Goal: Information Seeking & Learning: Learn about a topic

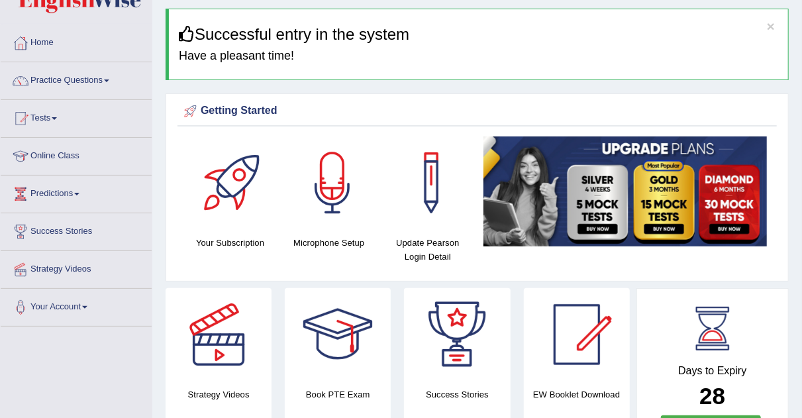
scroll to position [39, 0]
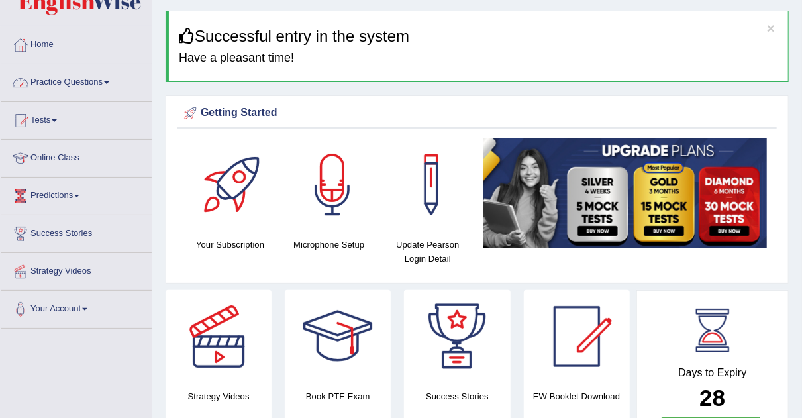
click at [112, 76] on link "Practice Questions" at bounding box center [76, 80] width 151 height 33
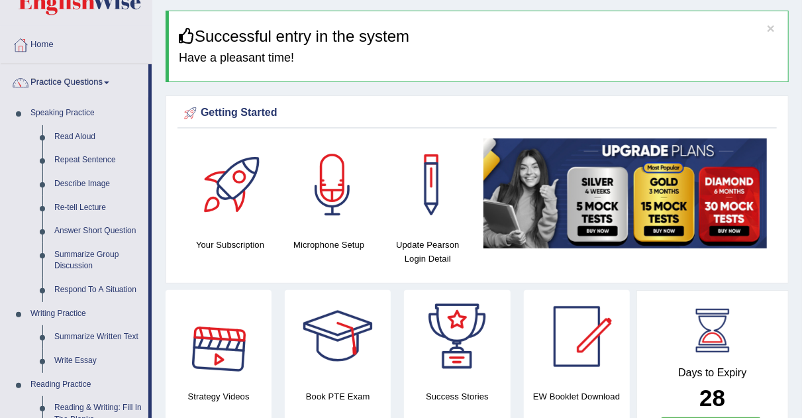
scroll to position [530, 0]
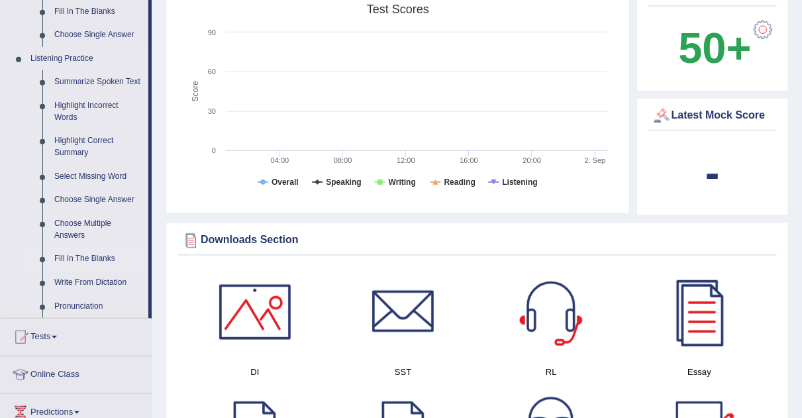
click at [73, 260] on link "Fill In The Blanks" at bounding box center [98, 259] width 100 height 24
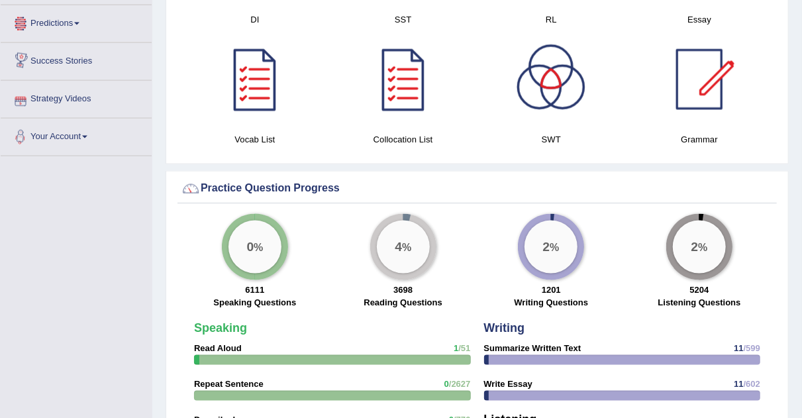
scroll to position [891, 0]
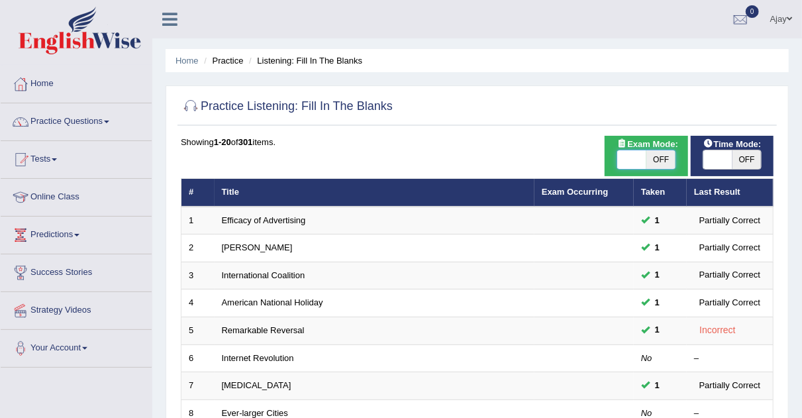
click at [634, 151] on span at bounding box center [631, 159] width 29 height 19
checkbox input "true"
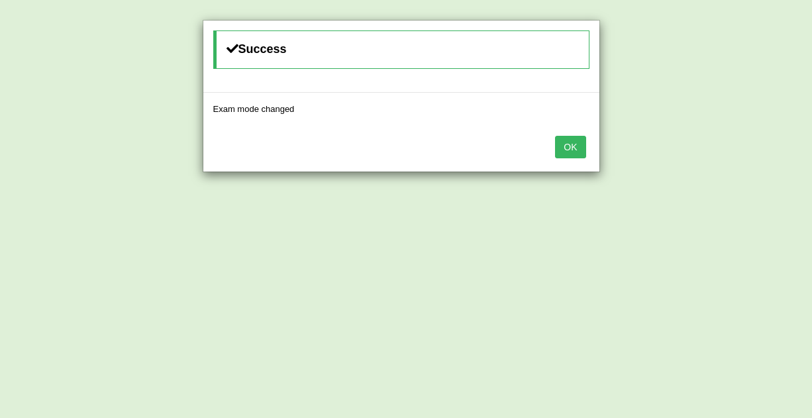
click at [567, 141] on button "OK" at bounding box center [570, 147] width 30 height 23
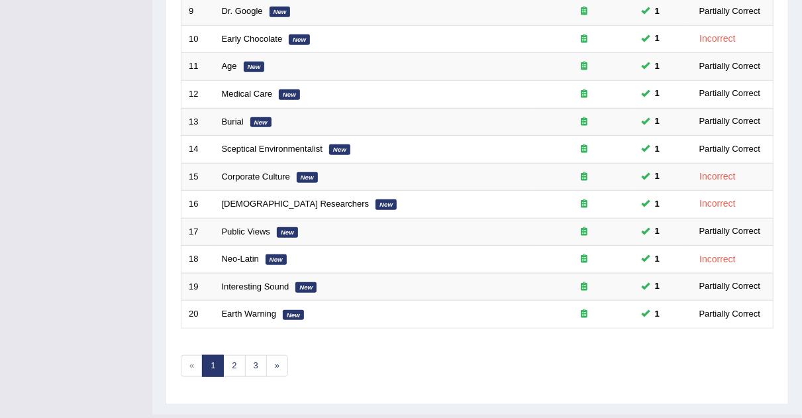
scroll to position [428, 0]
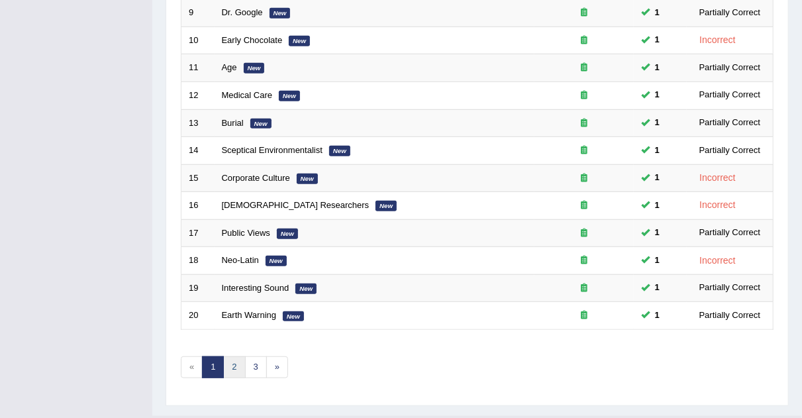
click at [237, 356] on link "2" at bounding box center [234, 367] width 22 height 22
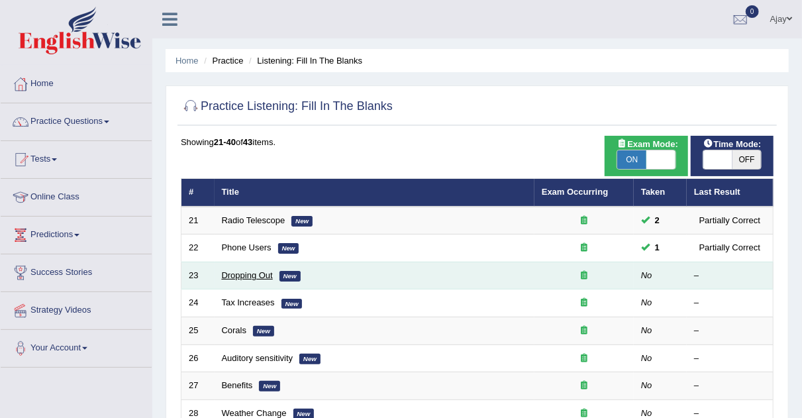
click at [256, 273] on link "Dropping Out" at bounding box center [247, 275] width 51 height 10
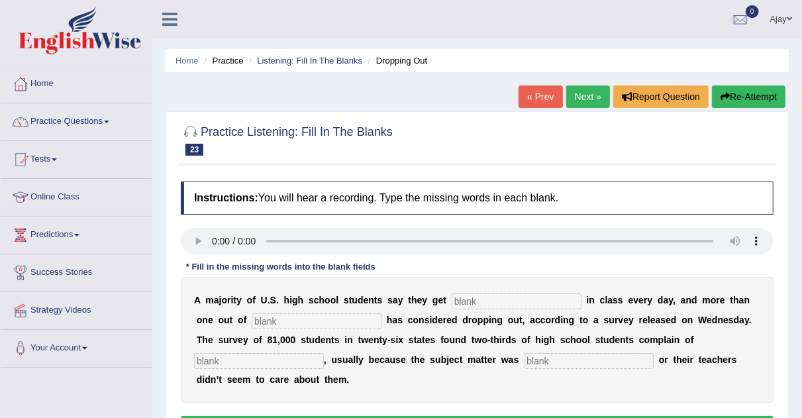
click at [467, 299] on input "text" at bounding box center [517, 301] width 130 height 16
type input "boarding"
click at [293, 324] on input "text" at bounding box center [317, 321] width 130 height 16
click at [277, 318] on input "text" at bounding box center [317, 321] width 130 height 16
type input "five"
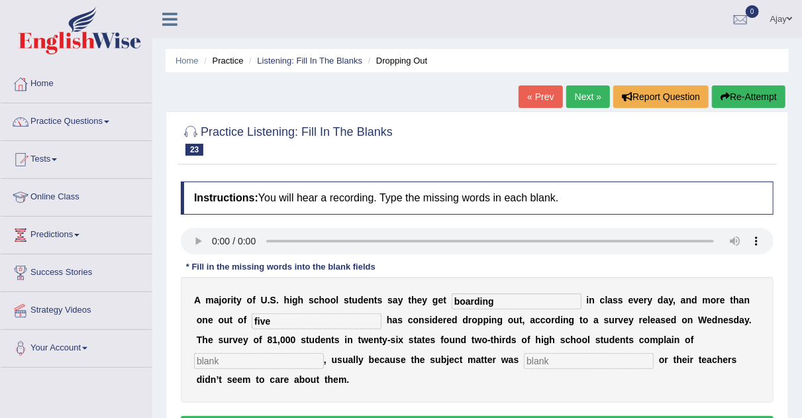
click at [528, 360] on input "text" at bounding box center [589, 361] width 130 height 16
click at [279, 362] on input "text" at bounding box center [259, 361] width 130 height 16
type input "bordem"
click at [548, 362] on input "text" at bounding box center [589, 361] width 130 height 16
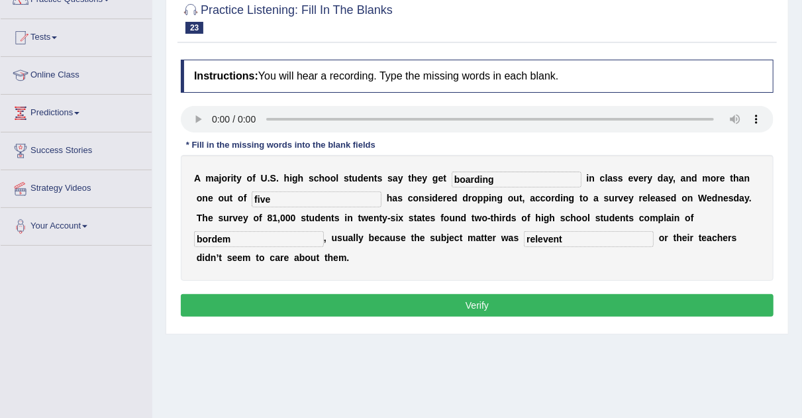
scroll to position [128, 0]
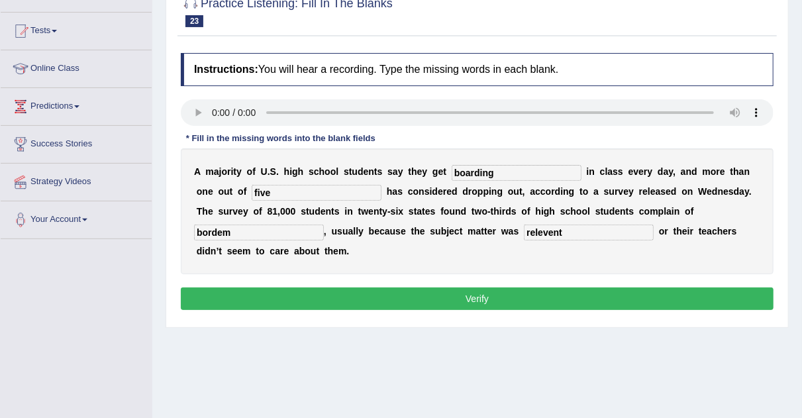
type input "relevent"
click at [561, 292] on button "Verify" at bounding box center [477, 298] width 593 height 23
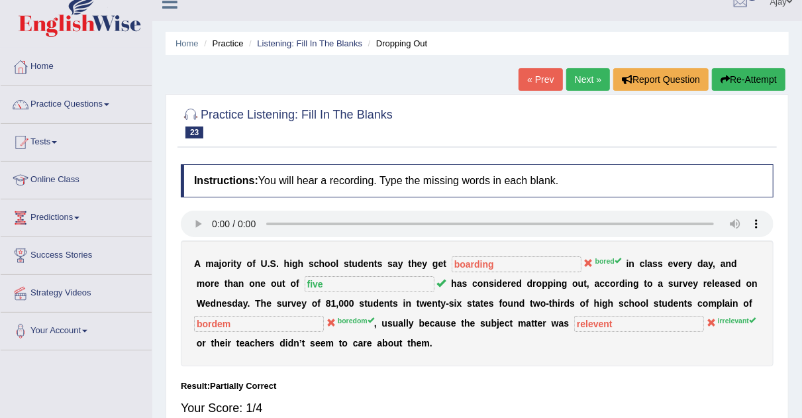
scroll to position [0, 0]
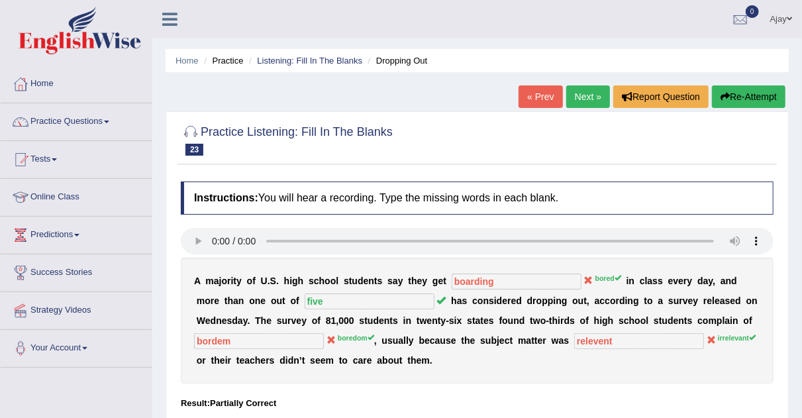
drag, startPoint x: 811, startPoint y: 201, endPoint x: 811, endPoint y: 121, distance: 80.8
click at [801, 121] on html "Toggle navigation Home Practice Questions Speaking Practice Read Aloud Repeat S…" at bounding box center [401, 209] width 802 height 418
click at [600, 93] on link "Next »" at bounding box center [588, 96] width 44 height 23
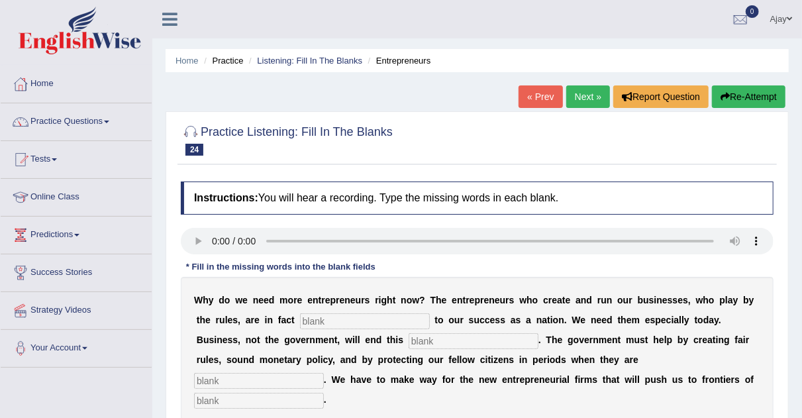
click at [378, 324] on input "text" at bounding box center [365, 321] width 130 height 16
type input "enterp"
click at [464, 337] on input "text" at bounding box center [474, 341] width 130 height 16
type input "regasaion"
click at [284, 380] on input "text" at bounding box center [259, 381] width 130 height 16
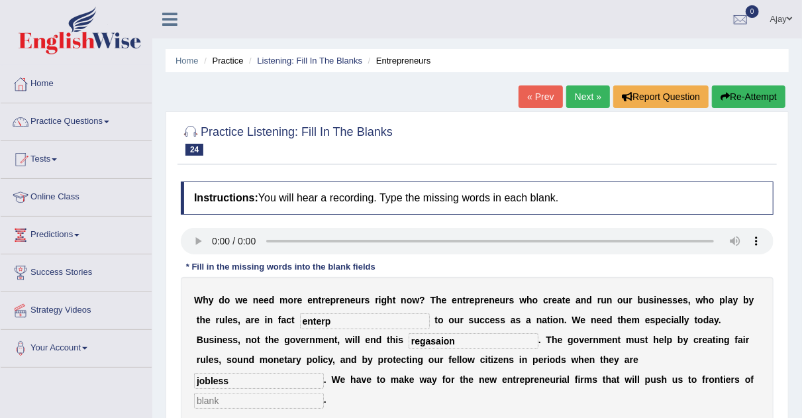
type input "jobless"
click at [217, 406] on input "text" at bounding box center [259, 401] width 130 height 16
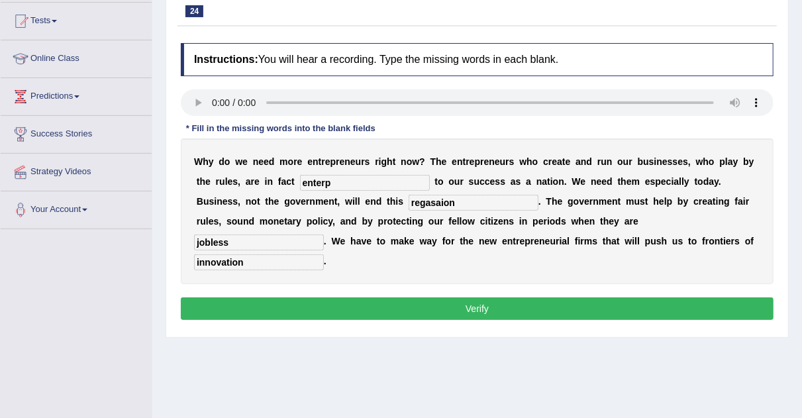
scroll to position [139, 0]
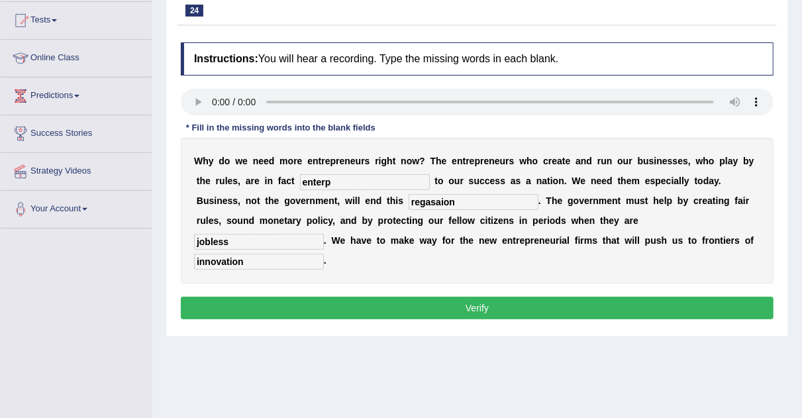
type input "innovation"
click at [354, 174] on input "enterp" at bounding box center [365, 182] width 130 height 16
type input "enterprizes"
click at [431, 200] on input "regasaion" at bounding box center [474, 202] width 130 height 16
click at [256, 257] on input "innovation" at bounding box center [259, 262] width 130 height 16
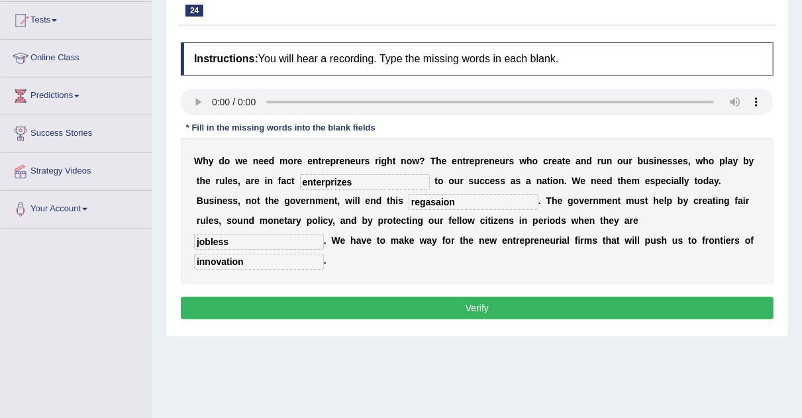
click at [332, 311] on button "Verify" at bounding box center [477, 308] width 593 height 23
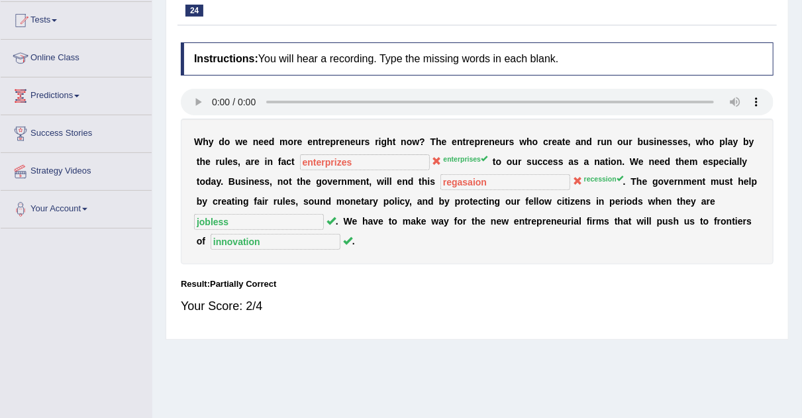
scroll to position [0, 0]
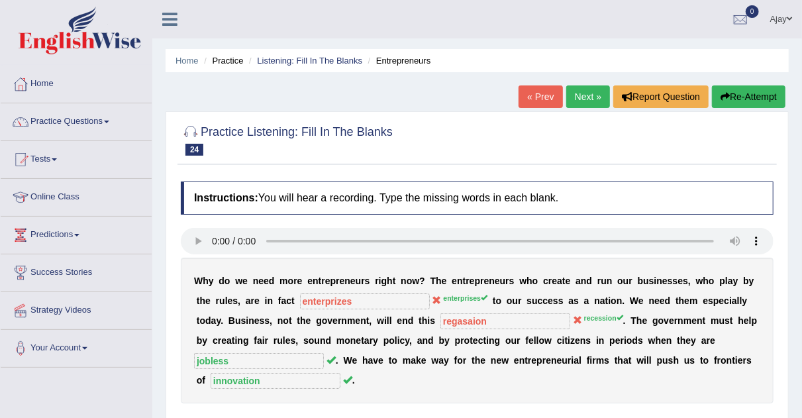
click at [576, 99] on link "Next »" at bounding box center [588, 96] width 44 height 23
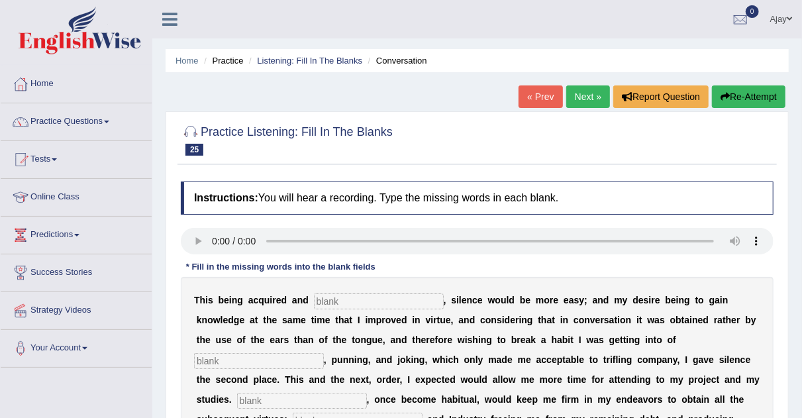
click at [334, 299] on input "text" at bounding box center [379, 301] width 130 height 16
type input "established"
click at [264, 358] on input "text" at bounding box center [259, 361] width 130 height 16
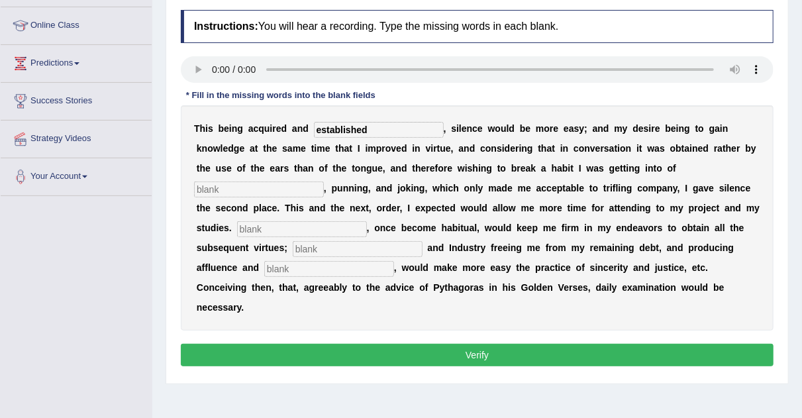
scroll to position [179, 0]
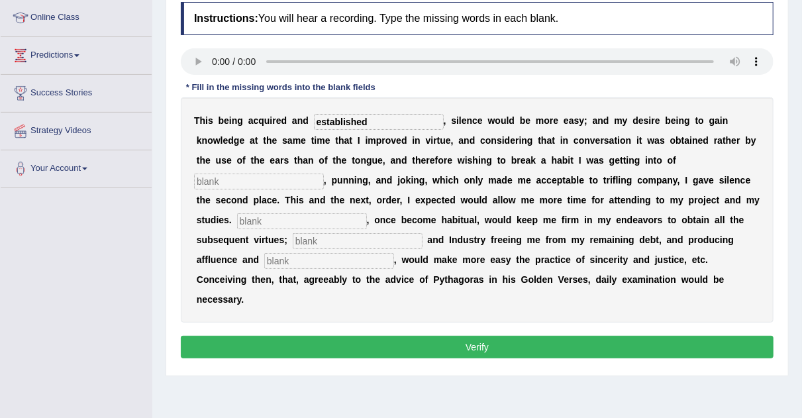
click at [214, 185] on input "text" at bounding box center [259, 181] width 130 height 16
type input "pralating"
click at [287, 222] on input "text" at bounding box center [302, 221] width 130 height 16
type input "resolation"
click at [333, 238] on input "text" at bounding box center [358, 241] width 130 height 16
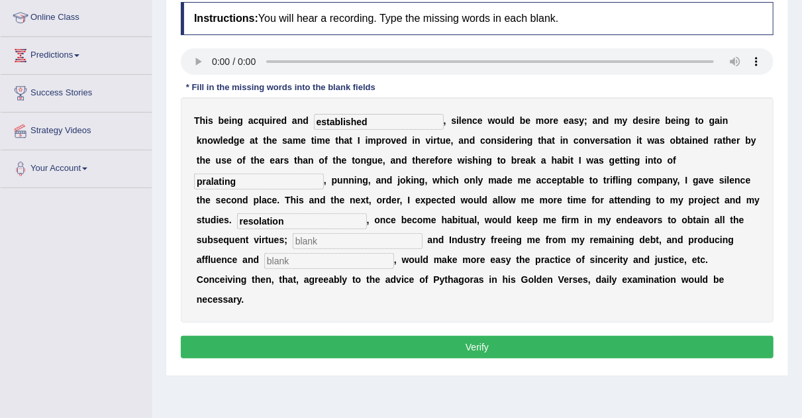
click at [308, 262] on input "text" at bounding box center [329, 261] width 130 height 16
click at [283, 181] on input "pralating" at bounding box center [259, 181] width 130 height 16
type input "praling"
click at [320, 243] on input "text" at bounding box center [358, 241] width 130 height 16
type input "forgaliti"
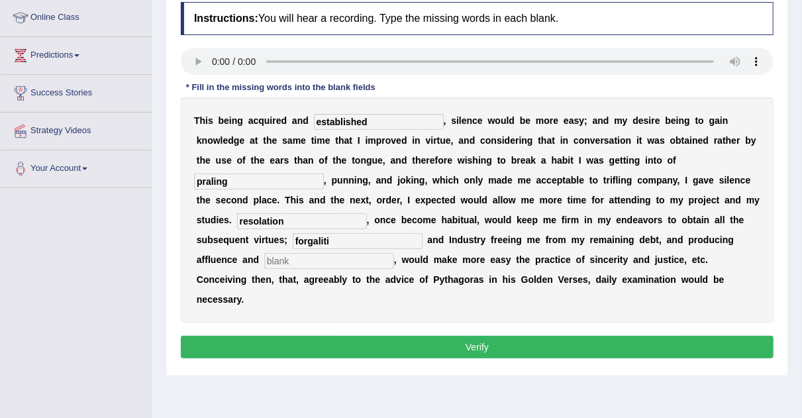
click at [288, 260] on input "text" at bounding box center [329, 261] width 130 height 16
type input "independents"
click at [383, 340] on button "Verify" at bounding box center [477, 347] width 593 height 23
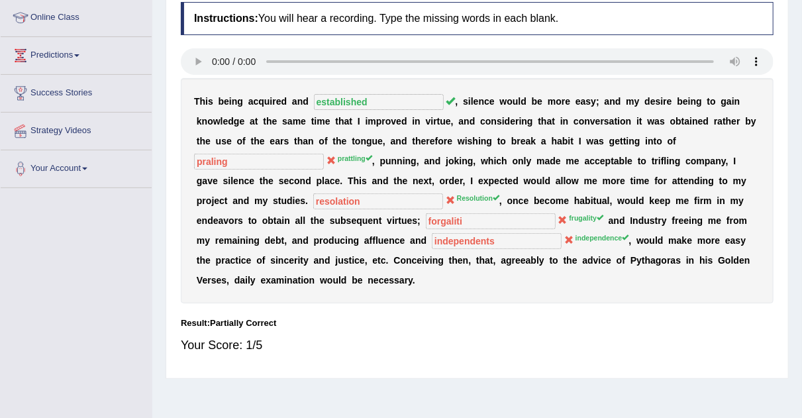
scroll to position [0, 0]
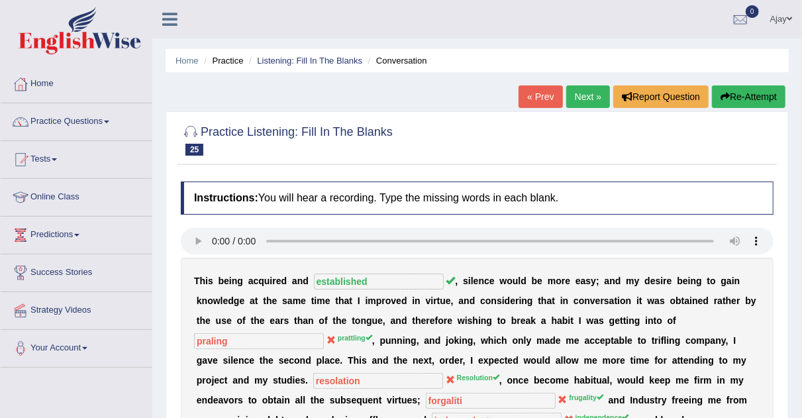
click at [587, 95] on link "Next »" at bounding box center [588, 96] width 44 height 23
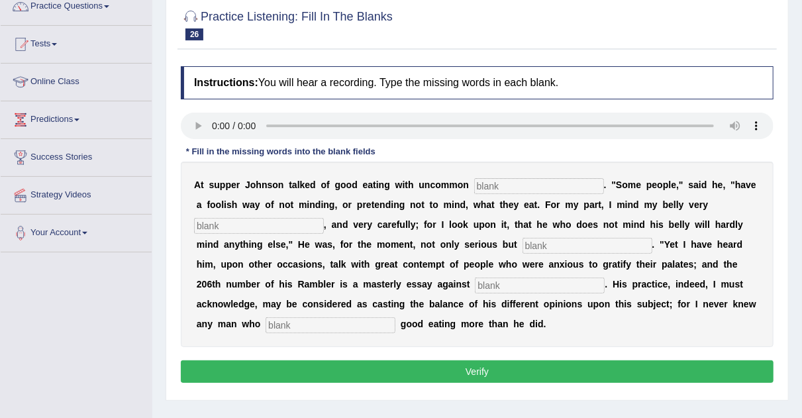
drag, startPoint x: 811, startPoint y: 82, endPoint x: 811, endPoint y: 149, distance: 66.9
click at [802, 149] on html "Toggle navigation Home Practice Questions Speaking Practice Read Aloud Repeat S…" at bounding box center [401, 94] width 802 height 418
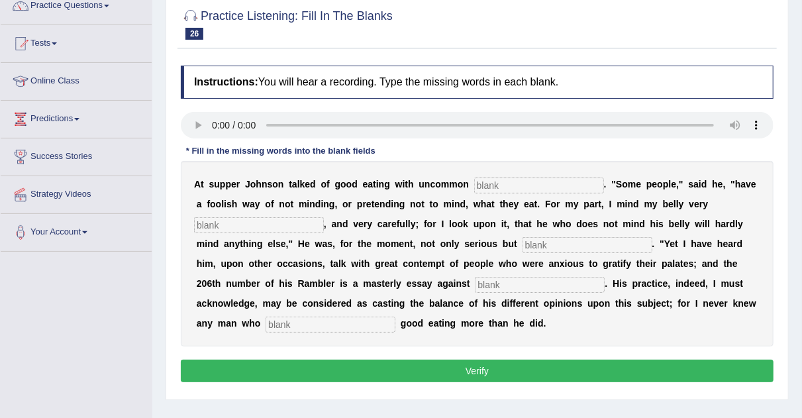
click at [528, 184] on input "text" at bounding box center [539, 185] width 130 height 16
type input "saticfication"
click at [252, 228] on input "text" at bounding box center [259, 225] width 130 height 16
type input "seriously"
click at [585, 233] on div "A t s u p p e r J [PERSON_NAME] t a l k e d o f g o o d e a t i n g w i t h u n…" at bounding box center [477, 253] width 593 height 185
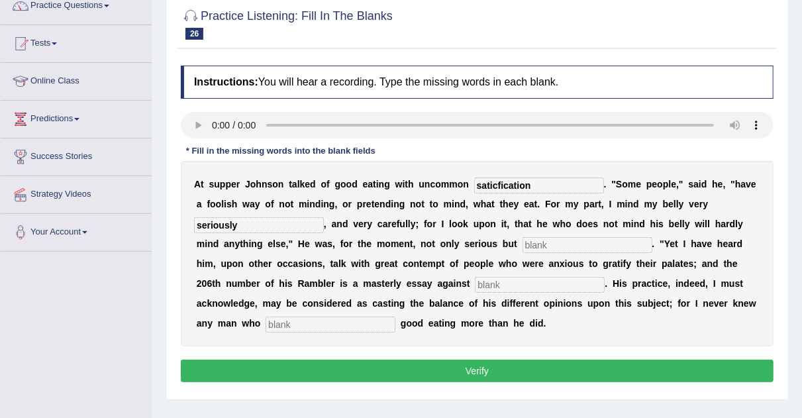
click at [579, 237] on input "text" at bounding box center [587, 245] width 130 height 16
click at [579, 245] on input "text" at bounding box center [587, 245] width 130 height 16
click at [561, 241] on input "text" at bounding box center [587, 245] width 130 height 16
type input "humans"
click at [497, 295] on div "A t s u p p e r J o h n s o n t a l k e d o f g o o d e a t i n g w i t h u n c…" at bounding box center [477, 253] width 593 height 185
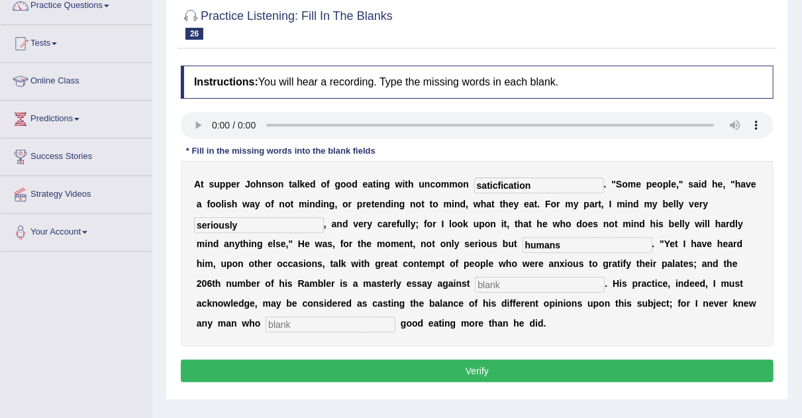
click at [504, 282] on input "text" at bounding box center [540, 285] width 130 height 16
type input "galaxcity"
click at [335, 321] on input "text" at bounding box center [331, 324] width 130 height 16
click at [301, 322] on input "text" at bounding box center [331, 324] width 130 height 16
type input "relate"
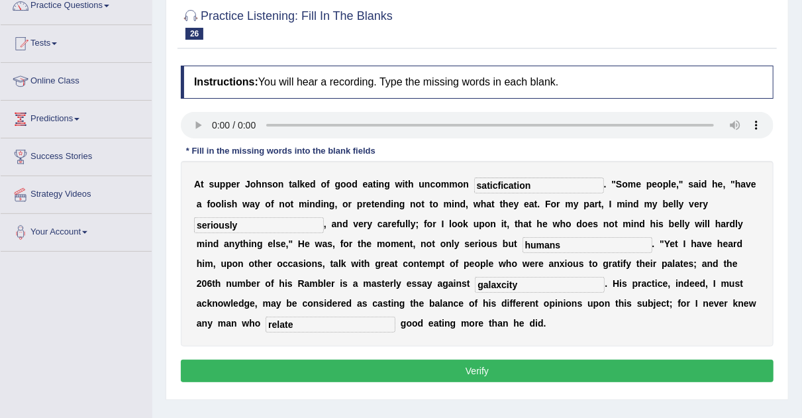
drag, startPoint x: 293, startPoint y: 384, endPoint x: 297, endPoint y: 373, distance: 11.3
click at [297, 373] on div "Instructions: You will hear a recording. Type the missing words in each blank. …" at bounding box center [476, 226] width 599 height 334
click at [297, 373] on button "Verify" at bounding box center [477, 371] width 593 height 23
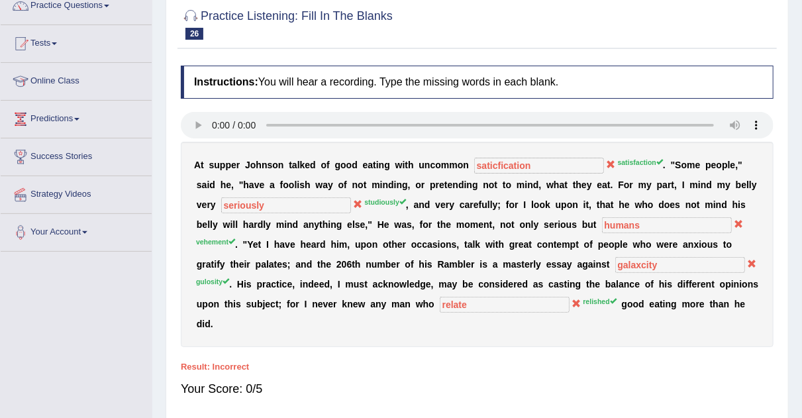
scroll to position [0, 0]
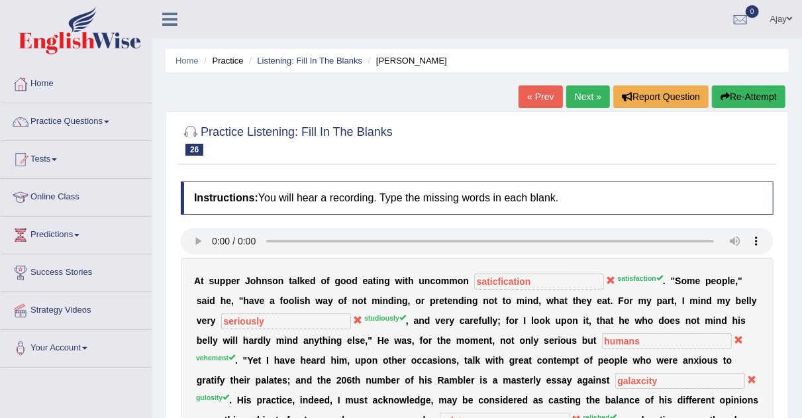
click at [585, 103] on link "Next »" at bounding box center [588, 96] width 44 height 23
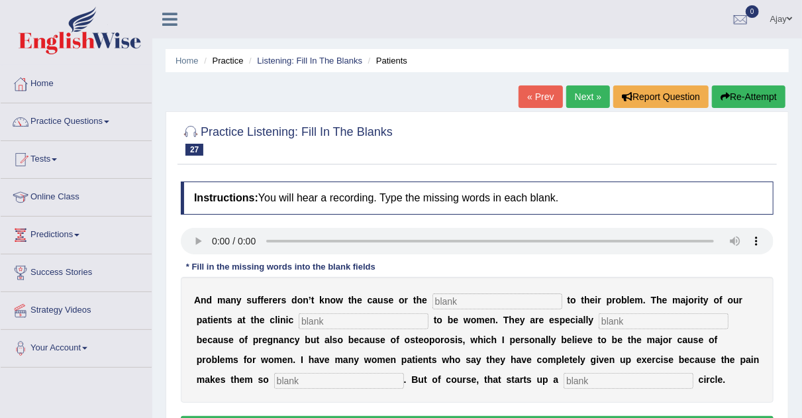
click at [443, 302] on input "text" at bounding box center [497, 301] width 130 height 16
type input "solutions"
click at [373, 310] on div "A n d m a n y s u f f e r e r s d o n ’ t k n o w t h e c a u s e o r t h e sol…" at bounding box center [477, 340] width 593 height 126
click at [365, 315] on input "text" at bounding box center [364, 321] width 130 height 16
click at [316, 324] on input "text" at bounding box center [364, 321] width 130 height 16
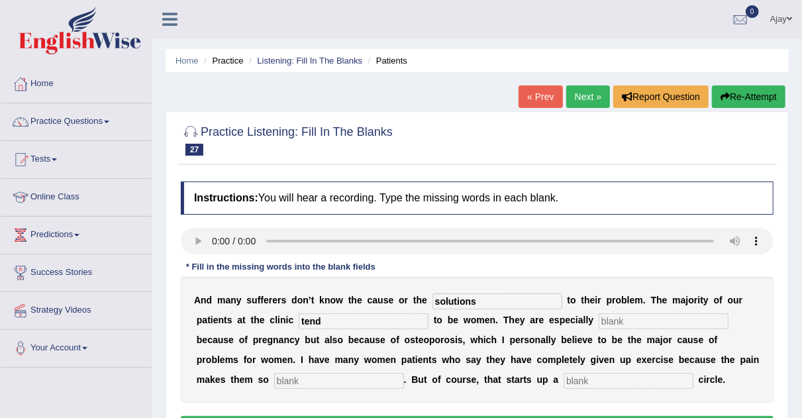
type input "tend"
click at [622, 318] on input "text" at bounding box center [664, 321] width 130 height 16
type input "vonaoamle"
click at [300, 382] on input "text" at bounding box center [339, 381] width 130 height 16
type input "majorable"
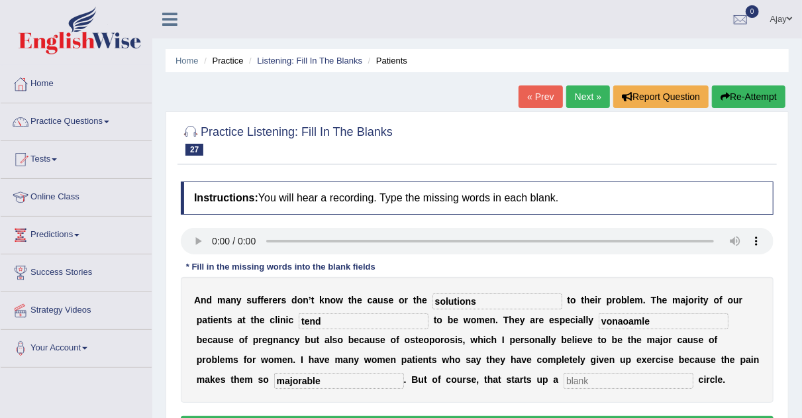
click at [585, 383] on input "text" at bounding box center [628, 381] width 130 height 16
type input "s"
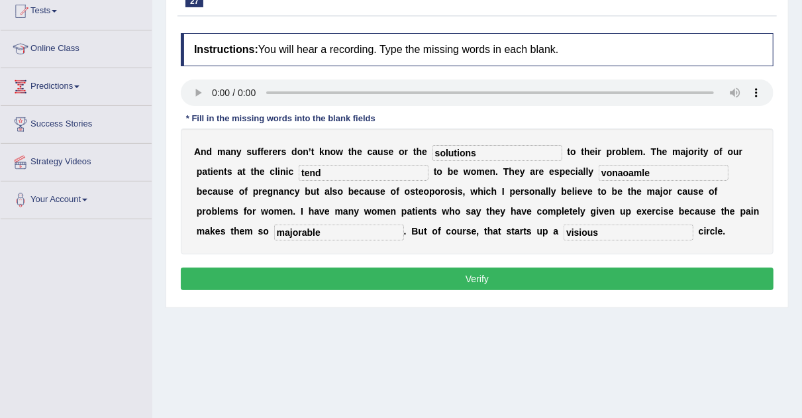
scroll to position [152, 0]
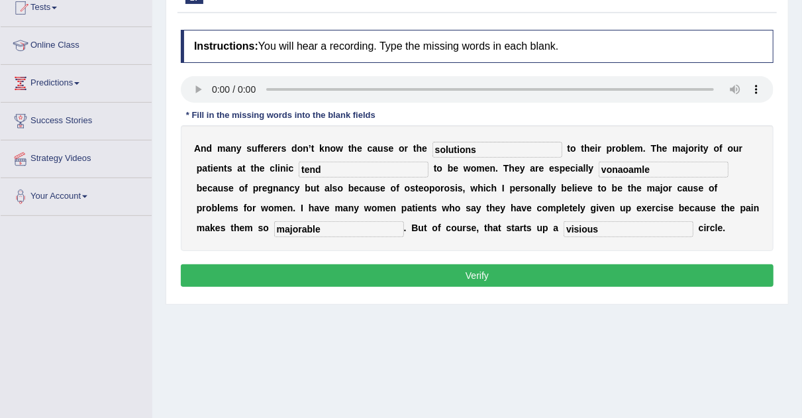
type input "visious"
click at [556, 271] on button "Verify" at bounding box center [477, 275] width 593 height 23
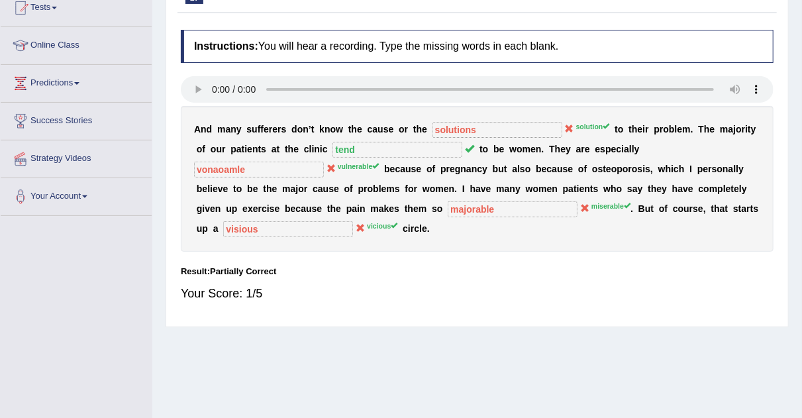
scroll to position [0, 0]
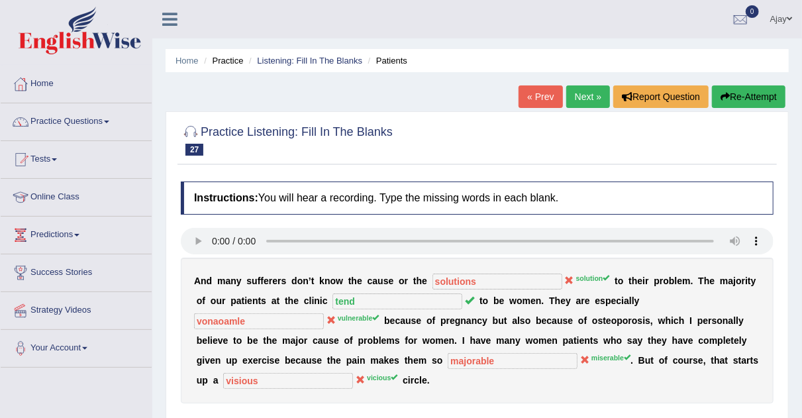
click at [600, 90] on link "Next »" at bounding box center [588, 96] width 44 height 23
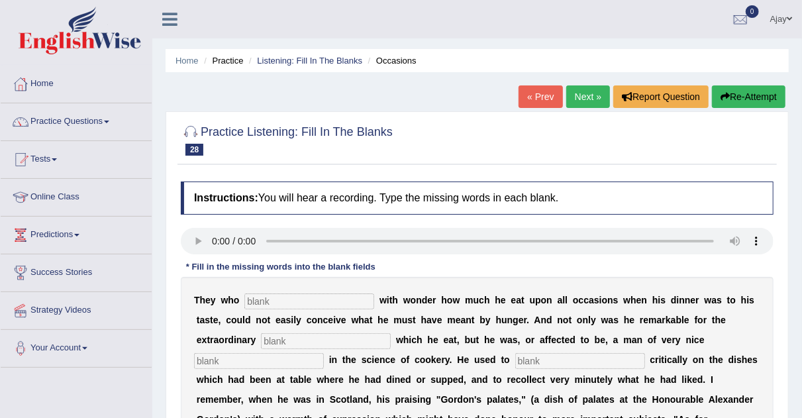
scroll to position [127, 0]
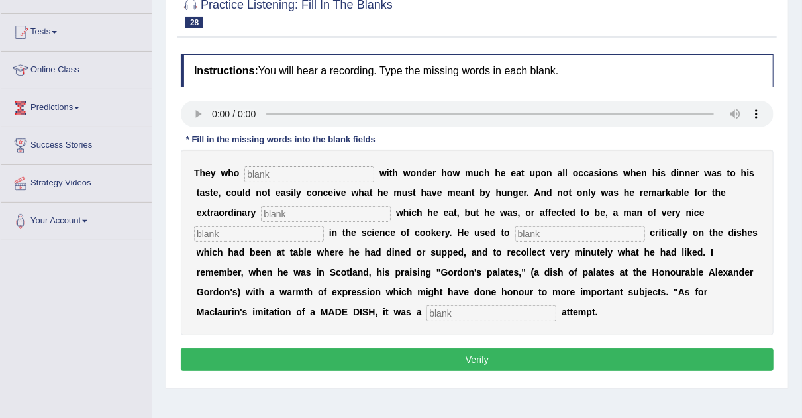
click at [269, 109] on div "Instructions: You will hear a recording. Type the missing words in each blank. …" at bounding box center [476, 215] width 599 height 334
click at [256, 171] on input "text" at bounding box center [309, 174] width 130 height 16
click at [260, 175] on input "text" at bounding box center [309, 174] width 130 height 16
click at [264, 175] on input "text" at bounding box center [309, 174] width 130 height 16
type input "helped"
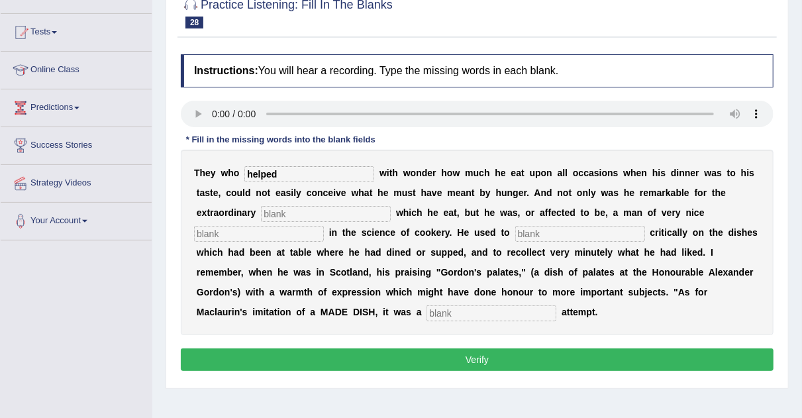
click at [313, 209] on input "text" at bounding box center [326, 214] width 130 height 16
click at [303, 219] on input "text" at bounding box center [326, 214] width 130 height 16
type input "quantities"
click at [263, 233] on input "text" at bounding box center [259, 234] width 130 height 16
click at [537, 229] on input "text" at bounding box center [580, 234] width 130 height 16
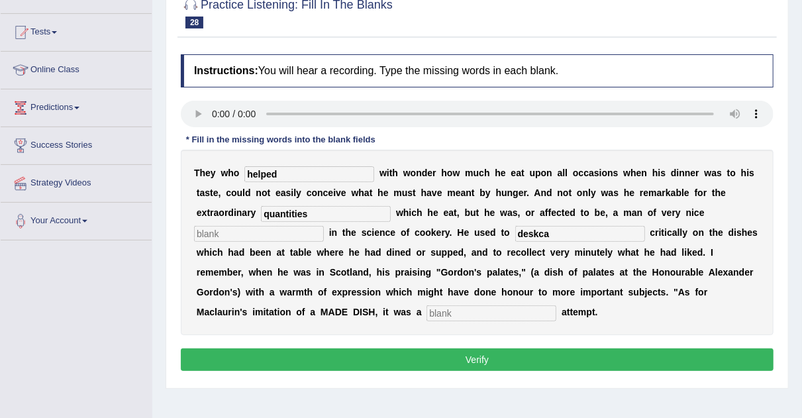
click at [557, 232] on input "deskca" at bounding box center [580, 234] width 130 height 16
type input "d"
click at [232, 233] on input "text" at bounding box center [259, 234] width 130 height 16
click at [528, 235] on input "text" at bounding box center [580, 234] width 130 height 16
click at [526, 226] on input "text" at bounding box center [580, 234] width 130 height 16
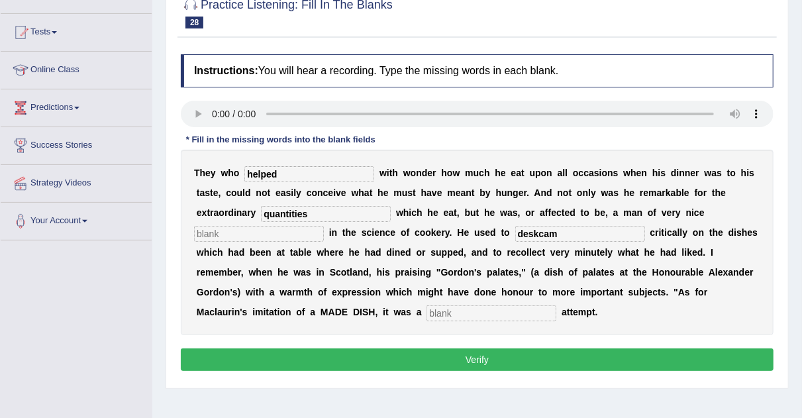
click at [526, 226] on input "deskcam" at bounding box center [580, 234] width 130 height 16
click at [559, 233] on input "deskcam" at bounding box center [580, 234] width 130 height 16
type input "deskcamp"
click at [474, 309] on input "text" at bounding box center [491, 313] width 130 height 16
click at [443, 314] on input "text" at bounding box center [491, 313] width 130 height 16
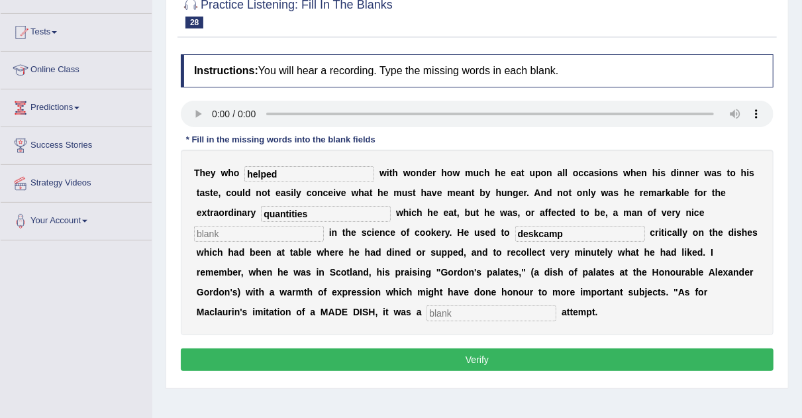
click at [443, 314] on input "text" at bounding box center [491, 313] width 130 height 16
type input "ss"
click at [271, 230] on input "s" at bounding box center [259, 234] width 130 height 16
type input "sss"
click at [357, 374] on div "Instructions: You will hear a recording. Type the missing words in each blank. …" at bounding box center [476, 215] width 599 height 334
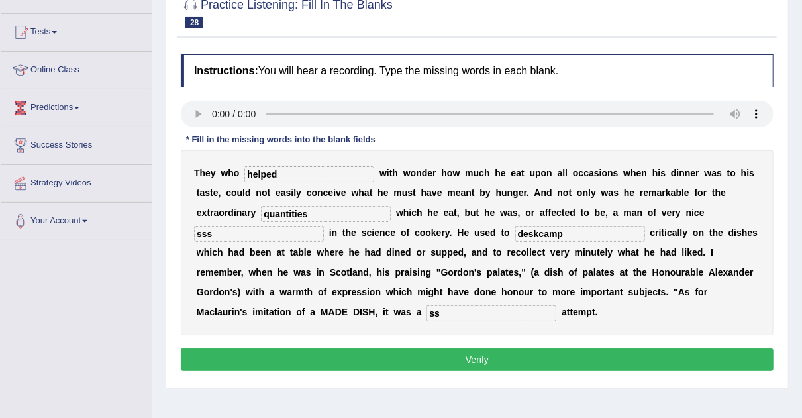
click at [361, 359] on button "Verify" at bounding box center [477, 359] width 593 height 23
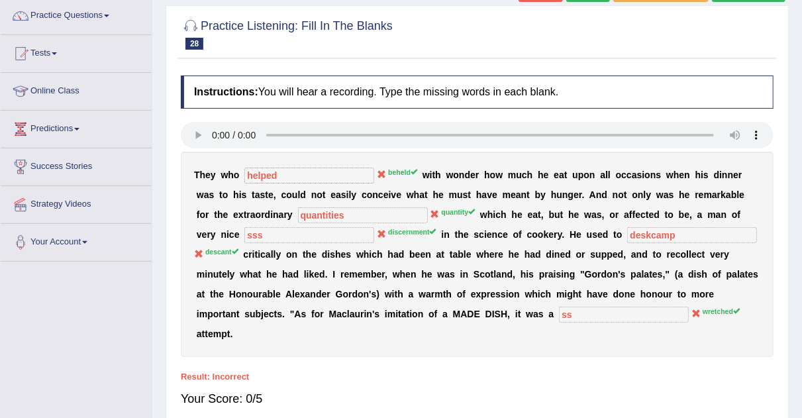
scroll to position [0, 0]
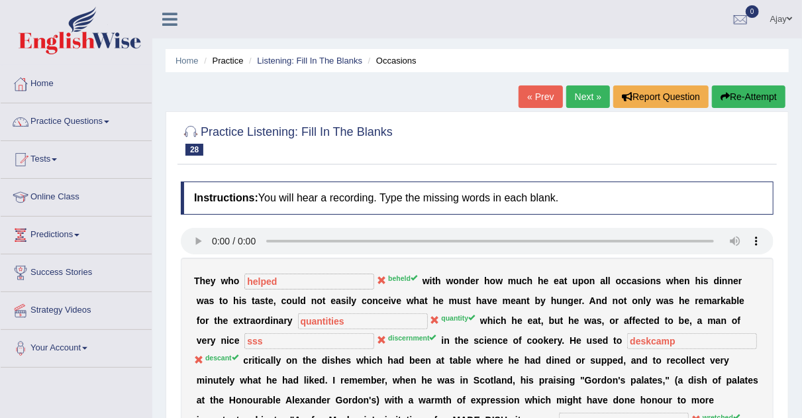
click at [591, 94] on link "Next »" at bounding box center [588, 96] width 44 height 23
click at [585, 102] on link "Next »" at bounding box center [588, 96] width 44 height 23
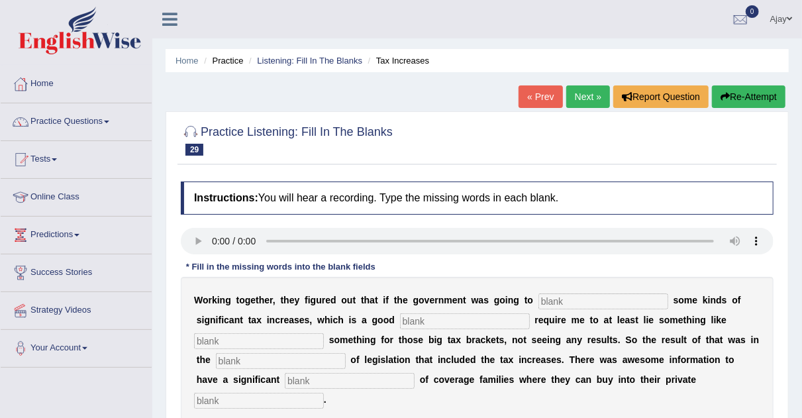
click at [547, 293] on input "text" at bounding box center [603, 301] width 130 height 16
type input "purpose"
click at [473, 326] on input "text" at bounding box center [465, 321] width 130 height 16
type input "startegy"
click at [284, 341] on input "text" at bounding box center [259, 341] width 130 height 16
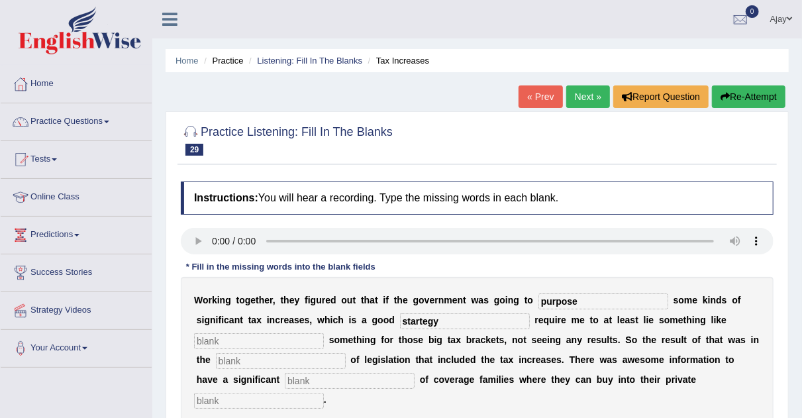
click at [423, 319] on input "startegy" at bounding box center [465, 321] width 130 height 16
click at [420, 321] on input "startegy" at bounding box center [465, 321] width 130 height 16
click at [432, 318] on input "segy" at bounding box center [465, 321] width 130 height 16
type input "s"
type input "stra"
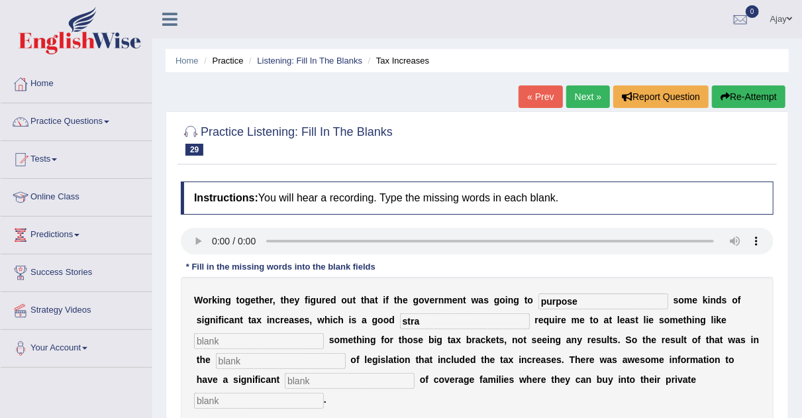
drag, startPoint x: 296, startPoint y: 333, endPoint x: 280, endPoint y: 341, distance: 17.8
click at [280, 341] on input "text" at bounding box center [259, 341] width 130 height 16
type input "getting"
click at [246, 365] on input "text" at bounding box center [281, 361] width 130 height 16
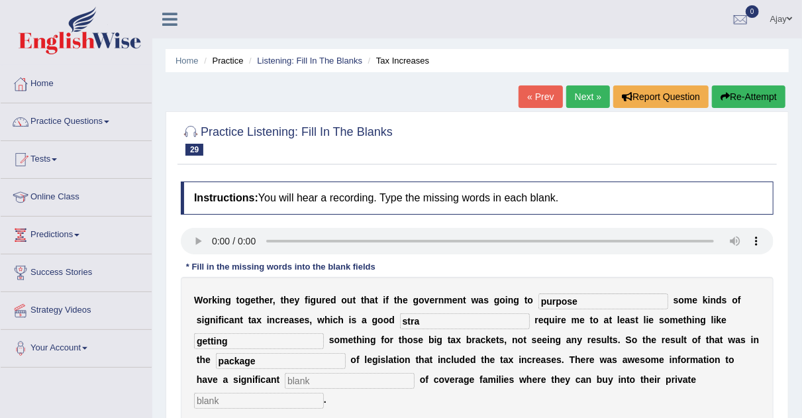
type input "package"
click at [578, 301] on input "purpose" at bounding box center [603, 301] width 130 height 16
type input "purposed"
click at [448, 316] on input "stra" at bounding box center [465, 321] width 130 height 16
type input "stragagy"
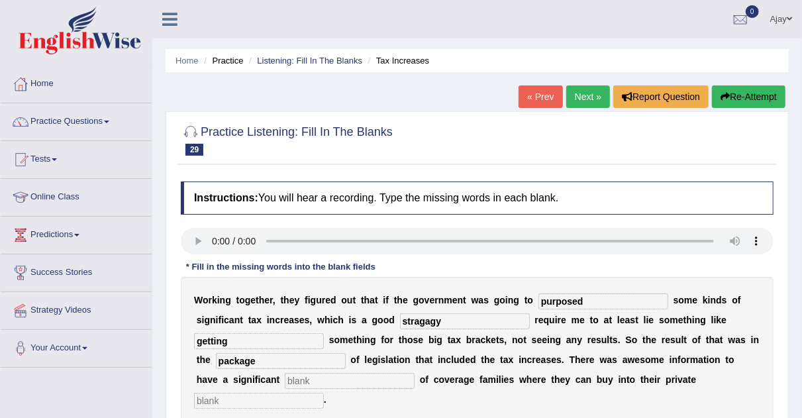
click at [279, 363] on input "package" at bounding box center [281, 361] width 130 height 16
type input "packaged"
click at [285, 377] on input "text" at bounding box center [350, 381] width 130 height 16
type input "explain"
click at [225, 401] on input "text" at bounding box center [259, 401] width 130 height 16
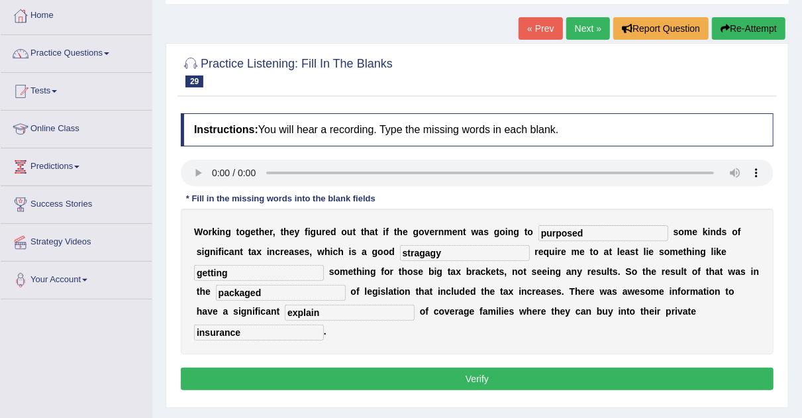
scroll to position [134, 0]
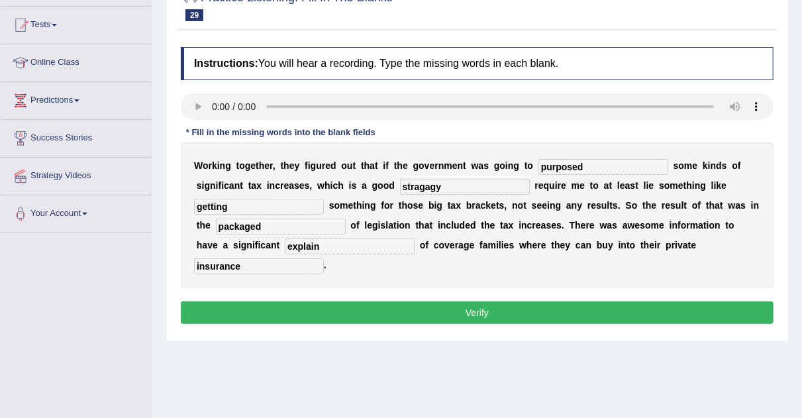
type input "insurance"
click at [517, 310] on button "Verify" at bounding box center [477, 312] width 593 height 23
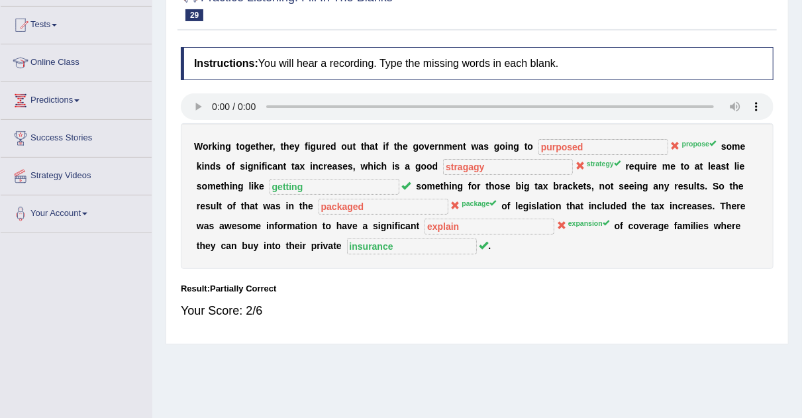
click at [564, 313] on div "Your Score: 2/6" at bounding box center [477, 311] width 593 height 32
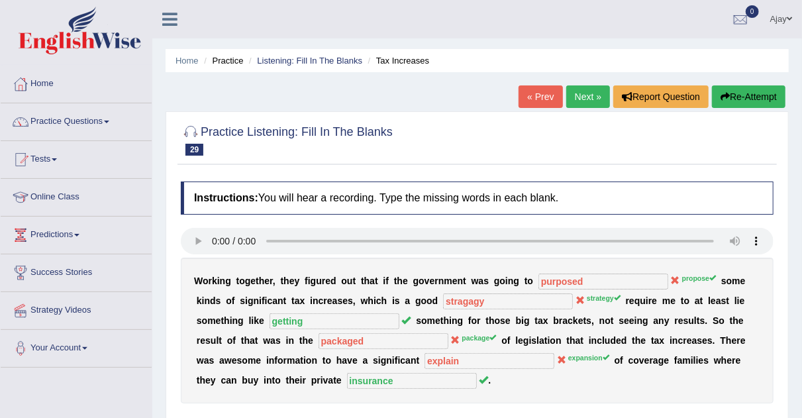
click at [574, 99] on link "Next »" at bounding box center [588, 96] width 44 height 23
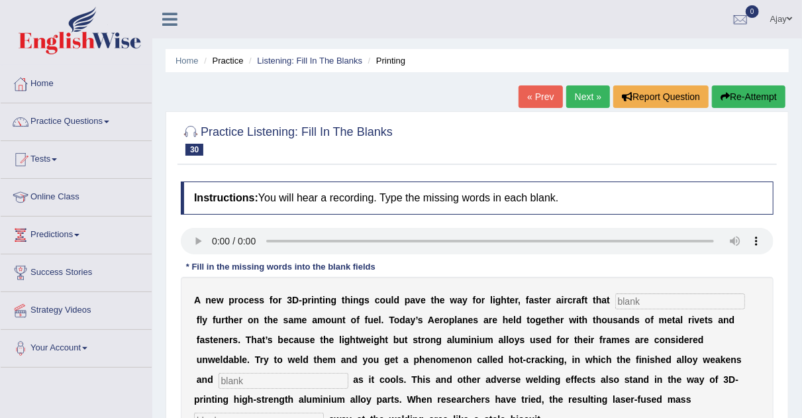
click at [631, 299] on input "text" at bounding box center [680, 301] width 130 height 16
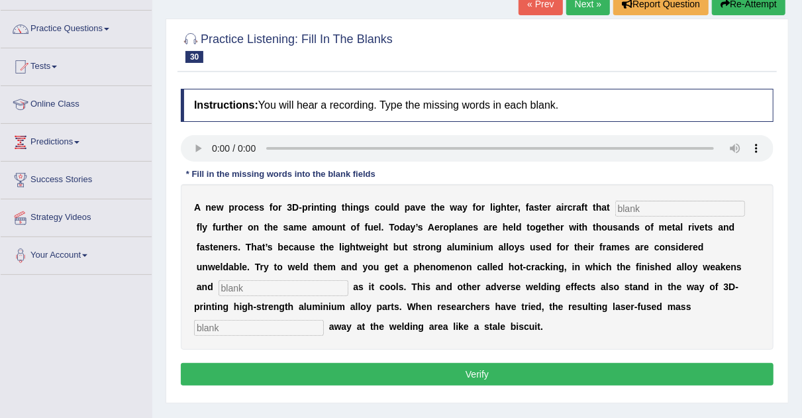
scroll to position [101, 0]
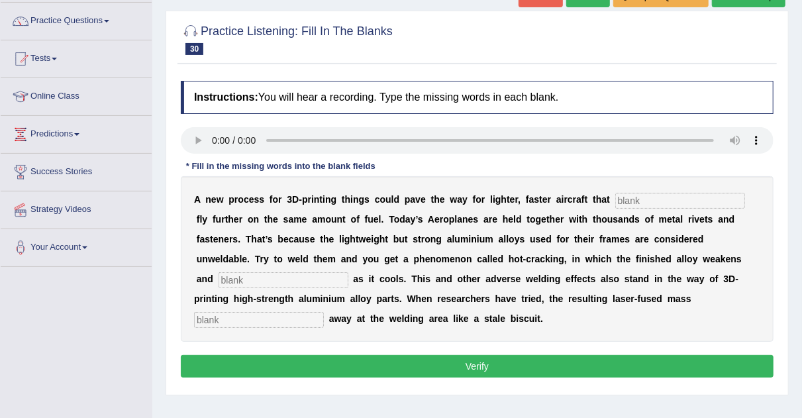
click at [640, 202] on input "text" at bounding box center [680, 201] width 130 height 16
type input "potential"
click at [275, 278] on input "text" at bounding box center [283, 280] width 130 height 16
type input "fracture"
click at [250, 316] on input "text" at bounding box center [259, 320] width 130 height 16
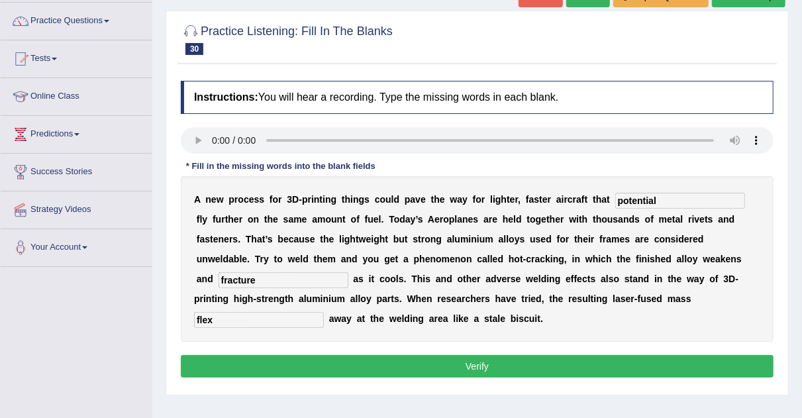
type input "flex"
click at [228, 367] on button "Verify" at bounding box center [477, 366] width 593 height 23
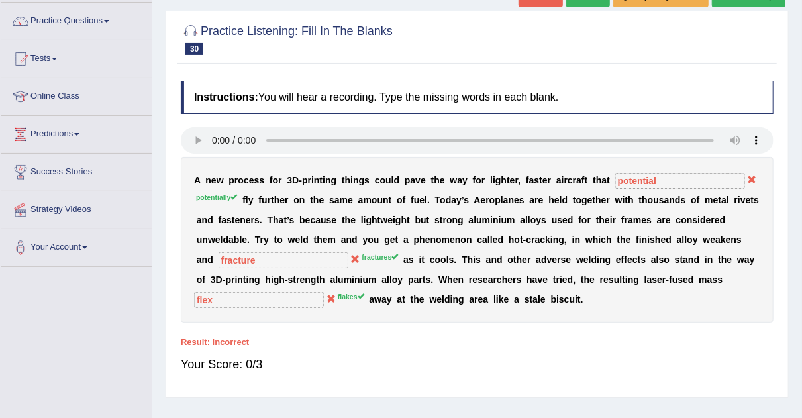
scroll to position [47, 0]
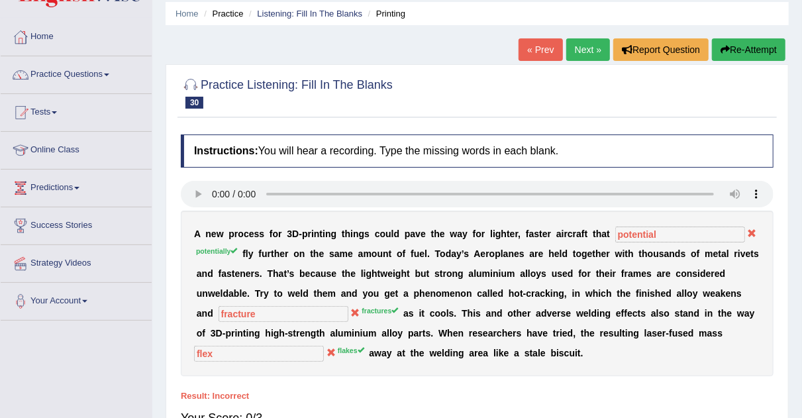
click at [585, 41] on link "Next »" at bounding box center [588, 49] width 44 height 23
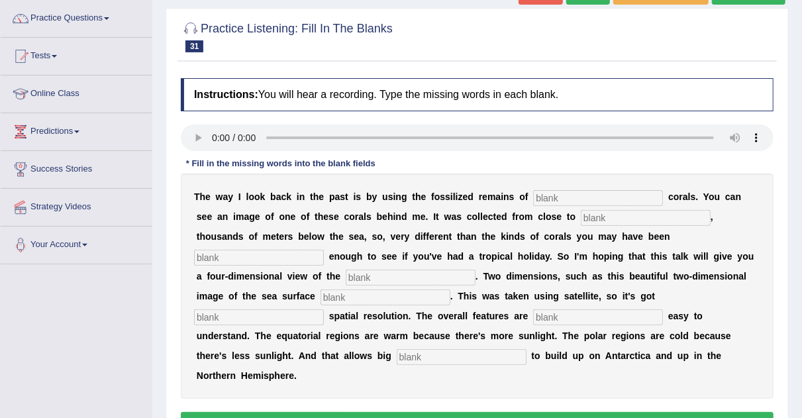
scroll to position [111, 0]
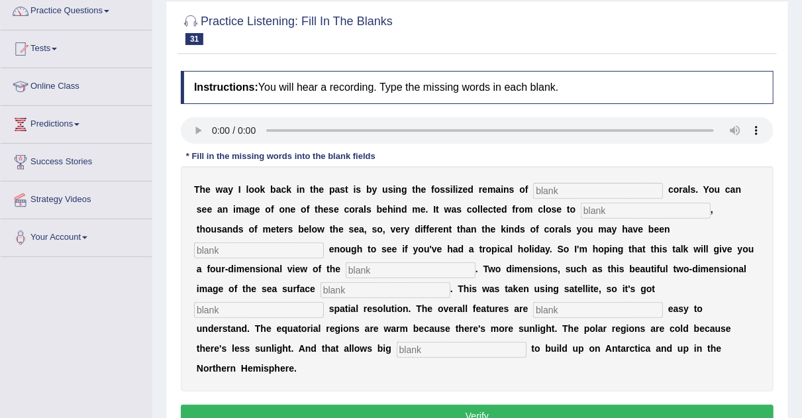
click at [551, 305] on input "text" at bounding box center [598, 310] width 130 height 16
click at [567, 185] on input "text" at bounding box center [598, 191] width 130 height 16
type input "deepwater"
click at [613, 213] on input "text" at bounding box center [646, 211] width 130 height 16
type input "antatica"
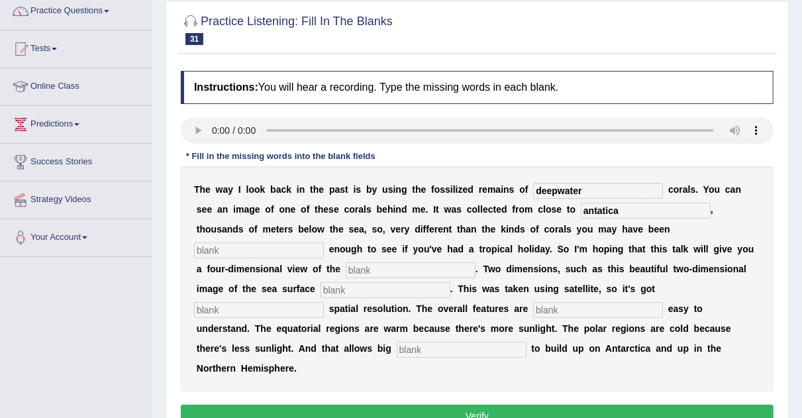
click at [271, 251] on input "text" at bounding box center [259, 250] width 130 height 16
type input "lucky"
click at [363, 269] on input "text" at bounding box center [411, 270] width 130 height 16
type input "ocean"
click at [349, 285] on input "text" at bounding box center [385, 290] width 130 height 16
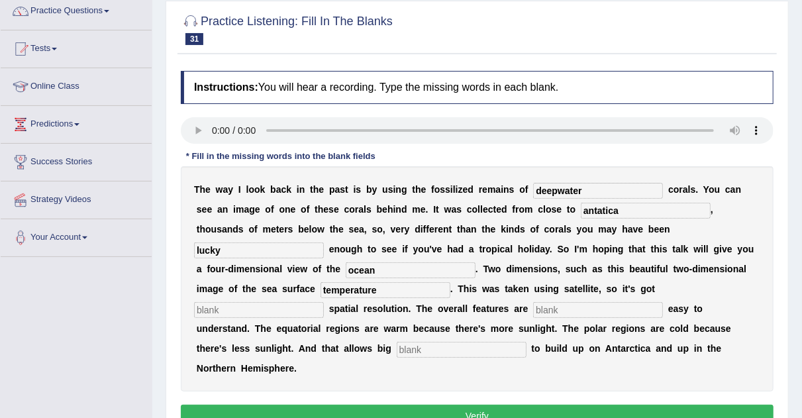
type input "temperature"
click at [268, 307] on input "text" at bounding box center [259, 310] width 130 height 16
click at [566, 309] on input "text" at bounding box center [598, 310] width 130 height 16
click at [397, 342] on input "text" at bounding box center [462, 350] width 130 height 16
click at [550, 309] on input "extermly" at bounding box center [598, 310] width 130 height 16
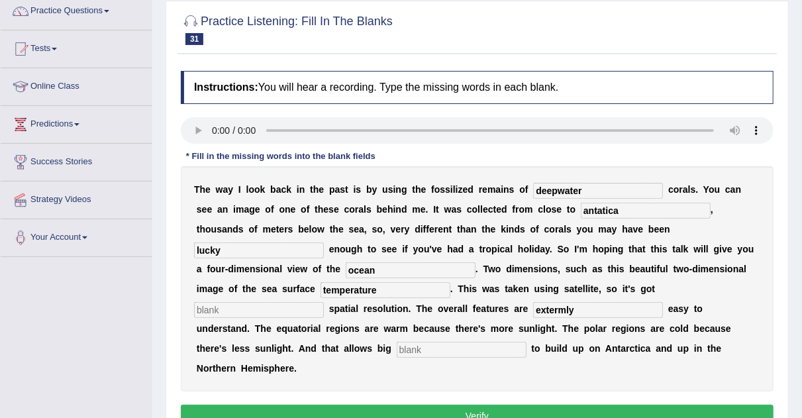
click at [556, 307] on input "extermly" at bounding box center [598, 310] width 130 height 16
type input "extremly"
click at [406, 346] on input "text" at bounding box center [462, 350] width 130 height 16
type input "icecap"
click at [264, 308] on input "text" at bounding box center [259, 310] width 130 height 16
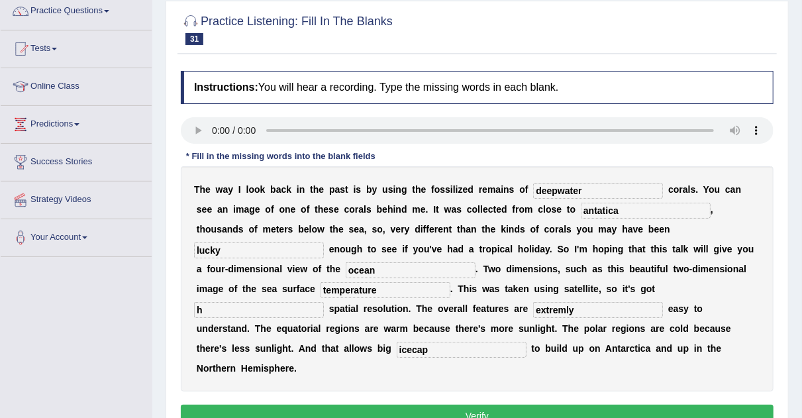
type input "h"
click at [332, 407] on button "Verify" at bounding box center [477, 416] width 593 height 23
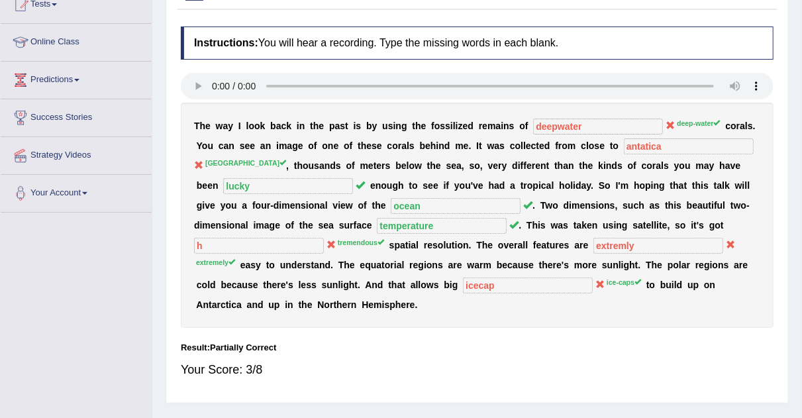
scroll to position [0, 0]
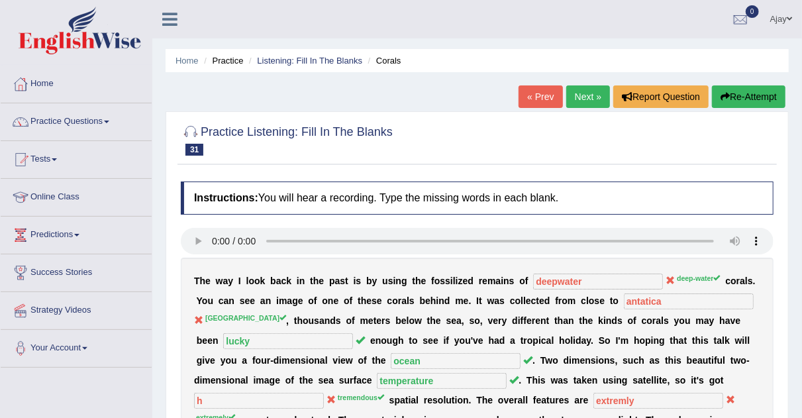
click at [738, 92] on button "Re-Attempt" at bounding box center [748, 96] width 73 height 23
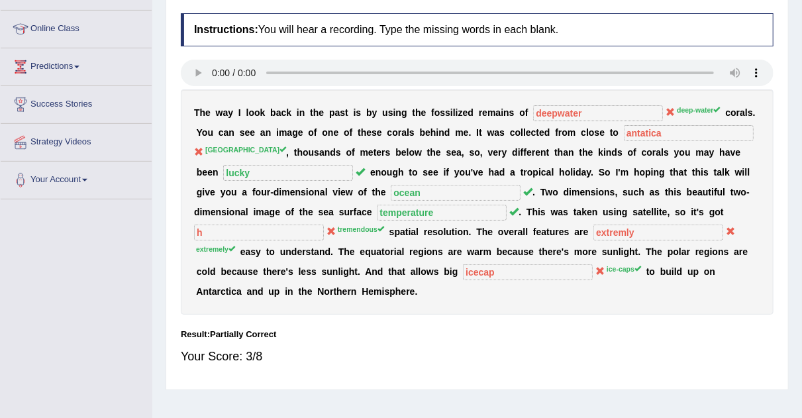
scroll to position [169, 0]
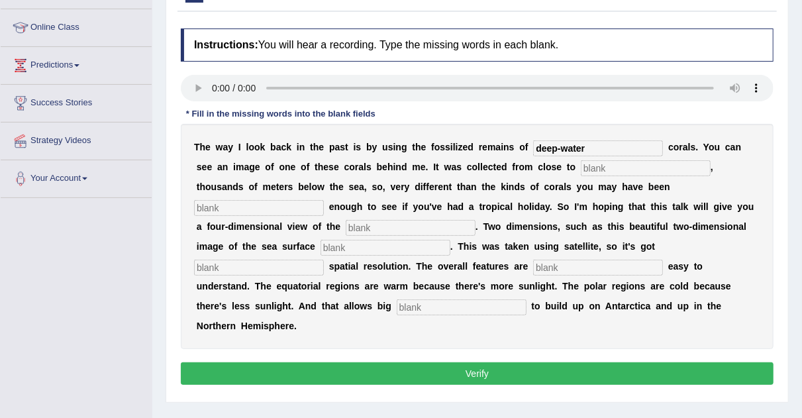
type input "deep-water"
click at [608, 171] on input "text" at bounding box center [646, 168] width 130 height 16
type input "antartica"
click at [271, 197] on div "T h e w a y I l o o k b a c k i n t h e p a s t i s b y u s i n g t h e f o s s…" at bounding box center [477, 236] width 593 height 225
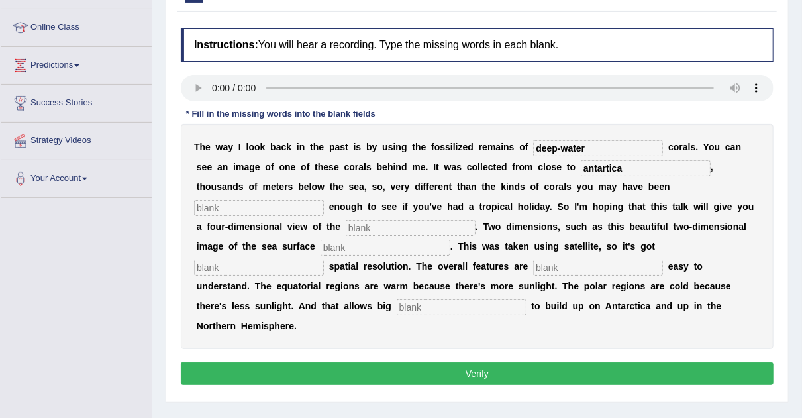
click at [265, 204] on input "text" at bounding box center [259, 208] width 130 height 16
click at [217, 205] on input "lucky" at bounding box center [259, 208] width 130 height 16
type input "lucky"
click at [395, 221] on input "text" at bounding box center [411, 228] width 130 height 16
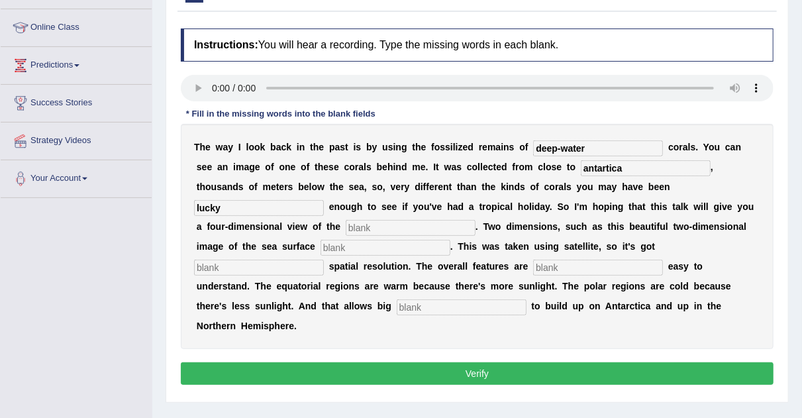
type input "c"
type input "ocean"
drag, startPoint x: 368, startPoint y: 256, endPoint x: 371, endPoint y: 237, distance: 18.7
click at [371, 237] on div "T h e w a y I l o o k b a c k i n t h e p a s t i s b y u s i n g t h e f o s s…" at bounding box center [477, 236] width 593 height 225
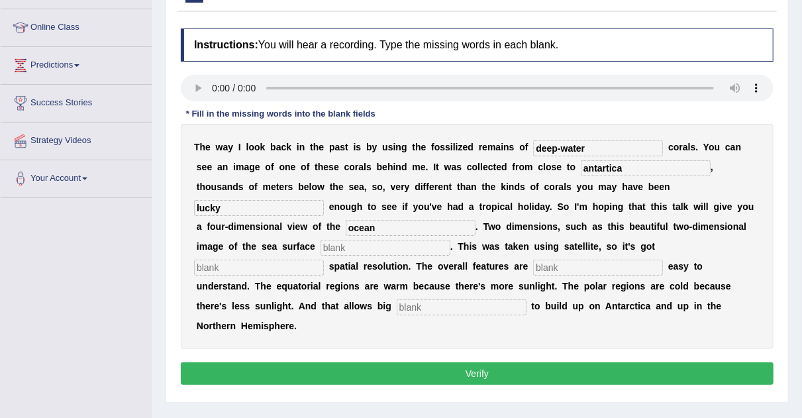
click at [363, 244] on input "text" at bounding box center [385, 248] width 130 height 16
type input "temperature"
click at [273, 269] on input "text" at bounding box center [259, 268] width 130 height 16
click at [557, 264] on input "text" at bounding box center [598, 268] width 130 height 16
type input "extremely"
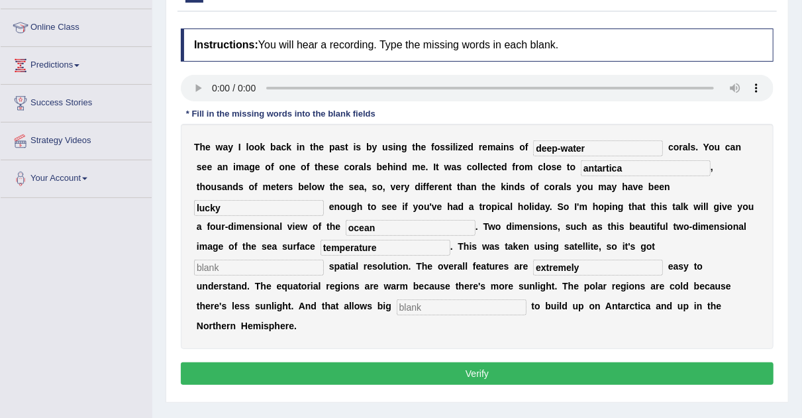
click at [397, 299] on input "text" at bounding box center [462, 307] width 130 height 16
type input "ice-caps"
click at [250, 266] on input "s" at bounding box center [259, 268] width 130 height 16
type input "s"
click at [428, 373] on button "Verify" at bounding box center [477, 373] width 593 height 23
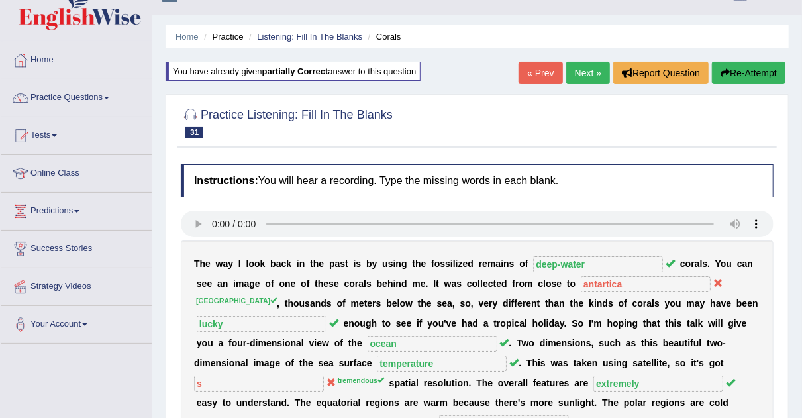
scroll to position [24, 0]
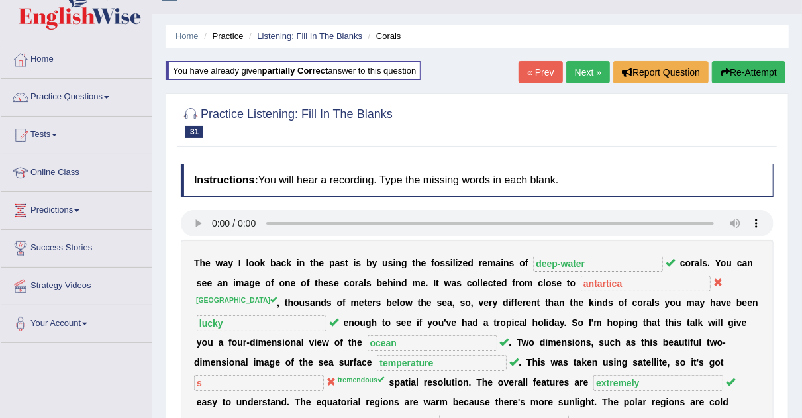
click at [589, 73] on link "Next »" at bounding box center [588, 72] width 44 height 23
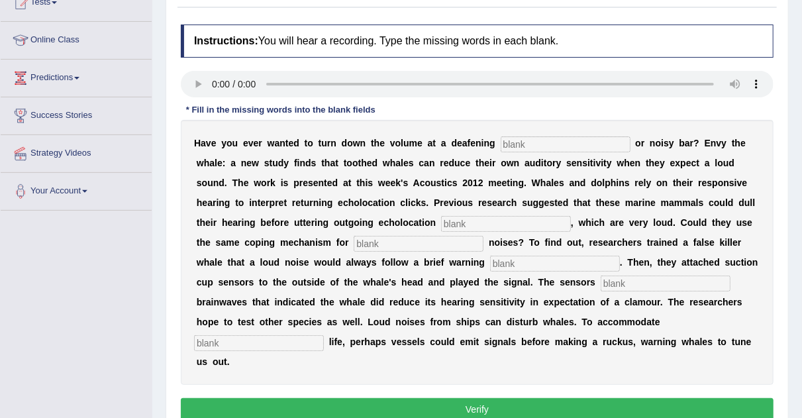
scroll to position [164, 0]
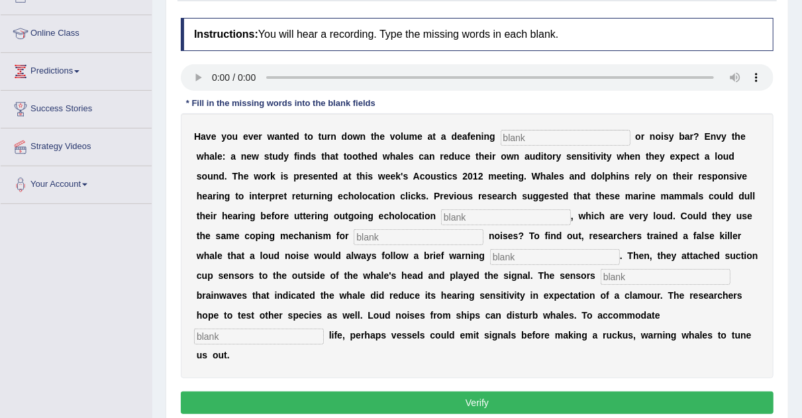
click at [530, 132] on input "text" at bounding box center [566, 138] width 130 height 16
type input "concert"
click at [454, 217] on input "text" at bounding box center [506, 217] width 130 height 16
click at [452, 212] on input "cliks" at bounding box center [506, 217] width 130 height 16
type input "clicks"
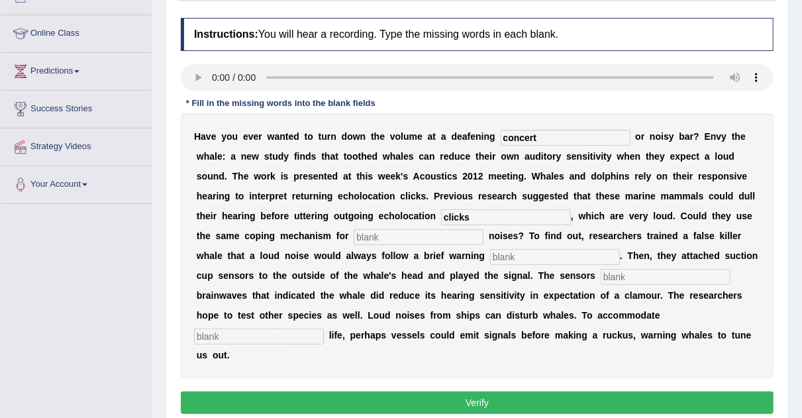
click at [437, 244] on div "H a v e y o u e v e r w a n t e d t o t u r n d o w n t h e v o l u m e a t a d…" at bounding box center [477, 245] width 593 height 265
click at [413, 241] on input "text" at bounding box center [419, 237] width 130 height 16
type input "extra"
click at [525, 252] on input "text" at bounding box center [555, 257] width 130 height 16
type input "signals"
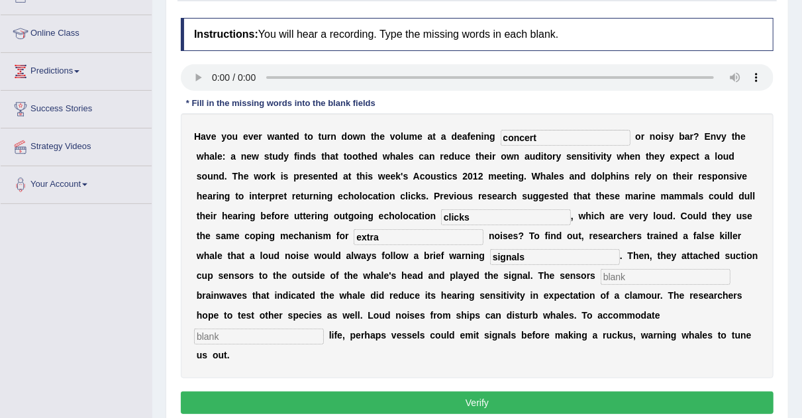
click at [635, 271] on input "text" at bounding box center [666, 277] width 130 height 16
type input "majored"
click at [293, 334] on input "text" at bounding box center [259, 336] width 130 height 16
type input "marine"
click at [280, 403] on button "Verify" at bounding box center [477, 402] width 593 height 23
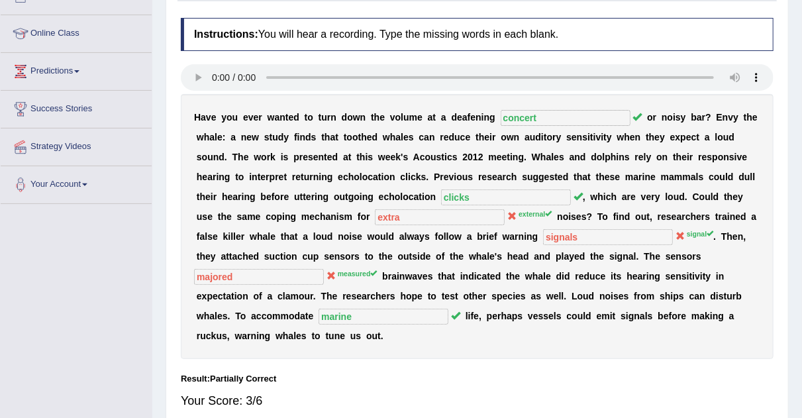
scroll to position [83, 0]
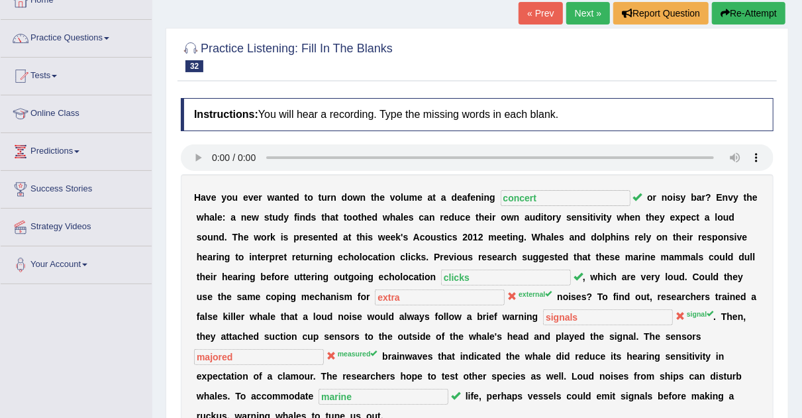
click at [724, 13] on icon "button" at bounding box center [724, 13] width 9 height 9
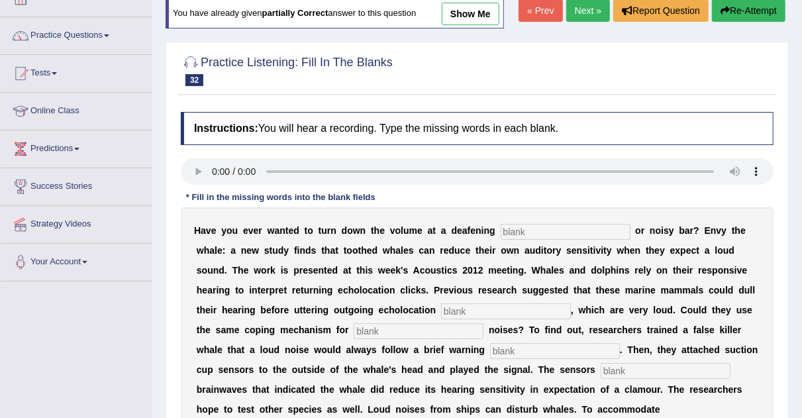
scroll to position [83, 0]
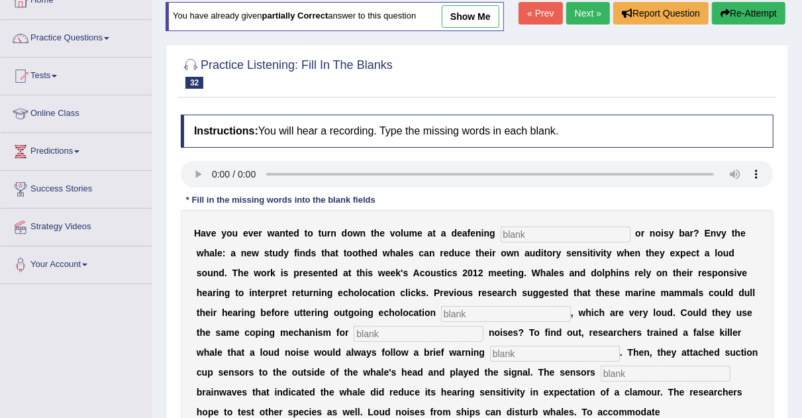
click at [531, 232] on input "text" at bounding box center [566, 234] width 130 height 16
type input "concert"
click at [459, 313] on input "text" at bounding box center [506, 314] width 130 height 16
click at [418, 335] on input "text" at bounding box center [419, 334] width 130 height 16
click at [473, 313] on input "signel" at bounding box center [506, 314] width 130 height 16
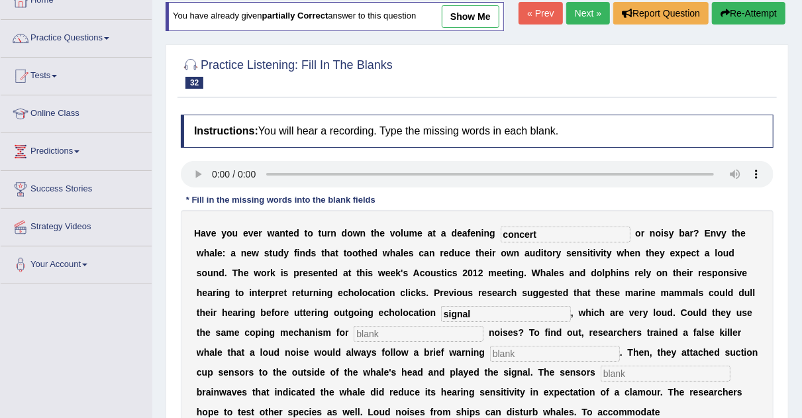
click at [438, 330] on input "text" at bounding box center [419, 334] width 130 height 16
click at [469, 314] on input "signal" at bounding box center [506, 314] width 130 height 16
click at [421, 336] on input "text" at bounding box center [419, 334] width 130 height 16
click at [482, 311] on input "signel" at bounding box center [506, 314] width 130 height 16
type input "s"
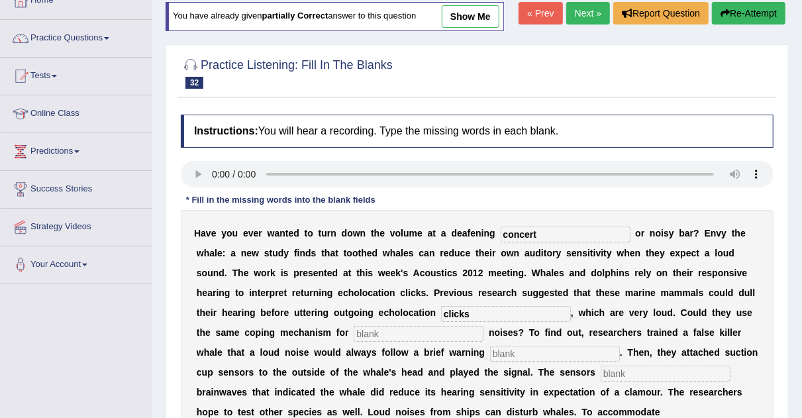
type input "clicks"
click at [404, 331] on input "text" at bounding box center [419, 334] width 130 height 16
type input "external"
click at [518, 348] on input "text" at bounding box center [555, 354] width 130 height 16
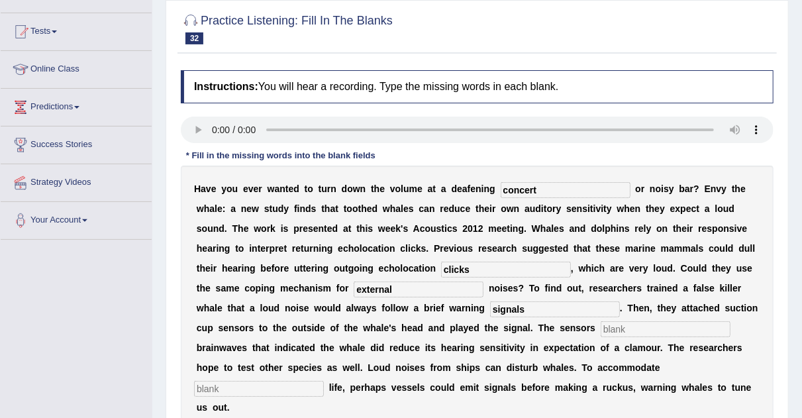
scroll to position [189, 0]
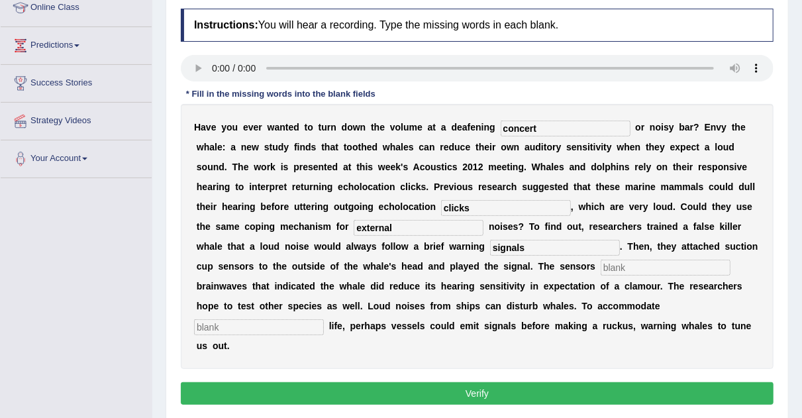
type input "signals"
click at [661, 262] on input "text" at bounding box center [666, 268] width 130 height 16
type input "measured"
click at [245, 324] on input "text" at bounding box center [259, 327] width 130 height 16
type input "marine"
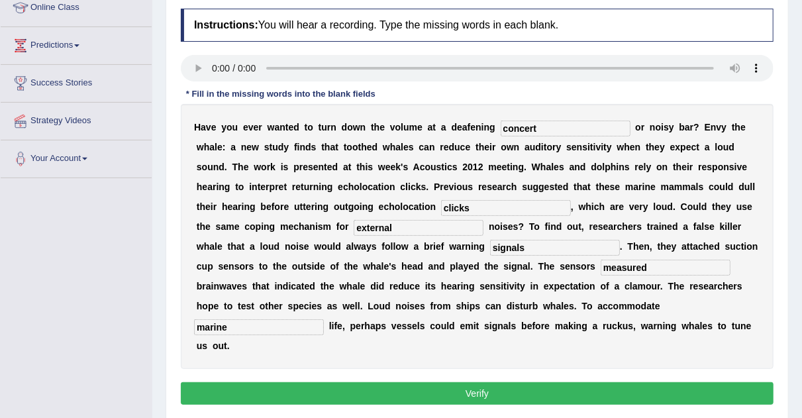
click at [533, 246] on input "signals" at bounding box center [555, 248] width 130 height 16
type input "signel"
click at [534, 384] on button "Verify" at bounding box center [477, 393] width 593 height 23
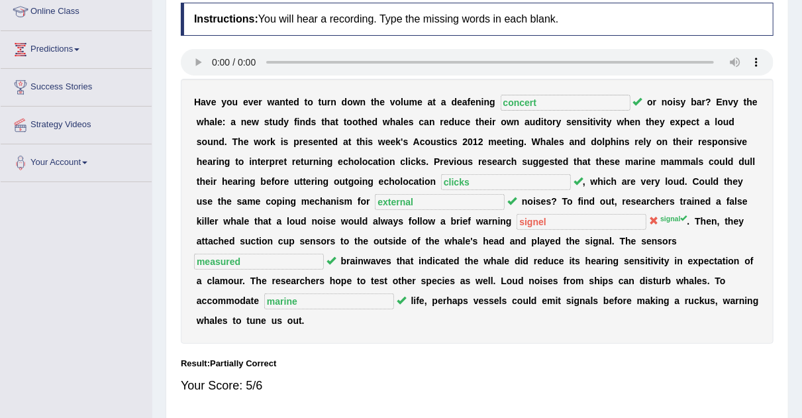
scroll to position [76, 0]
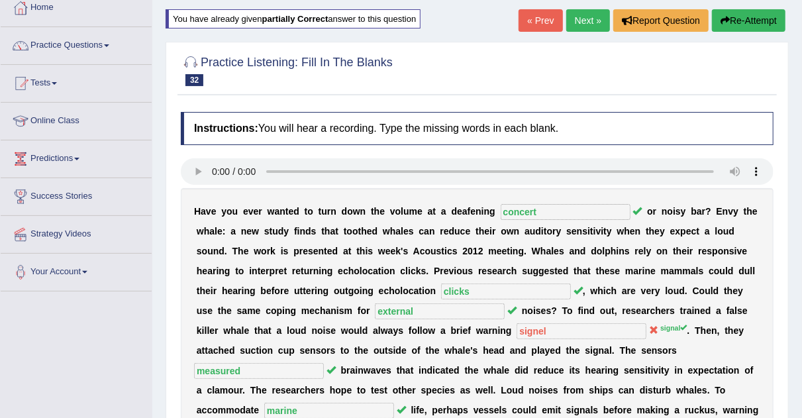
click at [587, 18] on link "Next »" at bounding box center [588, 20] width 44 height 23
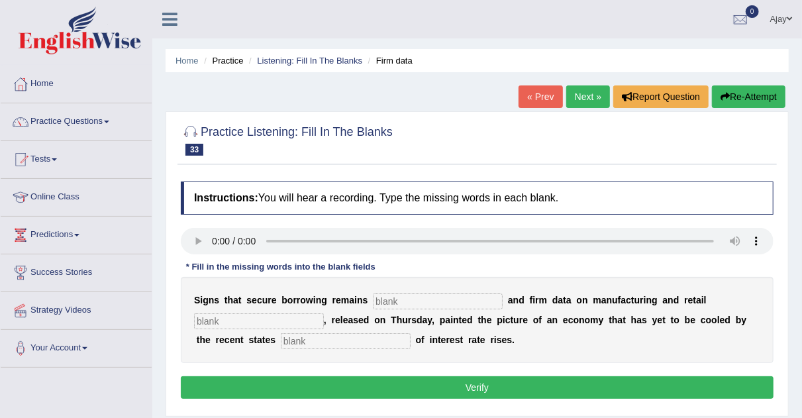
click at [420, 303] on input "text" at bounding box center [438, 301] width 130 height 16
click at [431, 302] on input "ice-caps" at bounding box center [438, 301] width 130 height 16
type input "i"
type input "role-bus"
click at [295, 320] on input "text" at bounding box center [259, 321] width 130 height 16
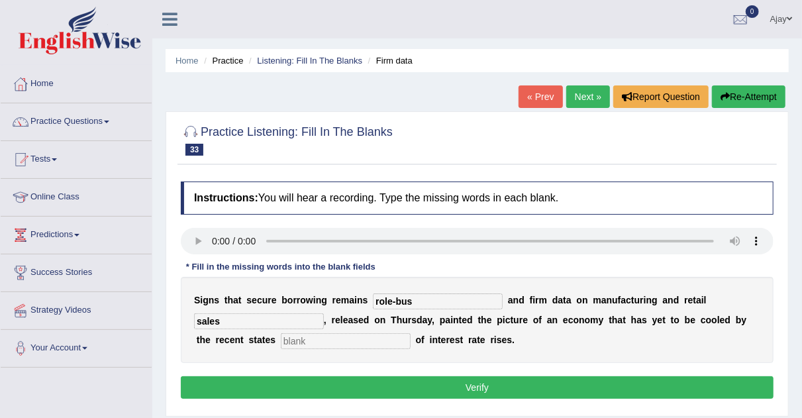
type input "sales"
click at [317, 340] on input "text" at bounding box center [346, 341] width 130 height 16
type input "spend"
click at [286, 393] on button "Verify" at bounding box center [477, 387] width 593 height 23
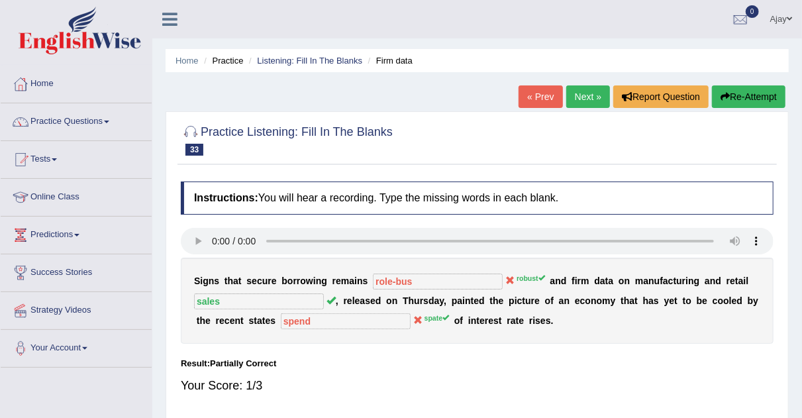
click at [577, 100] on link "Next »" at bounding box center [588, 96] width 44 height 23
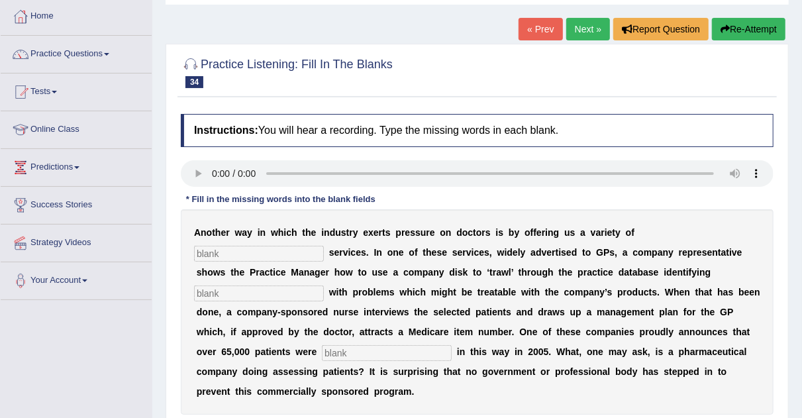
scroll to position [81, 0]
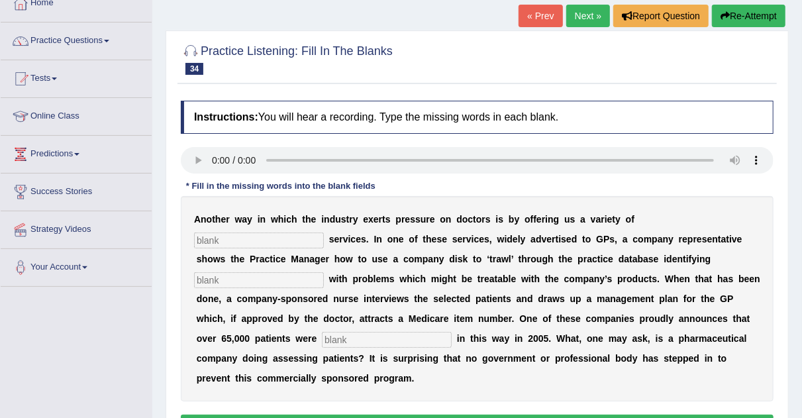
click at [224, 232] on input "text" at bounding box center [259, 240] width 130 height 16
type input "professional"
click at [233, 274] on input "text" at bounding box center [259, 280] width 130 height 16
type input "patients"
click at [340, 336] on input "text" at bounding box center [387, 340] width 130 height 16
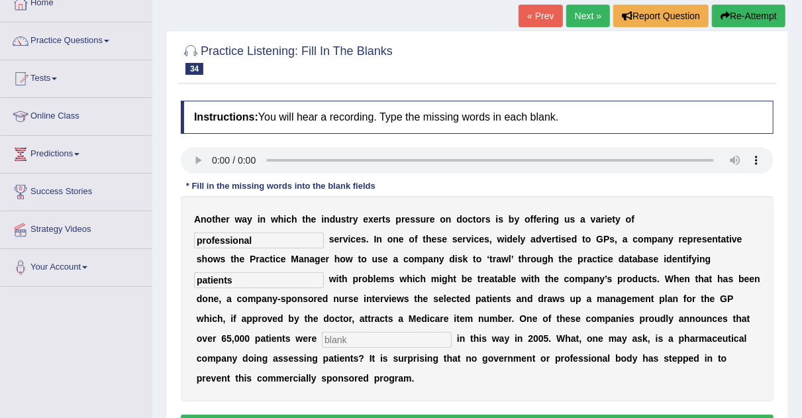
type input "s"
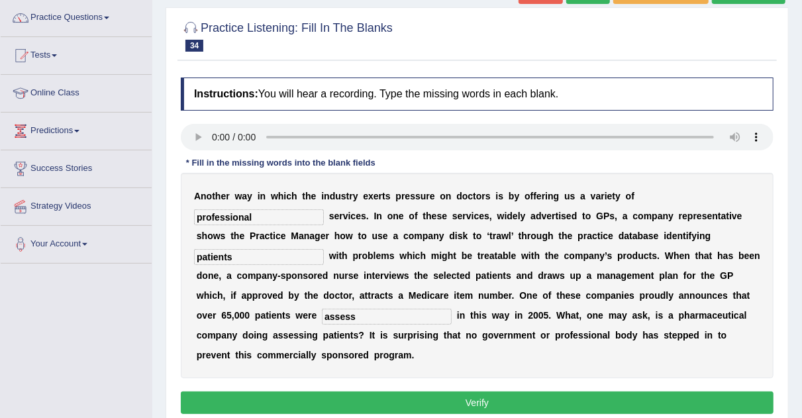
scroll to position [117, 0]
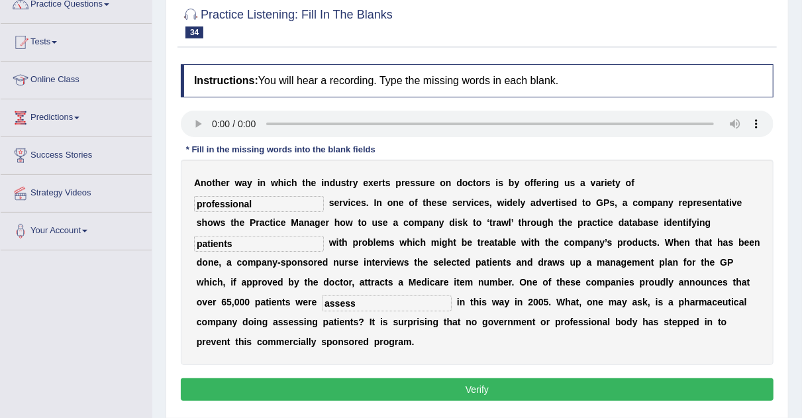
type input "assess"
click at [541, 387] on button "Verify" at bounding box center [477, 389] width 593 height 23
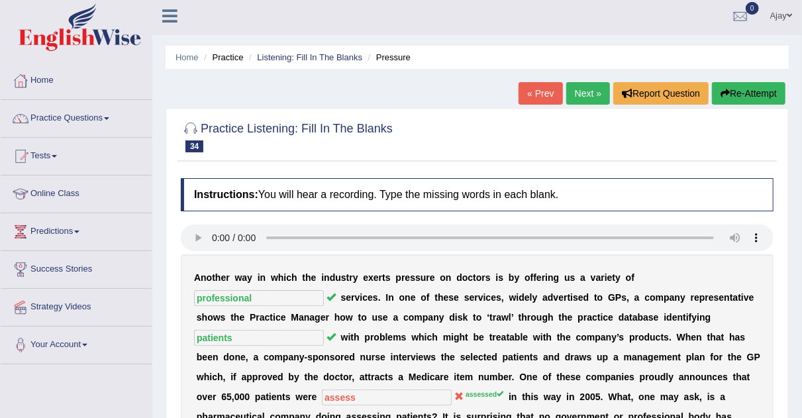
scroll to position [0, 0]
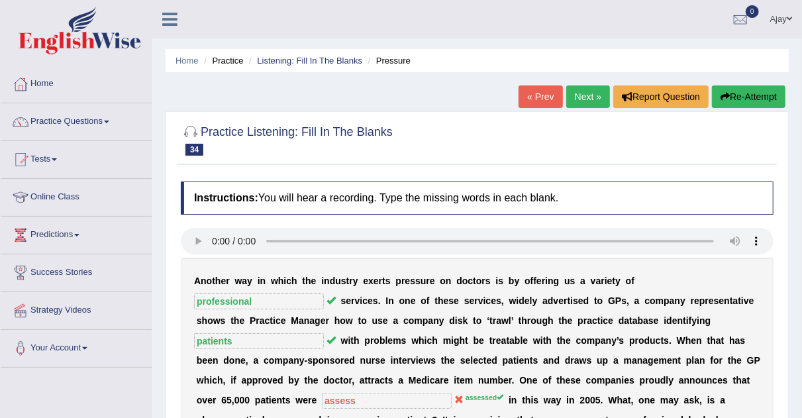
click at [582, 94] on link "Next »" at bounding box center [588, 96] width 44 height 23
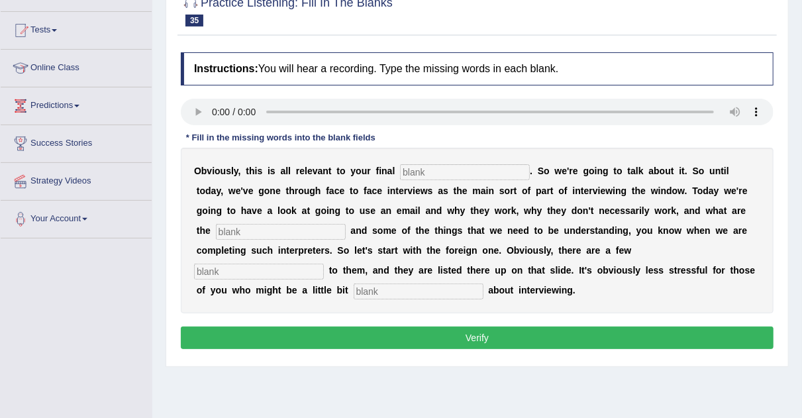
click at [461, 175] on input "text" at bounding box center [465, 172] width 130 height 16
type input "assignment"
click at [269, 228] on input "text" at bounding box center [281, 232] width 130 height 16
type input "challenge"
click at [275, 266] on input "text" at bounding box center [259, 272] width 130 height 16
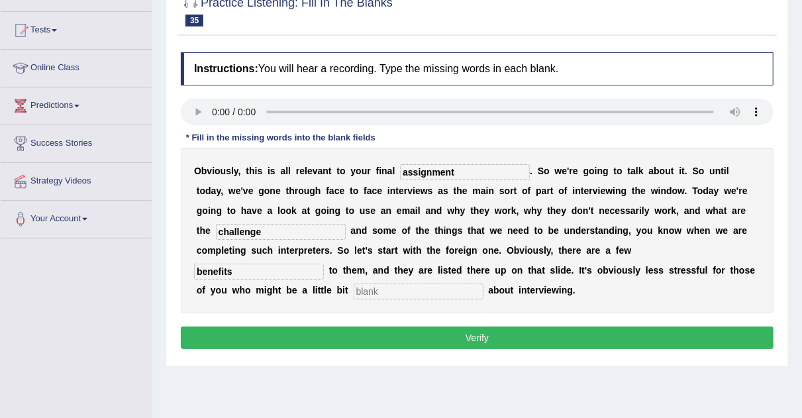
type input "benefits"
click at [394, 285] on input "text" at bounding box center [419, 291] width 130 height 16
type input "ancients"
click at [561, 341] on button "Verify" at bounding box center [477, 337] width 593 height 23
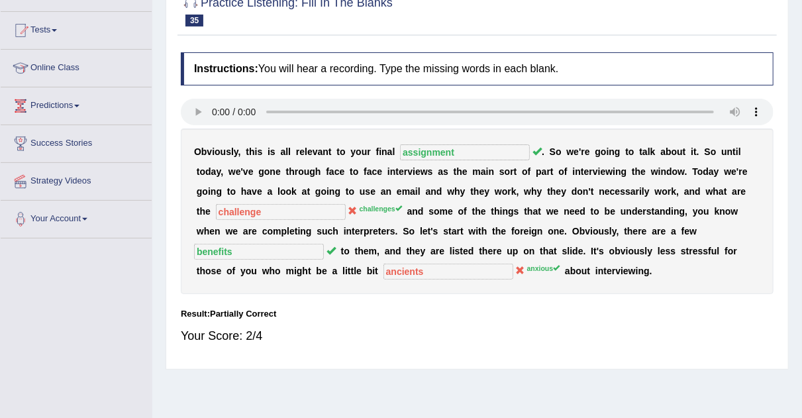
scroll to position [56, 0]
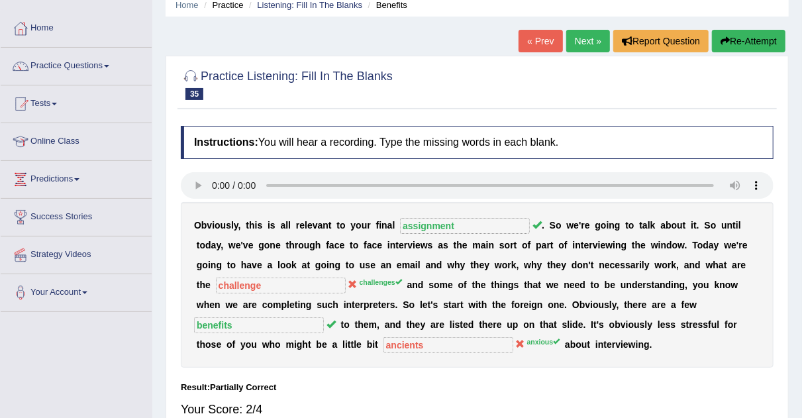
click at [582, 47] on link "Next »" at bounding box center [588, 41] width 44 height 23
click at [582, 44] on link "Next »" at bounding box center [588, 41] width 44 height 23
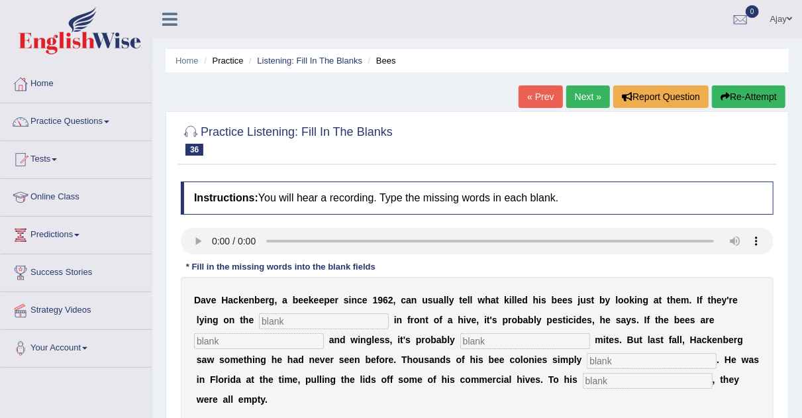
click at [306, 323] on input "text" at bounding box center [324, 321] width 130 height 16
type input "ground"
click at [280, 340] on input "text" at bounding box center [259, 341] width 130 height 16
type input "formed"
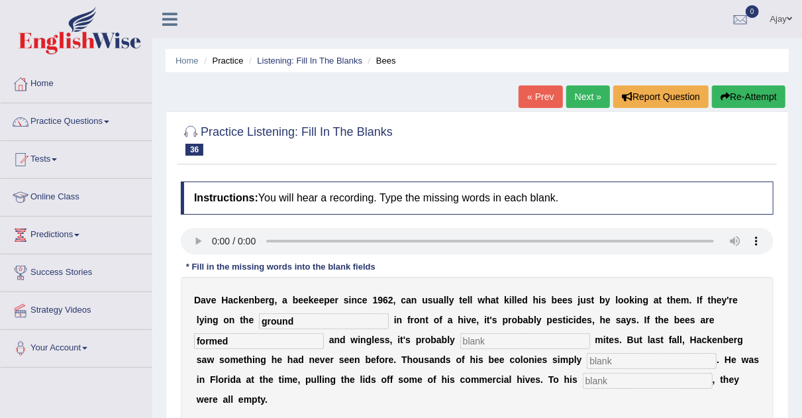
click at [481, 344] on input "text" at bounding box center [525, 341] width 130 height 16
type input "vamired"
click at [618, 358] on input "text" at bounding box center [652, 361] width 130 height 16
type input "disepeared"
click at [599, 381] on input "text" at bounding box center [648, 381] width 130 height 16
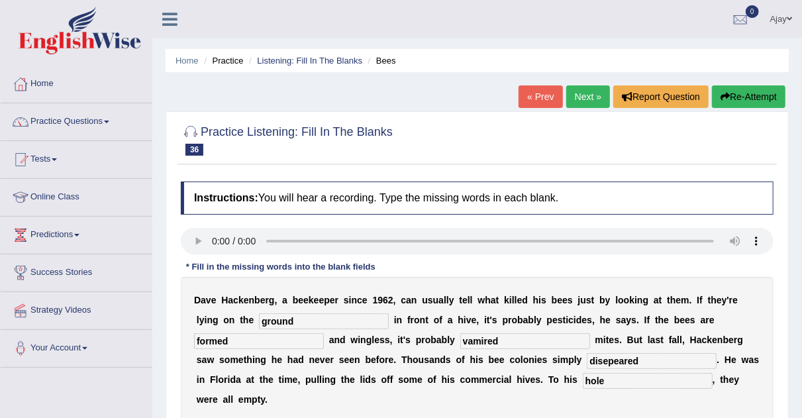
type input "hole"
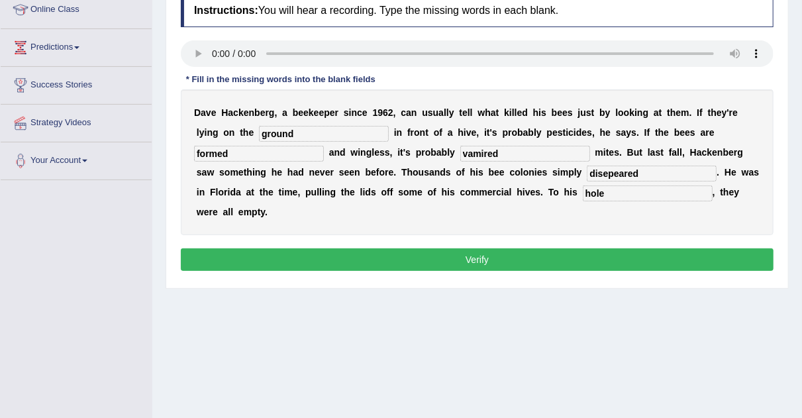
scroll to position [191, 0]
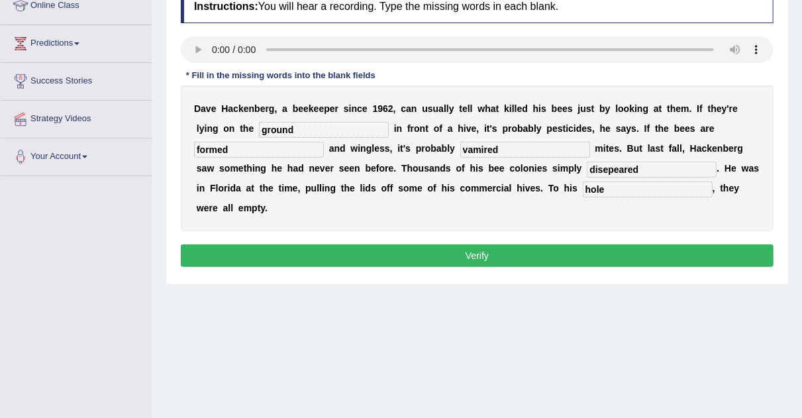
click at [570, 248] on button "Verify" at bounding box center [477, 255] width 593 height 23
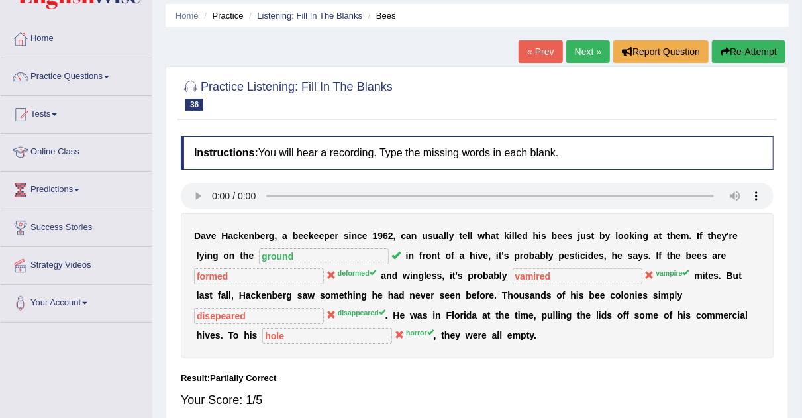
scroll to position [44, 0]
click at [579, 46] on link "Next »" at bounding box center [588, 52] width 44 height 23
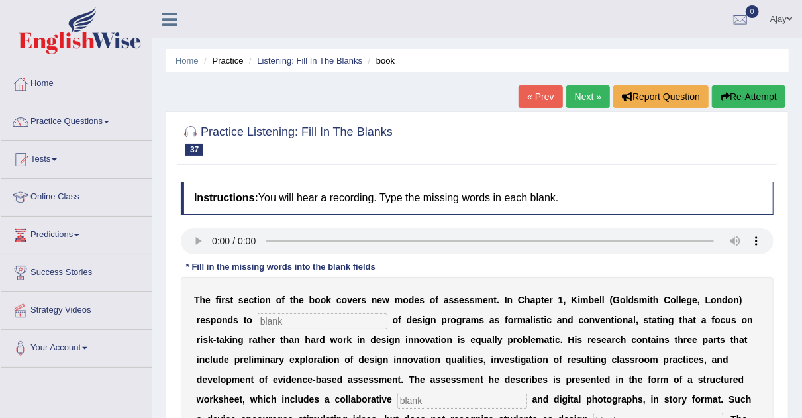
click at [283, 318] on input "text" at bounding box center [323, 321] width 130 height 16
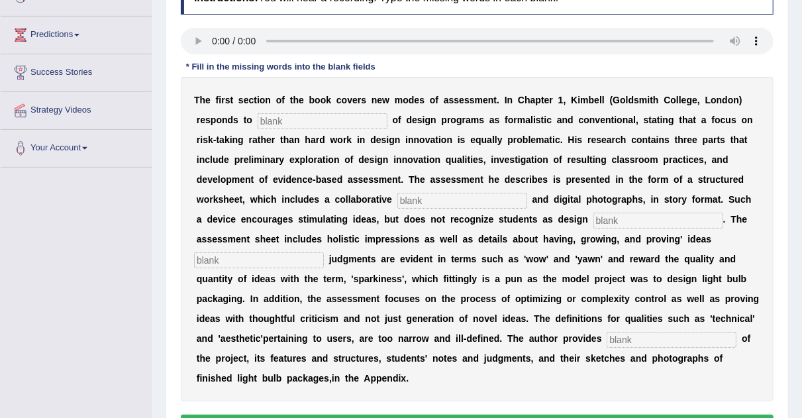
scroll to position [199, 0]
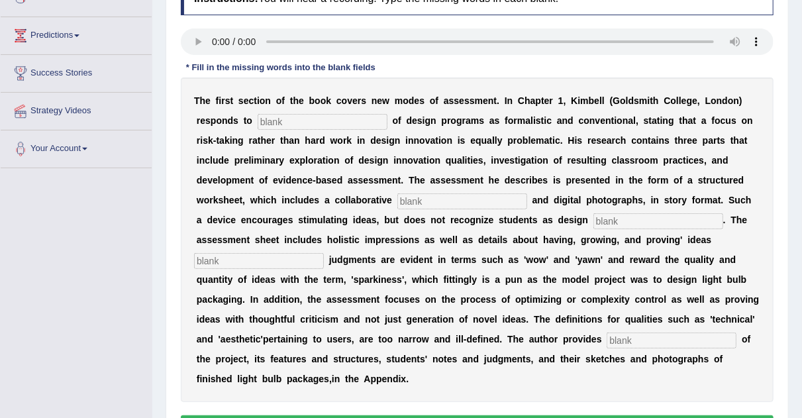
click at [328, 119] on input "text" at bounding box center [323, 122] width 130 height 16
type input "criticisum"
click at [409, 195] on input "text" at bounding box center [462, 201] width 130 height 16
type input "elements"
click at [604, 216] on input "text" at bounding box center [658, 221] width 130 height 16
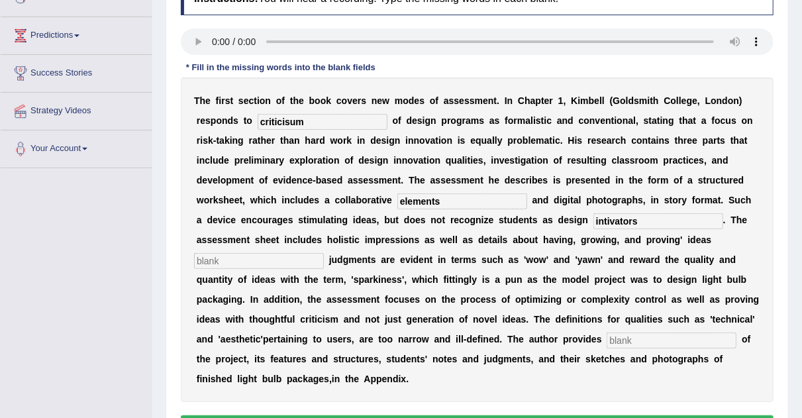
click at [618, 216] on input "intivators" at bounding box center [658, 221] width 130 height 16
type input "intivators"
click at [291, 265] on input "text" at bounding box center [259, 261] width 130 height 16
type input "local"
click at [623, 326] on div "T h e f i r s t s e c t i o n o f t h e b o o k c o v e r s n e w m o d e s o f…" at bounding box center [477, 239] width 593 height 324
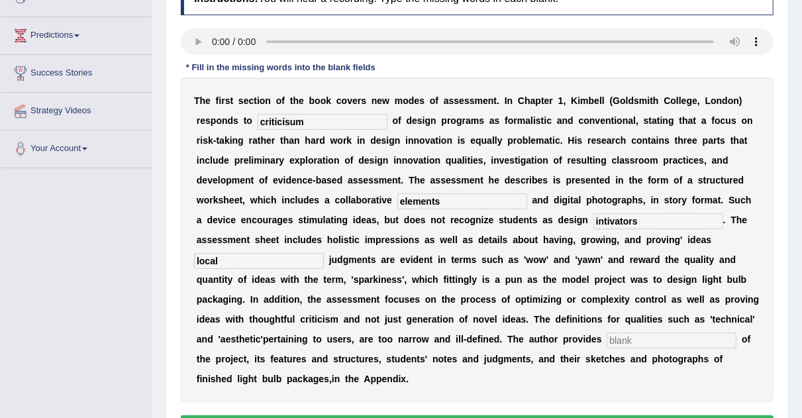
click at [623, 340] on input "text" at bounding box center [671, 340] width 130 height 16
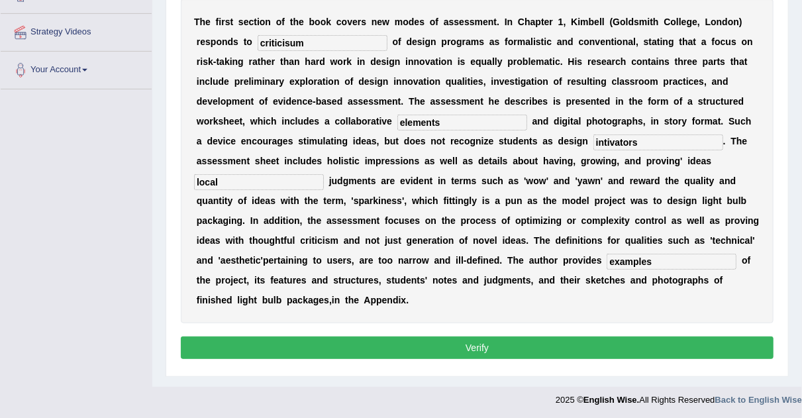
type input "examples"
click at [516, 346] on button "Verify" at bounding box center [477, 347] width 593 height 23
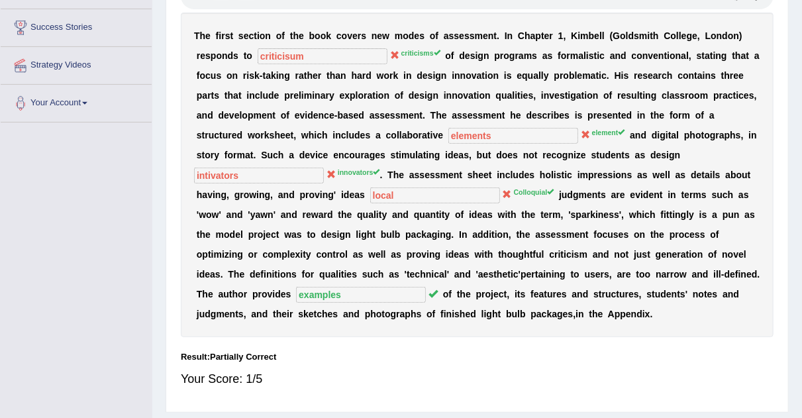
scroll to position [0, 0]
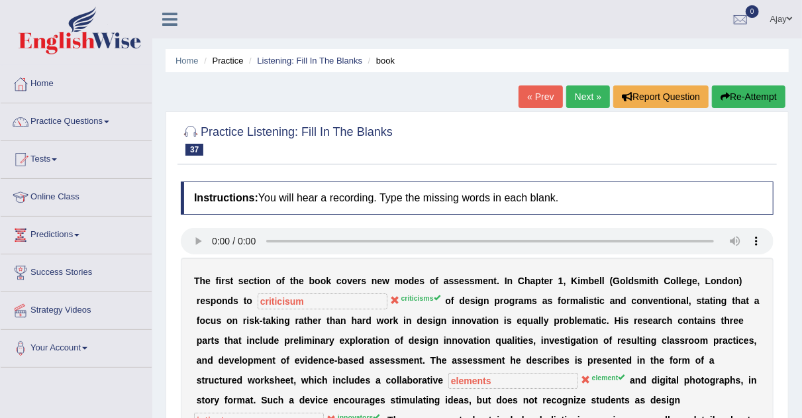
click at [582, 95] on link "Next »" at bounding box center [588, 96] width 44 height 23
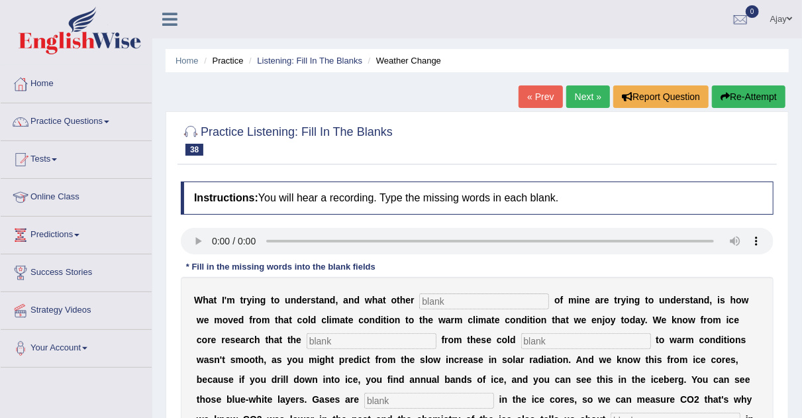
click at [353, 343] on input "text" at bounding box center [372, 341] width 130 height 16
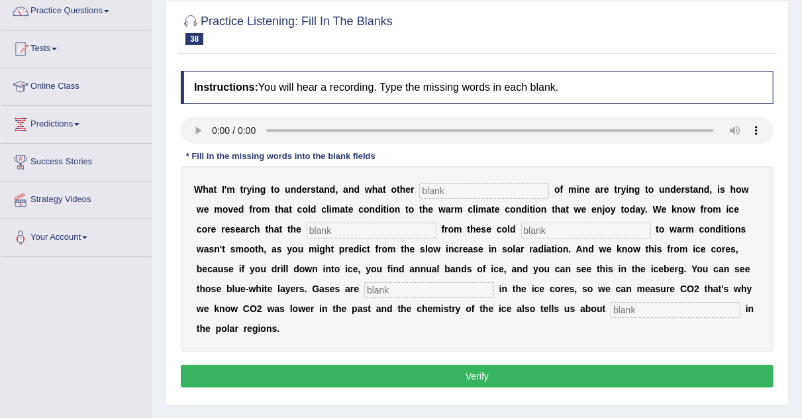
scroll to position [112, 0]
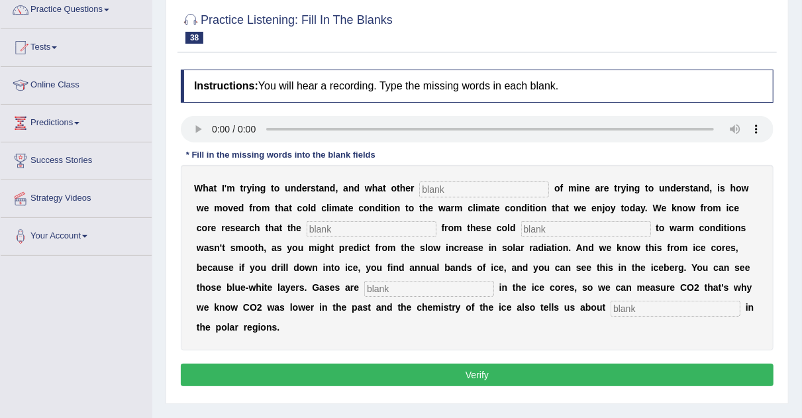
click at [460, 182] on input "text" at bounding box center [484, 189] width 130 height 16
type input "collagues"
click at [404, 230] on input "text" at bounding box center [372, 229] width 130 height 16
type input "transactions"
click at [541, 226] on input "text" at bounding box center [586, 229] width 130 height 16
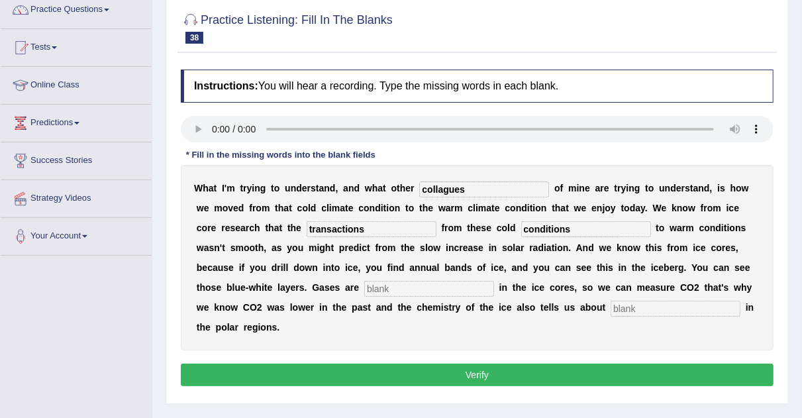
type input "conditions"
click at [450, 285] on input "text" at bounding box center [429, 289] width 130 height 16
type input "traped"
click at [630, 302] on input "text" at bounding box center [675, 309] width 130 height 16
type input "temperature"
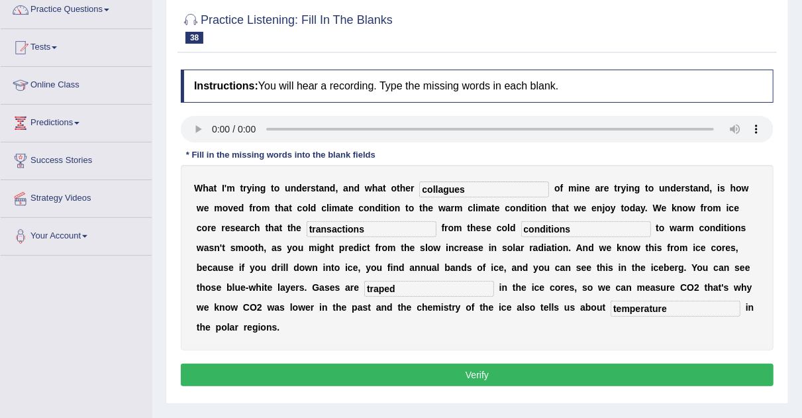
click at [596, 372] on button "Verify" at bounding box center [477, 374] width 593 height 23
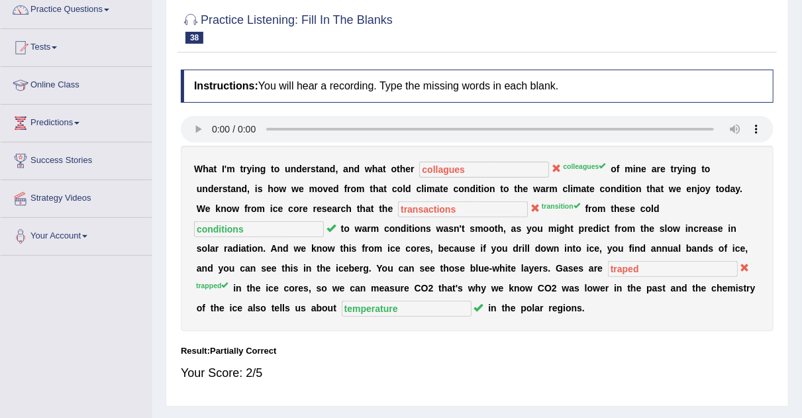
scroll to position [0, 0]
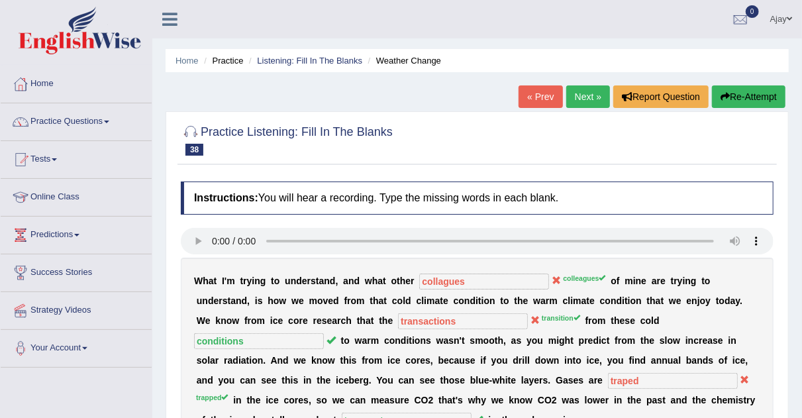
click at [738, 91] on button "Re-Attempt" at bounding box center [748, 96] width 73 height 23
click at [746, 97] on button "Re-Attempt" at bounding box center [748, 96] width 73 height 23
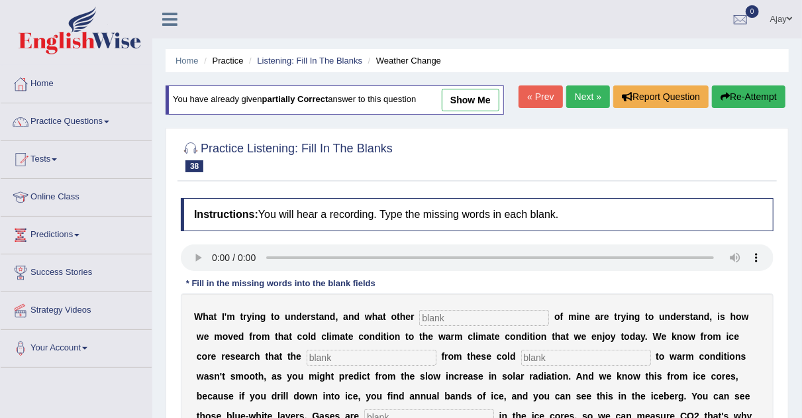
drag, startPoint x: 0, startPoint y: 0, endPoint x: 444, endPoint y: 315, distance: 544.7
click at [444, 315] on div "W h a t I ' m t r y i n g t o u n d e r s t a n d , a n d w h a t o t h e r o f…" at bounding box center [477, 385] width 593 height 185
click at [444, 315] on input "text" at bounding box center [484, 318] width 130 height 16
type input "colleagues"
click at [363, 356] on input "text" at bounding box center [372, 358] width 130 height 16
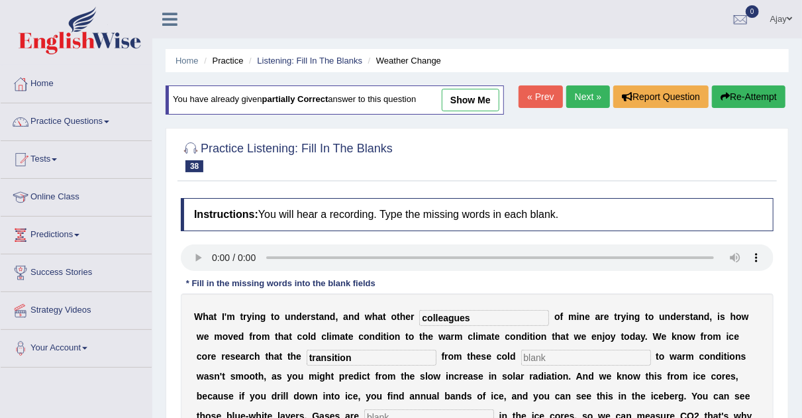
type input "transition"
click at [535, 354] on input "text" at bounding box center [586, 358] width 130 height 16
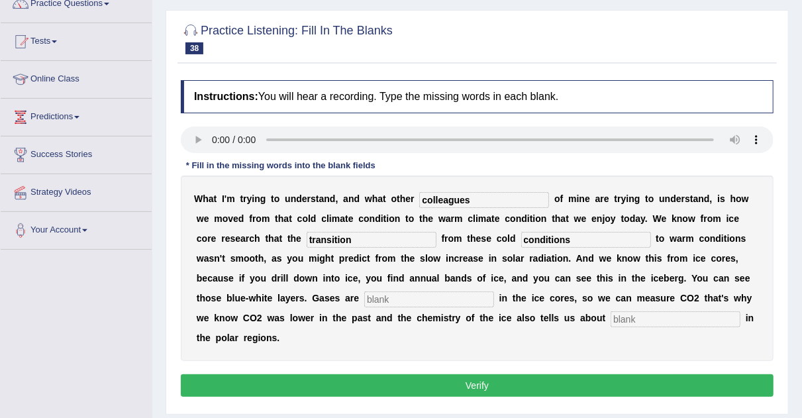
scroll to position [127, 0]
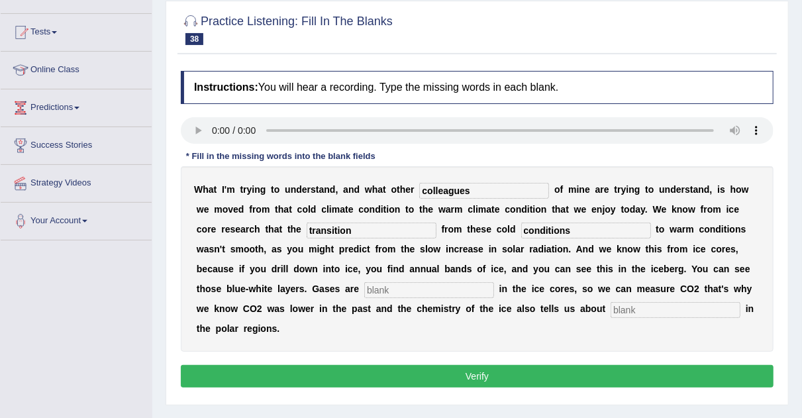
type input "conditions"
click at [428, 289] on input "text" at bounding box center [429, 290] width 130 height 16
type input "temperature"
click at [627, 309] on input "text" at bounding box center [675, 310] width 130 height 16
type input "trapped"
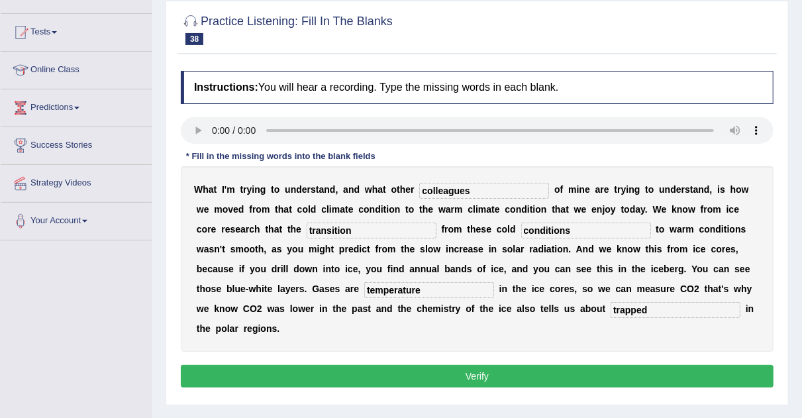
click at [495, 379] on button "Verify" at bounding box center [477, 376] width 593 height 23
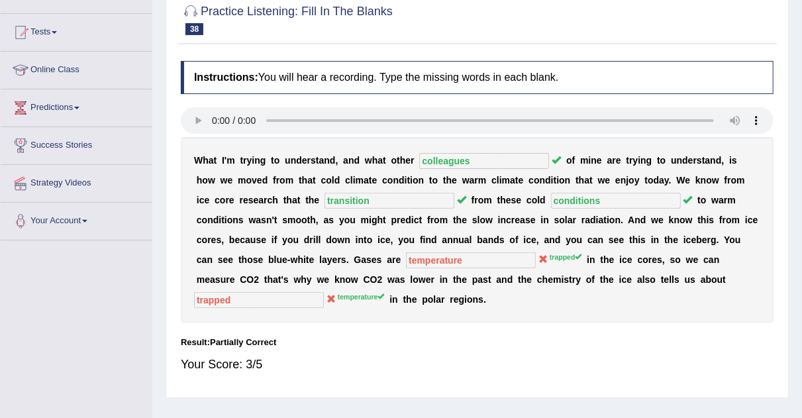
scroll to position [17, 0]
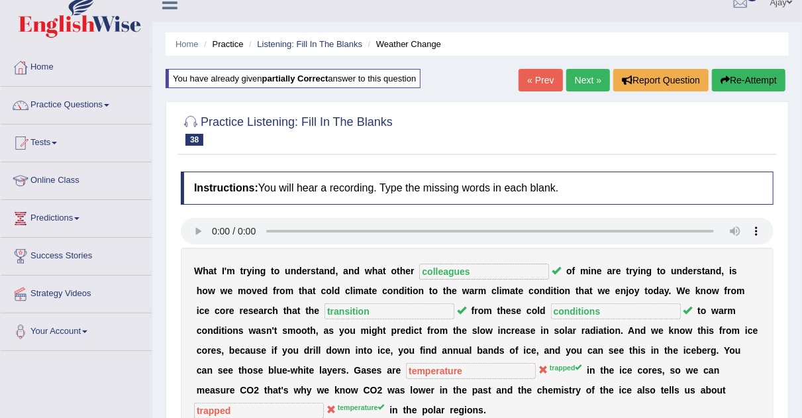
click at [735, 75] on button "Re-Attempt" at bounding box center [748, 80] width 73 height 23
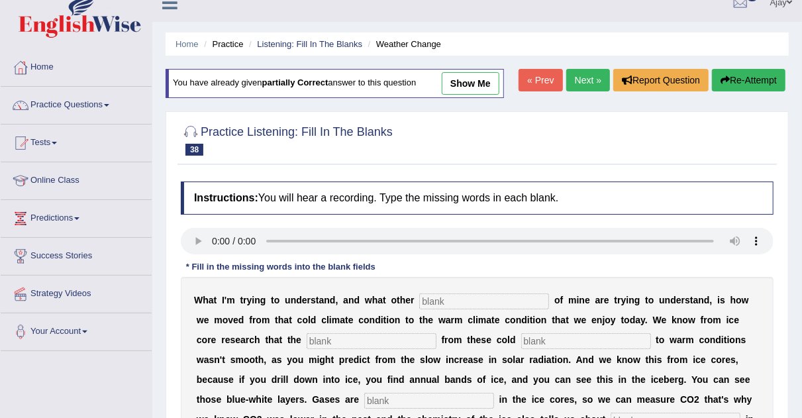
click at [456, 305] on input "text" at bounding box center [484, 301] width 130 height 16
type input "collaegues"
click at [387, 337] on input "text" at bounding box center [372, 341] width 130 height 16
type input "transition"
click at [544, 339] on input "text" at bounding box center [586, 341] width 130 height 16
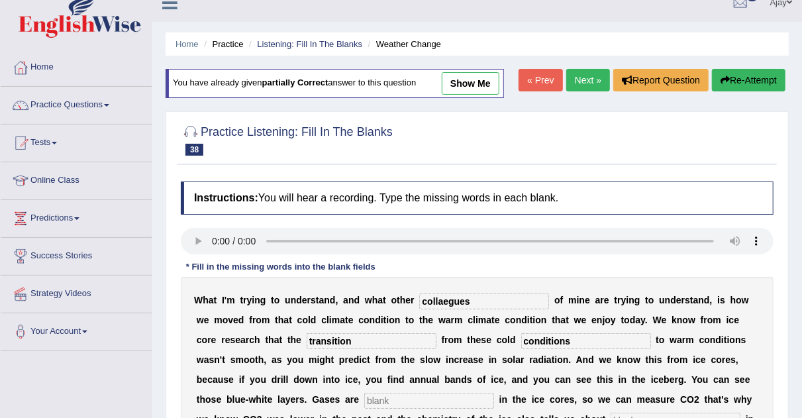
type input "conditions"
click at [416, 396] on input "text" at bounding box center [429, 401] width 130 height 16
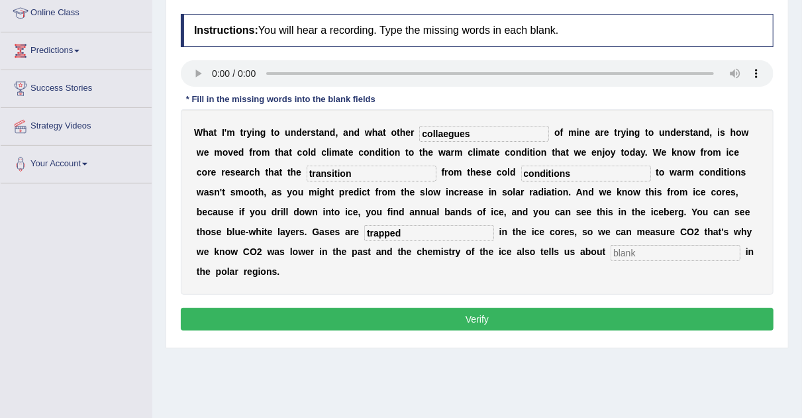
scroll to position [185, 0]
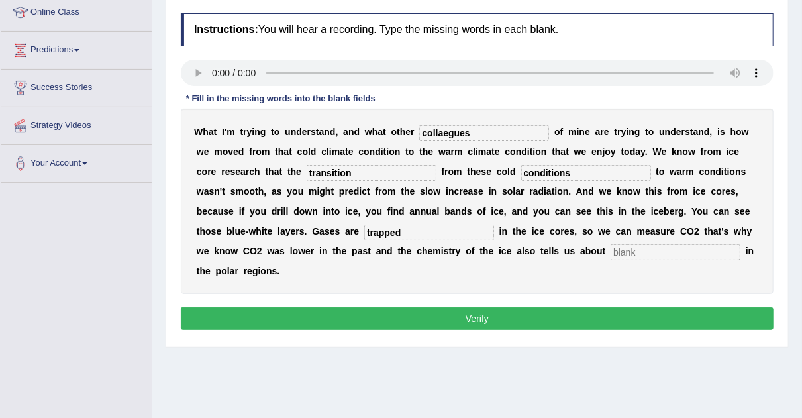
type input "trapped"
click at [647, 258] on div "W h a t I ' m t r y i n g t o u n d e r s t a n d , a n d w h a t o t h e r col…" at bounding box center [477, 201] width 593 height 185
click at [649, 256] on input "text" at bounding box center [675, 252] width 130 height 16
click at [659, 251] on input "text" at bounding box center [675, 252] width 130 height 16
click at [638, 249] on input "temeprature" at bounding box center [675, 252] width 130 height 16
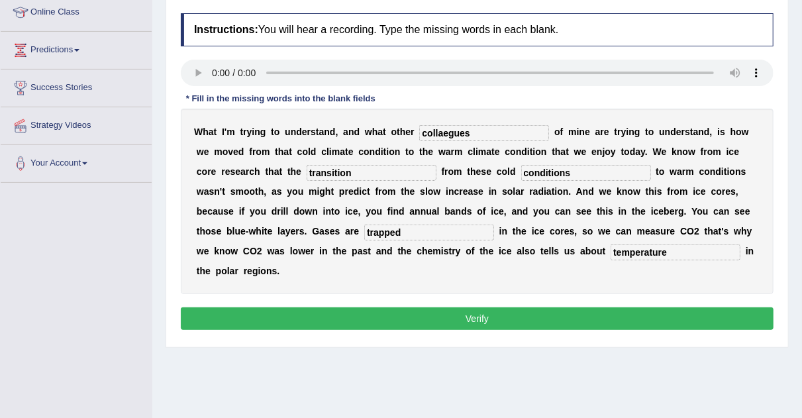
type input "temperature"
click at [650, 318] on button "Verify" at bounding box center [477, 318] width 593 height 23
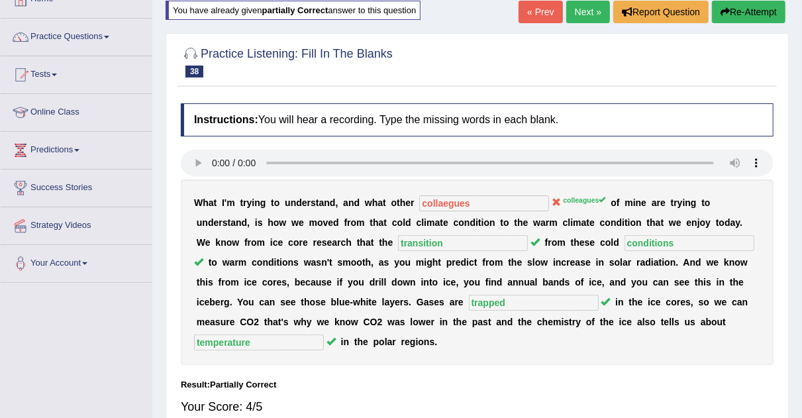
scroll to position [80, 0]
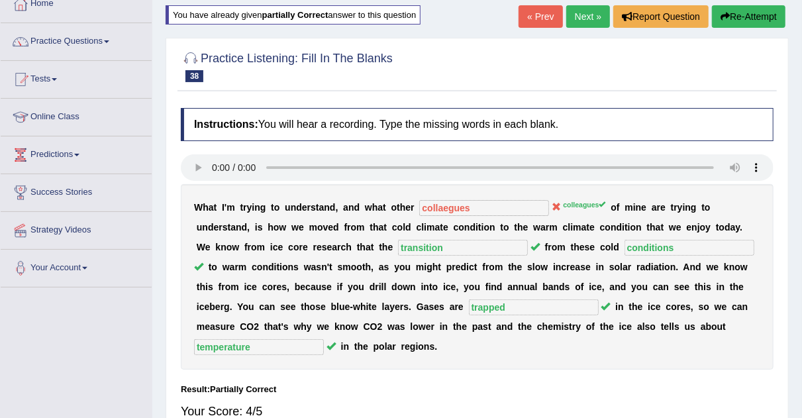
click at [579, 14] on link "Next »" at bounding box center [588, 16] width 44 height 23
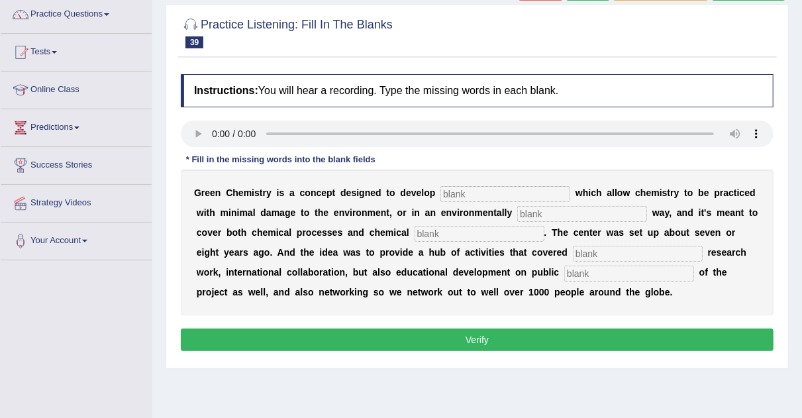
scroll to position [108, 0]
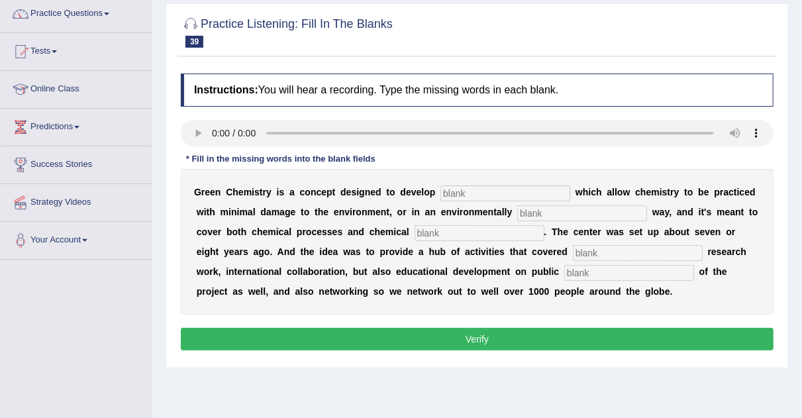
click at [456, 194] on input "text" at bounding box center [505, 193] width 130 height 16
type input "technology"
click at [552, 207] on input "text" at bounding box center [582, 213] width 130 height 16
type input "comfortable"
click at [479, 232] on input "text" at bounding box center [479, 233] width 130 height 16
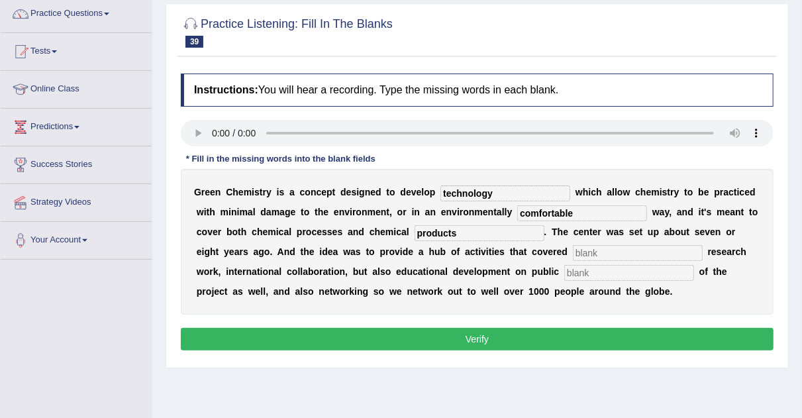
type input "products"
click at [606, 252] on input "text" at bounding box center [638, 253] width 130 height 16
type input "fundamental"
click at [581, 271] on input "text" at bounding box center [629, 273] width 130 height 16
type input "understanding"
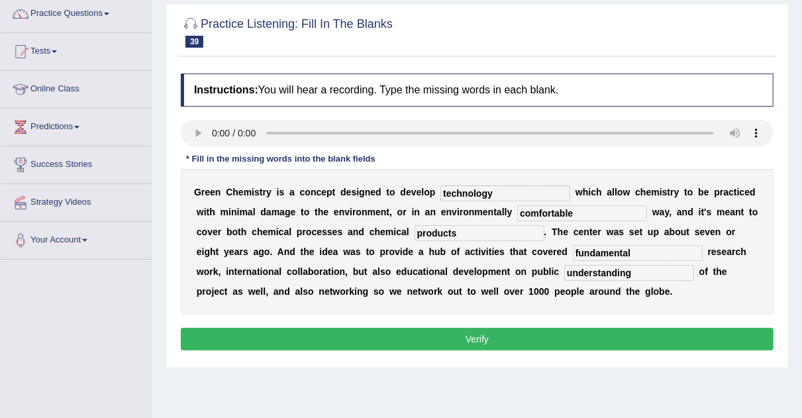
click at [554, 338] on button "Verify" at bounding box center [477, 339] width 593 height 23
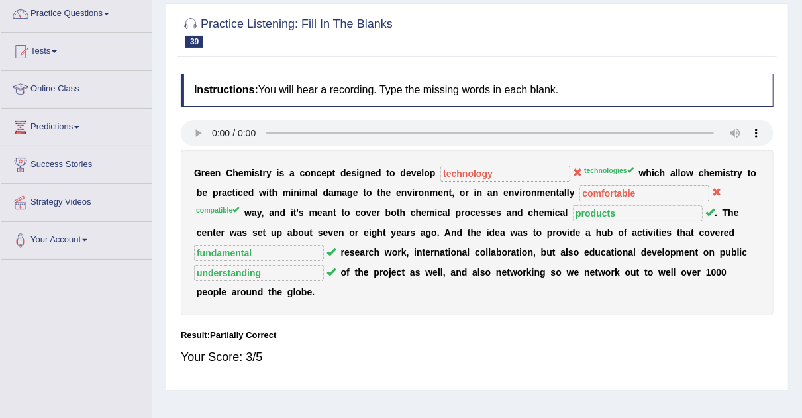
scroll to position [0, 0]
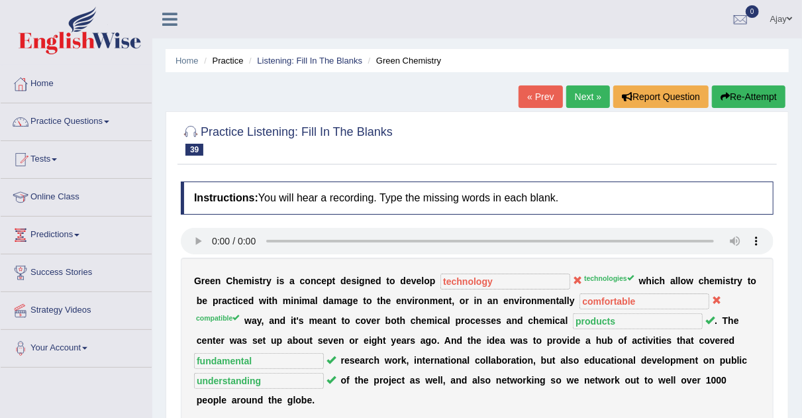
click at [583, 99] on link "Next »" at bounding box center [588, 96] width 44 height 23
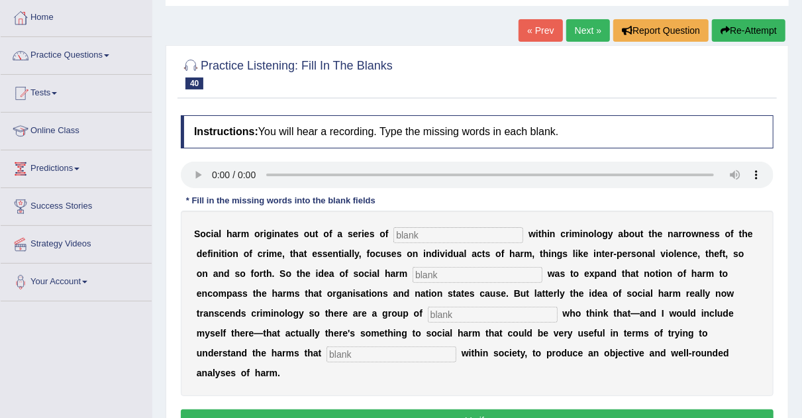
scroll to position [73, 0]
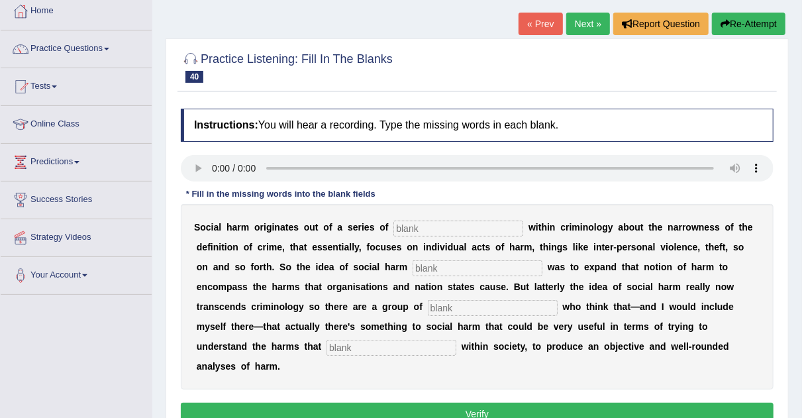
click at [431, 226] on input "text" at bounding box center [458, 228] width 130 height 16
click at [422, 264] on input "text" at bounding box center [477, 268] width 130 height 16
click at [434, 230] on input "debite" at bounding box center [458, 228] width 130 height 16
type input "debate"
click at [412, 270] on input "text" at bounding box center [477, 268] width 130 height 16
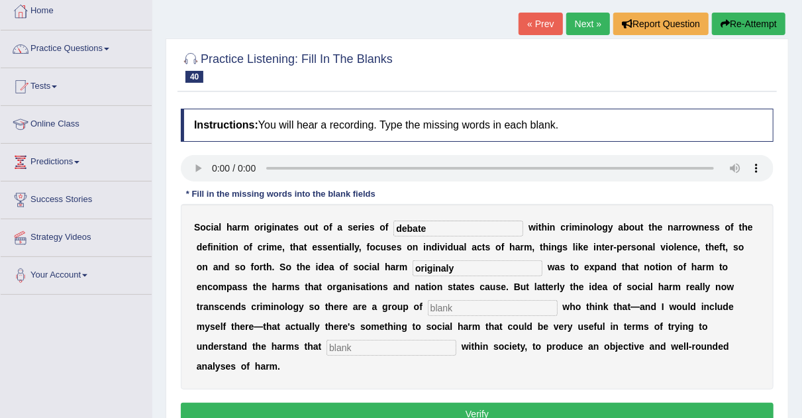
type input "originaly"
click at [459, 301] on input "text" at bounding box center [493, 308] width 130 height 16
type input "writters"
click at [381, 341] on input "text" at bounding box center [391, 348] width 130 height 16
type input "occured"
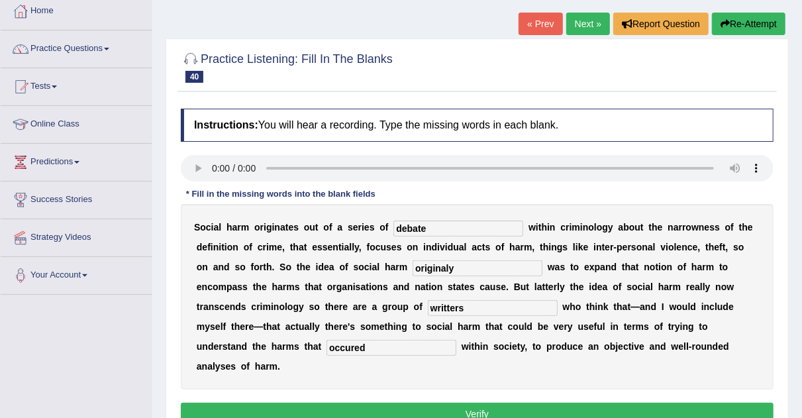
click at [423, 408] on button "Verify" at bounding box center [477, 414] width 593 height 23
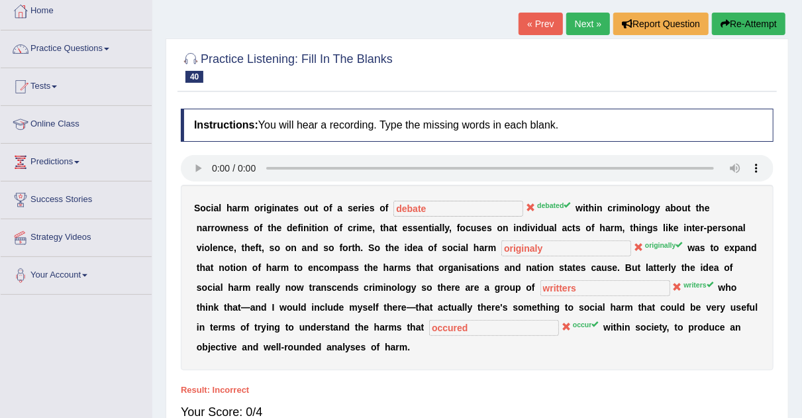
click at [746, 27] on button "Re-Attempt" at bounding box center [748, 24] width 73 height 23
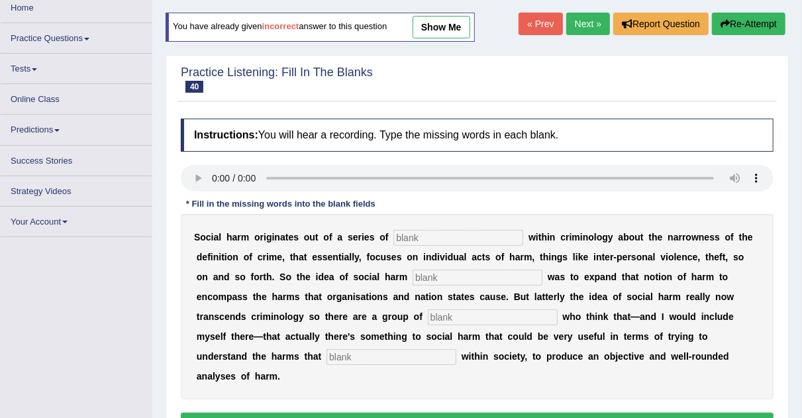
click at [402, 230] on input "text" at bounding box center [458, 238] width 130 height 16
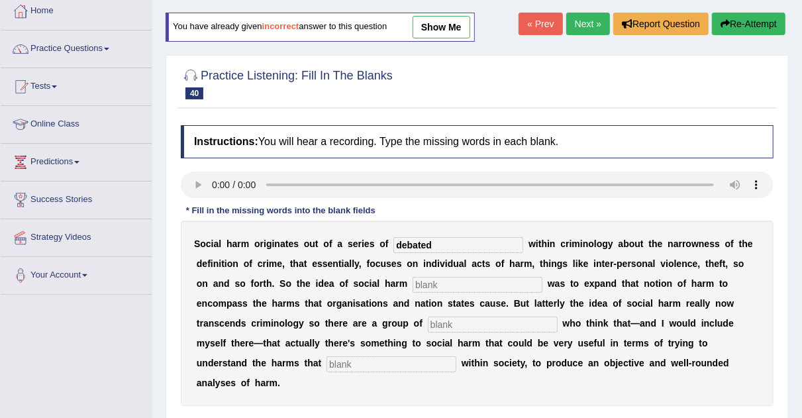
type input "debated"
click at [431, 277] on input "text" at bounding box center [477, 285] width 130 height 16
type input "originally"
click at [448, 316] on input "text" at bounding box center [493, 324] width 130 height 16
type input "writer"
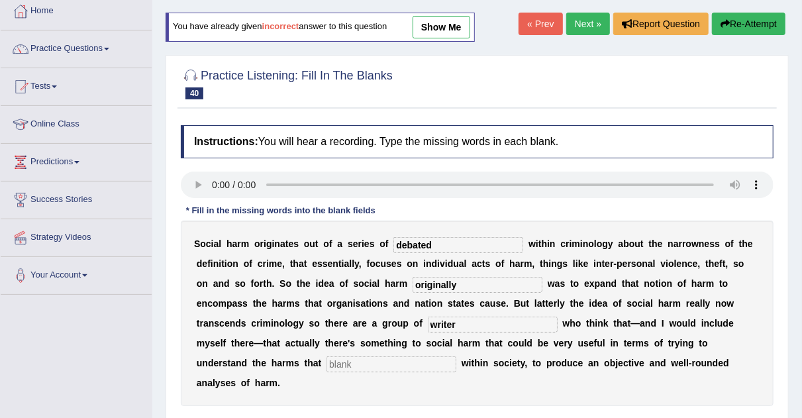
click at [370, 365] on input "text" at bounding box center [391, 364] width 130 height 16
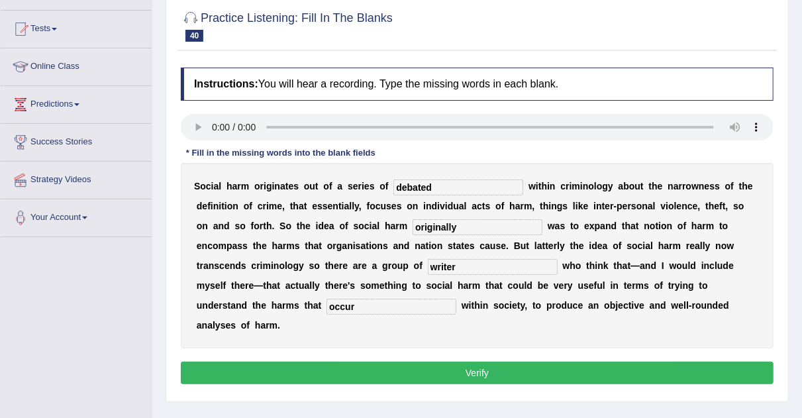
scroll to position [170, 0]
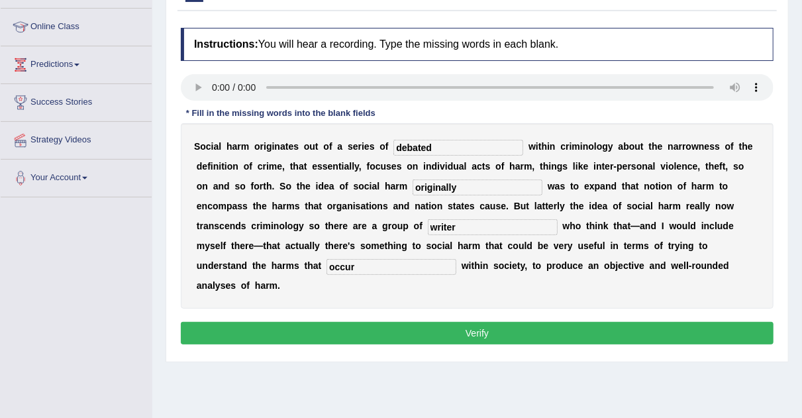
type input "occur"
click at [495, 341] on button "Verify" at bounding box center [477, 333] width 593 height 23
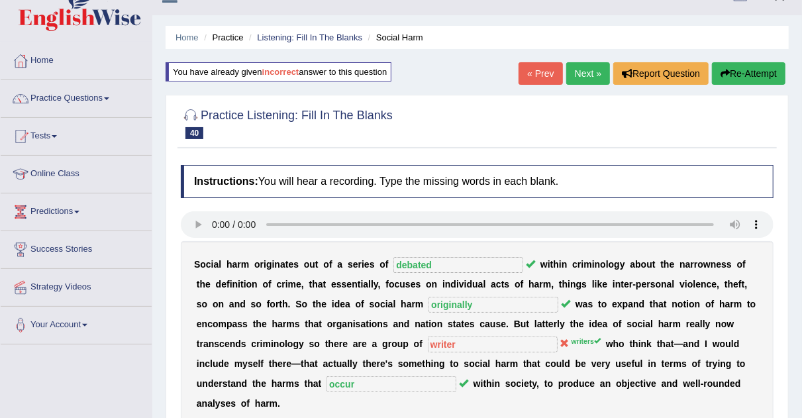
scroll to position [0, 0]
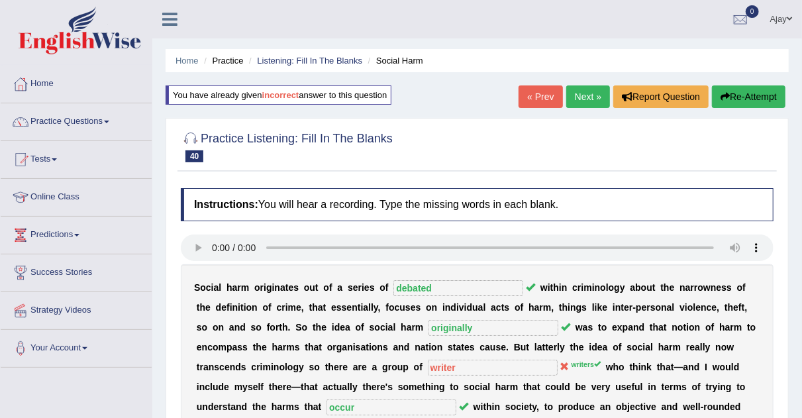
click at [587, 95] on link "Next »" at bounding box center [588, 96] width 44 height 23
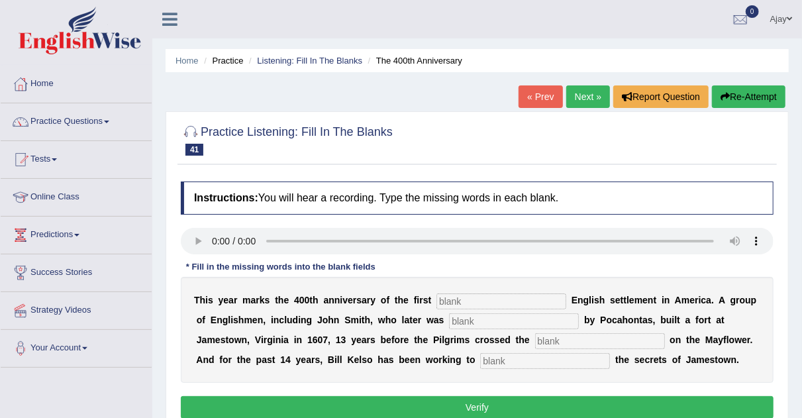
click at [452, 298] on input "text" at bounding box center [501, 301] width 130 height 16
type input "permitted"
click at [479, 320] on input "text" at bounding box center [514, 321] width 130 height 16
type input "defended"
click at [560, 338] on input "text" at bounding box center [600, 341] width 130 height 16
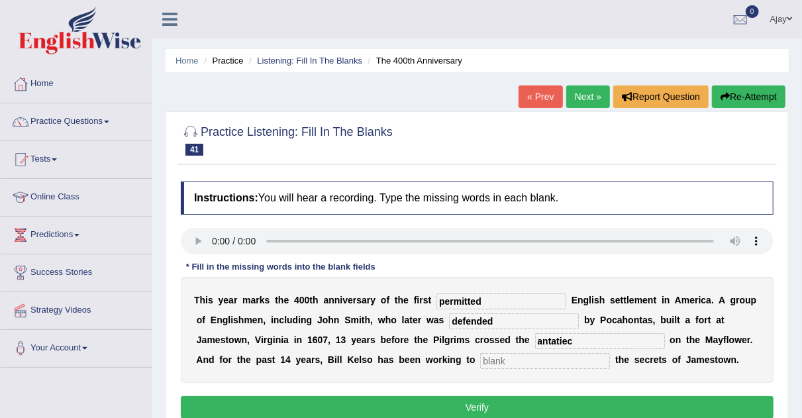
click at [554, 364] on input "text" at bounding box center [545, 361] width 130 height 16
click at [579, 338] on input "antatiec" at bounding box center [600, 341] width 130 height 16
type input "antatieca"
drag, startPoint x: 509, startPoint y: 361, endPoint x: 530, endPoint y: 389, distance: 35.5
click at [530, 389] on div "Instructions: You will hear a recording. Type the missing words in each blank. …" at bounding box center [476, 302] width 599 height 254
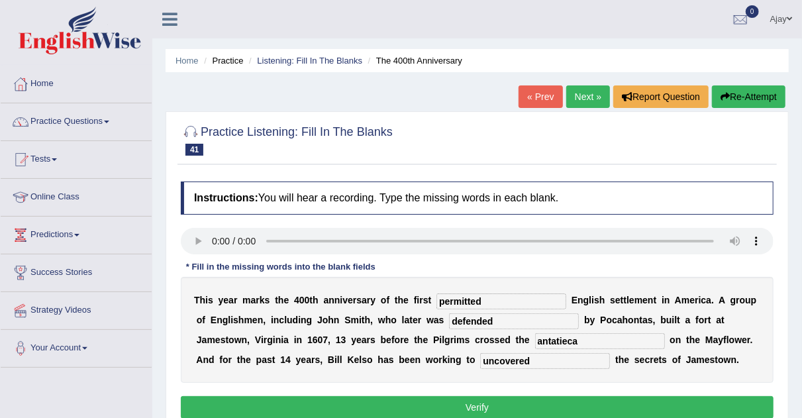
type input "uncovered"
click at [524, 405] on button "Verify" at bounding box center [477, 407] width 593 height 23
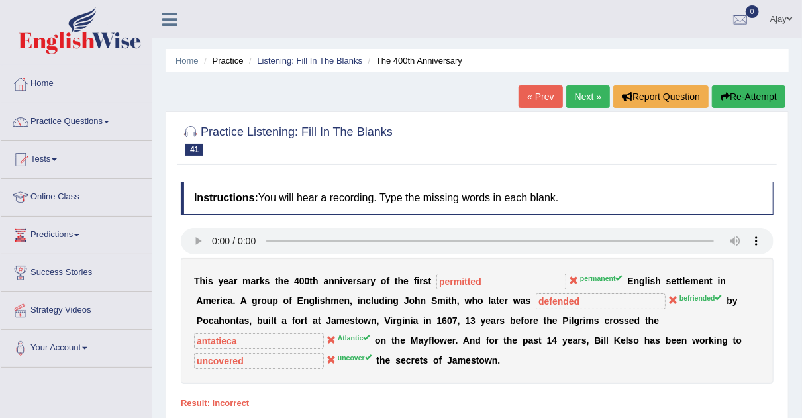
click at [582, 99] on link "Next »" at bounding box center [588, 96] width 44 height 23
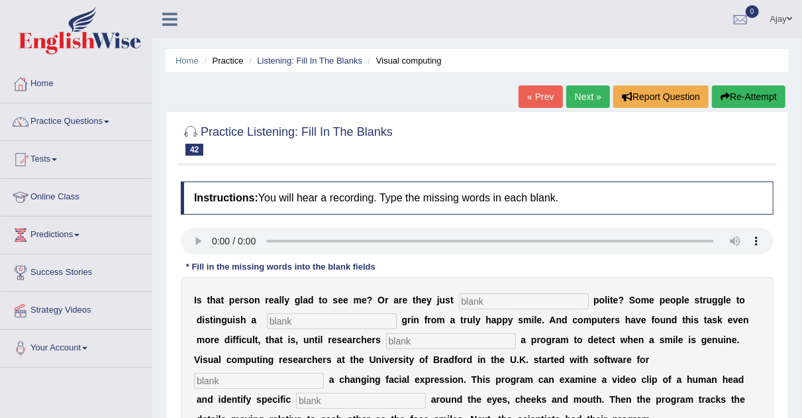
click at [468, 295] on input "text" at bounding box center [524, 301] width 130 height 16
type input "being"
click at [311, 313] on input "text" at bounding box center [332, 321] width 130 height 16
click at [301, 317] on input "text" at bounding box center [332, 321] width 130 height 16
type input "english"
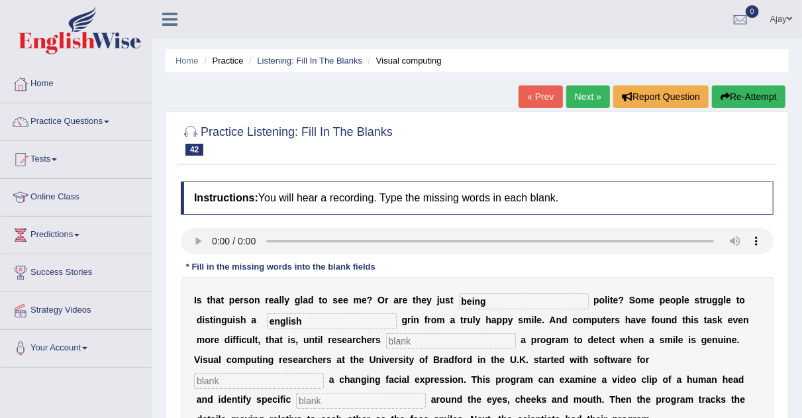
click at [427, 344] on input "text" at bounding box center [451, 341] width 130 height 16
type input "develop"
click at [271, 378] on input "text" at bounding box center [259, 381] width 130 height 16
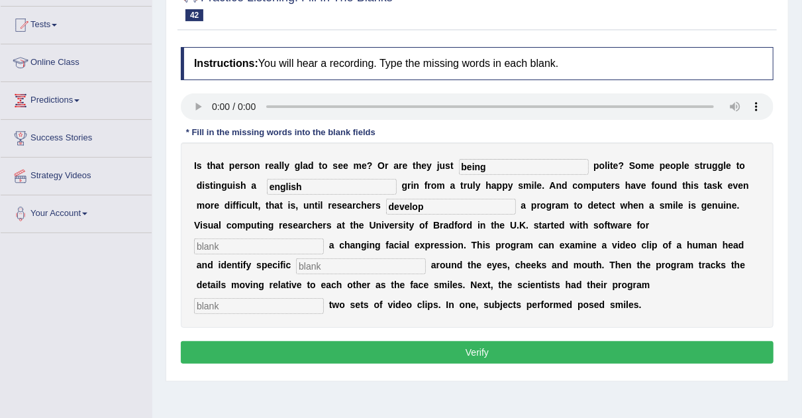
scroll to position [146, 0]
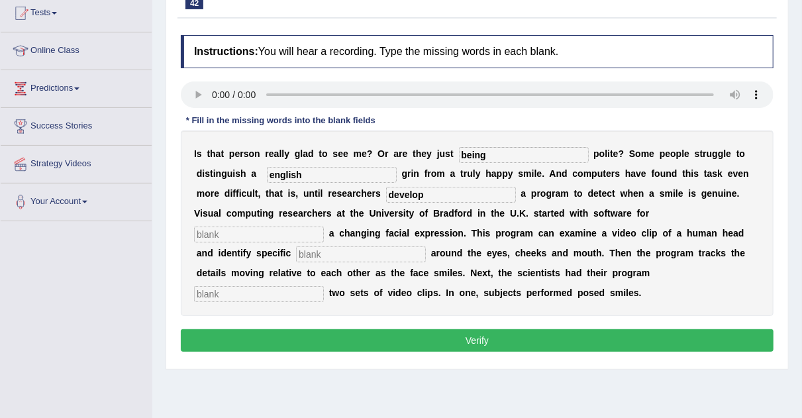
click at [265, 238] on input "text" at bounding box center [259, 234] width 130 height 16
type input "similartity"
click at [372, 250] on input "text" at bounding box center [361, 254] width 130 height 16
type input "details"
click at [276, 293] on input "text" at bounding box center [259, 294] width 130 height 16
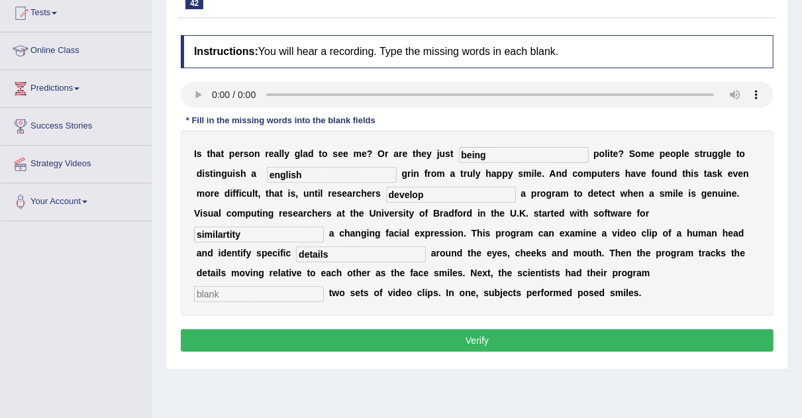
click at [371, 334] on button "Verify" at bounding box center [477, 340] width 593 height 23
click at [234, 293] on input "text" at bounding box center [259, 294] width 130 height 16
type input "annalyzing"
click at [288, 340] on button "Verify" at bounding box center [477, 340] width 593 height 23
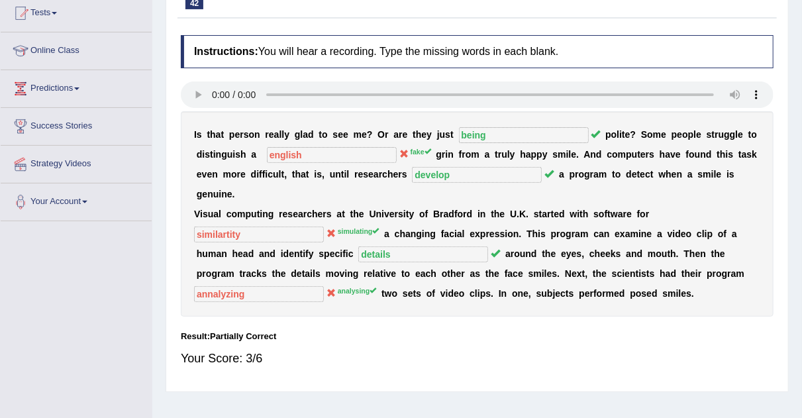
scroll to position [0, 0]
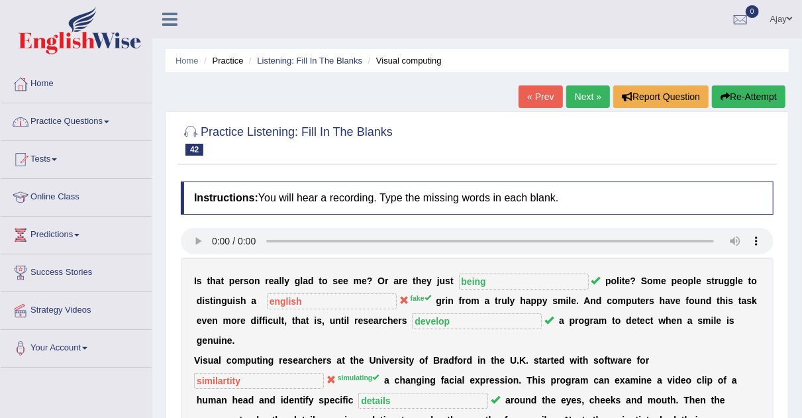
click at [90, 117] on link "Practice Questions" at bounding box center [76, 119] width 151 height 33
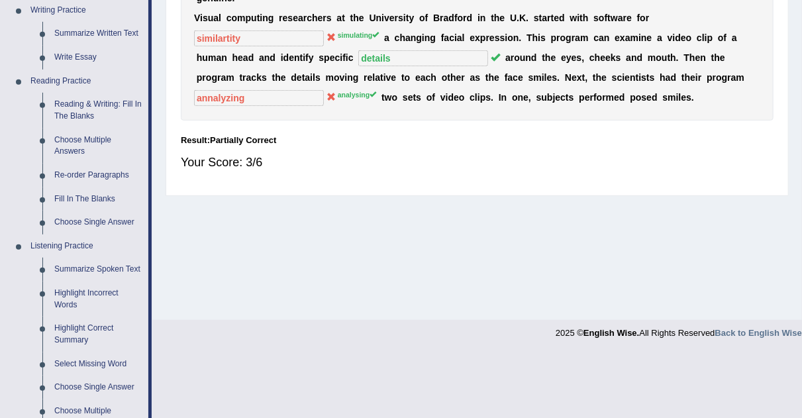
scroll to position [326, 0]
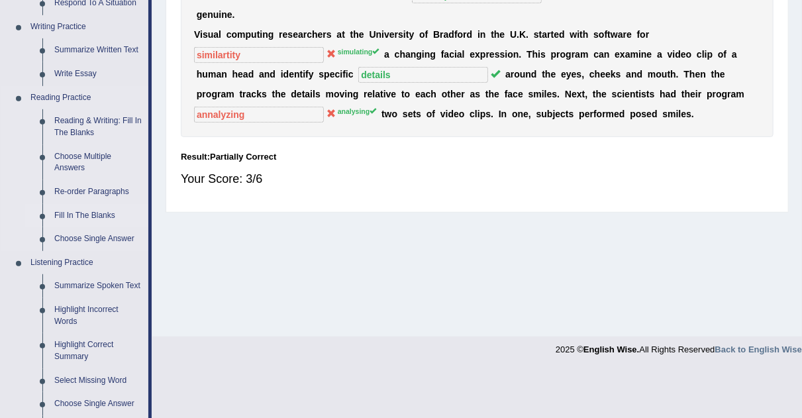
click at [87, 215] on link "Fill In The Blanks" at bounding box center [98, 216] width 100 height 24
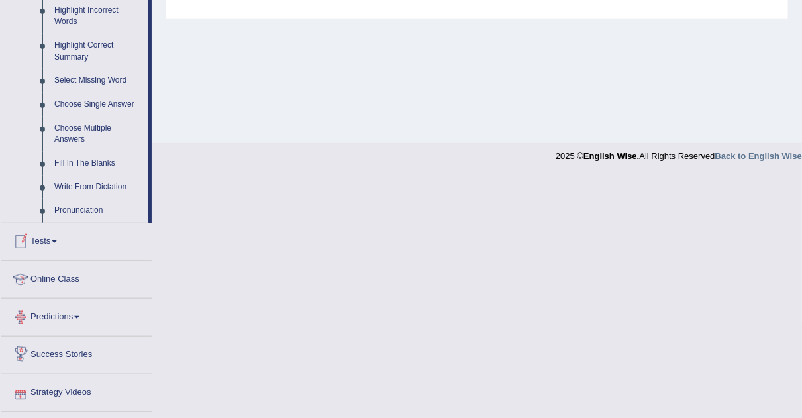
scroll to position [565, 0]
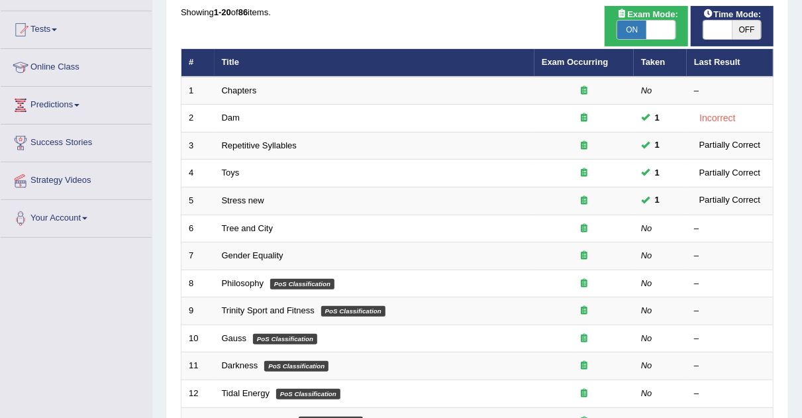
click at [263, 254] on link "Gender Equality" at bounding box center [253, 255] width 62 height 10
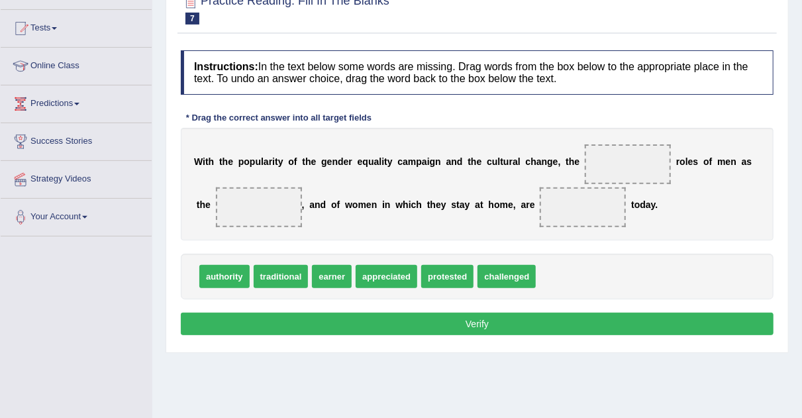
scroll to position [145, 0]
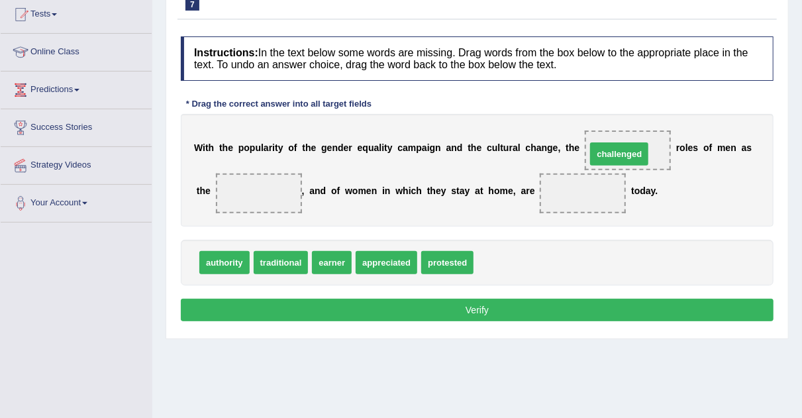
drag, startPoint x: 501, startPoint y: 259, endPoint x: 614, endPoint y: 150, distance: 157.3
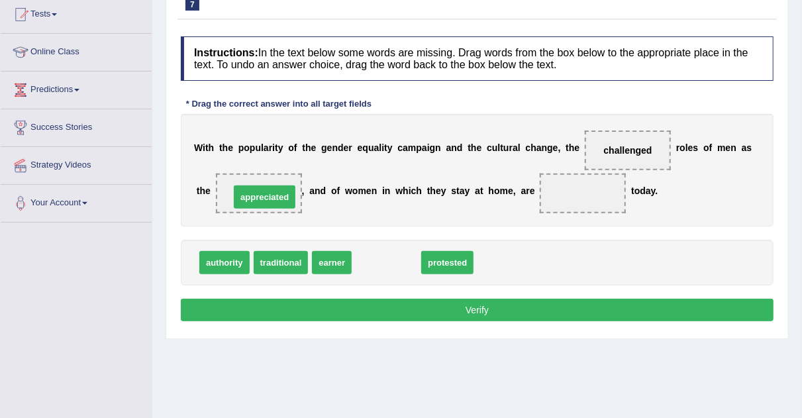
drag, startPoint x: 389, startPoint y: 267, endPoint x: 267, endPoint y: 201, distance: 138.3
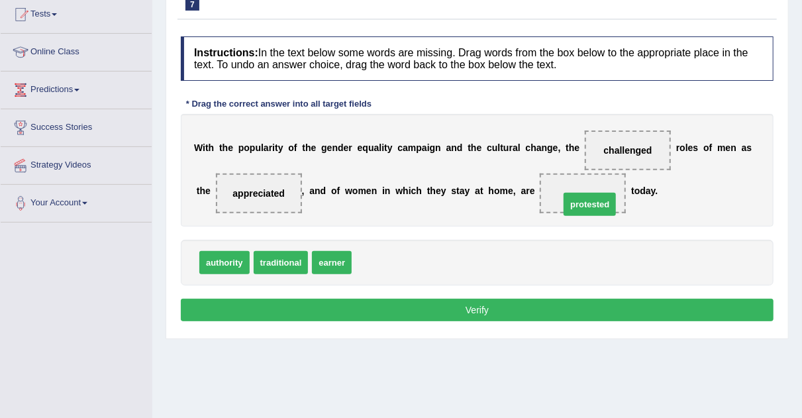
drag, startPoint x: 378, startPoint y: 259, endPoint x: 586, endPoint y: 201, distance: 215.9
click at [522, 309] on button "Verify" at bounding box center [477, 310] width 593 height 23
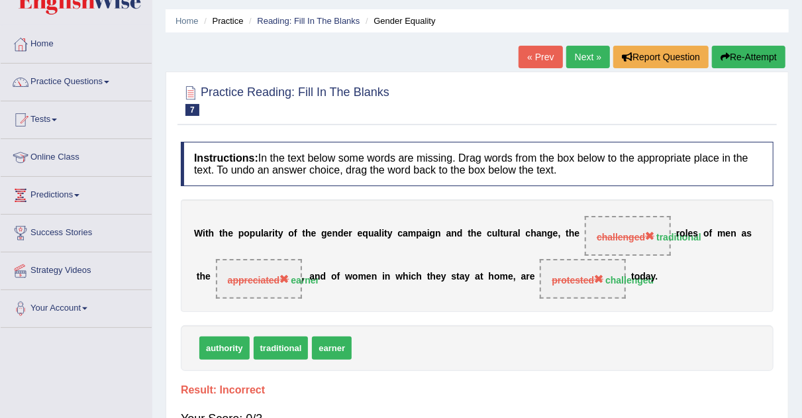
scroll to position [31, 0]
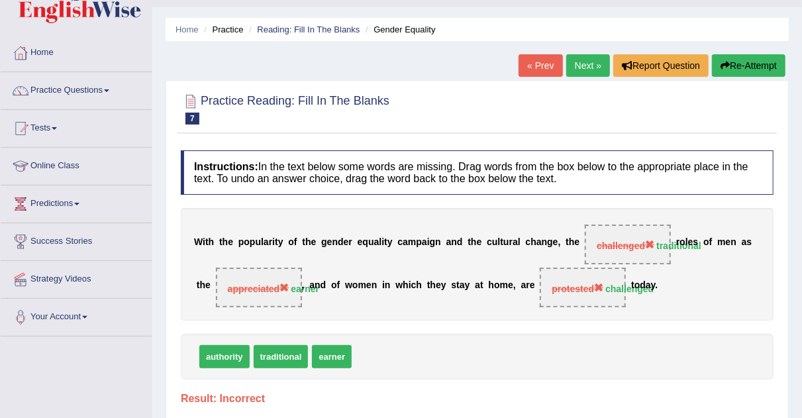
click at [597, 72] on link "Next »" at bounding box center [588, 65] width 44 height 23
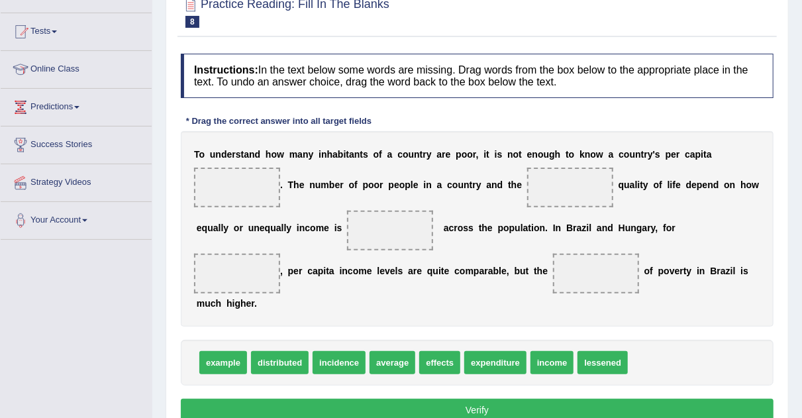
scroll to position [135, 0]
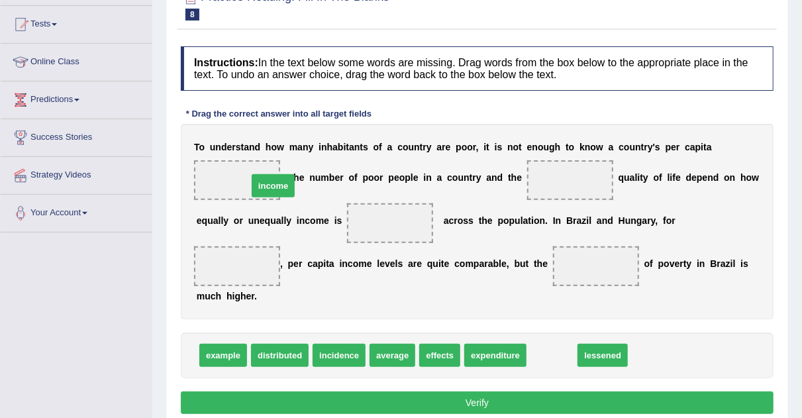
drag, startPoint x: 557, startPoint y: 350, endPoint x: 276, endPoint y: 181, distance: 328.2
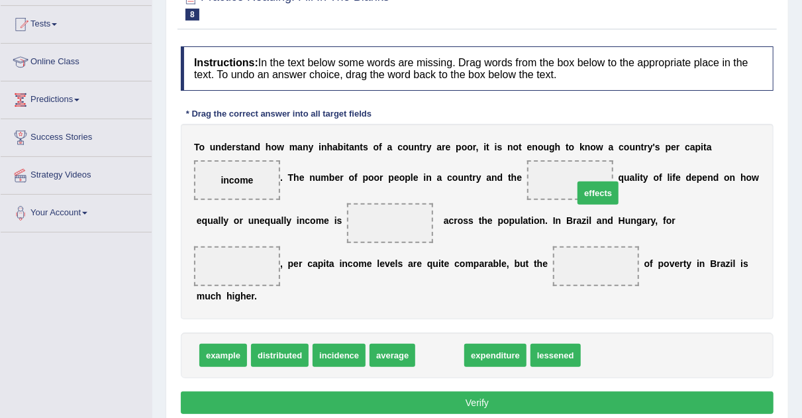
drag, startPoint x: 436, startPoint y: 346, endPoint x: 561, endPoint y: 173, distance: 212.8
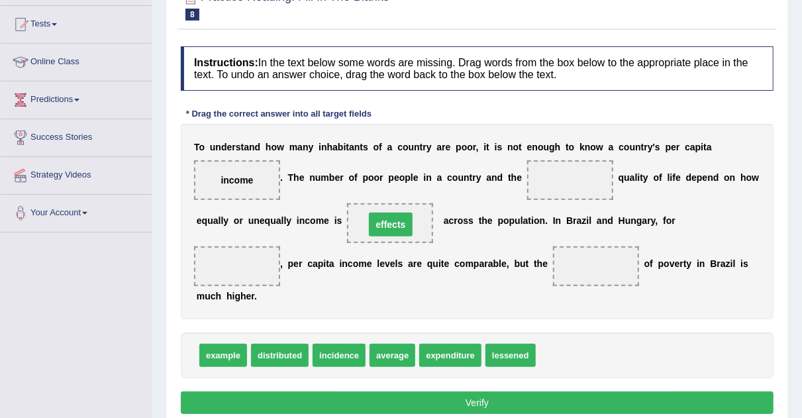
drag, startPoint x: 573, startPoint y: 178, endPoint x: 391, endPoint y: 223, distance: 186.9
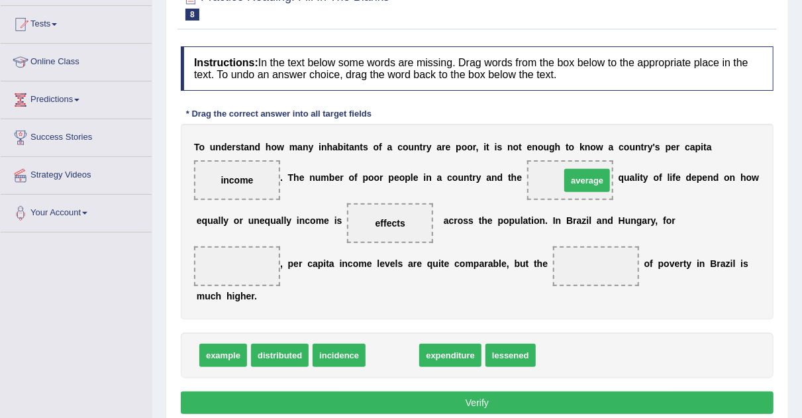
drag, startPoint x: 391, startPoint y: 355, endPoint x: 586, endPoint y: 179, distance: 262.1
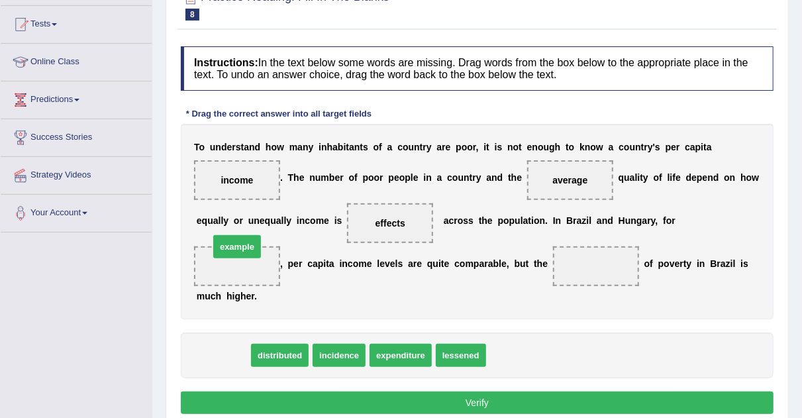
drag, startPoint x: 209, startPoint y: 356, endPoint x: 217, endPoint y: 258, distance: 99.0
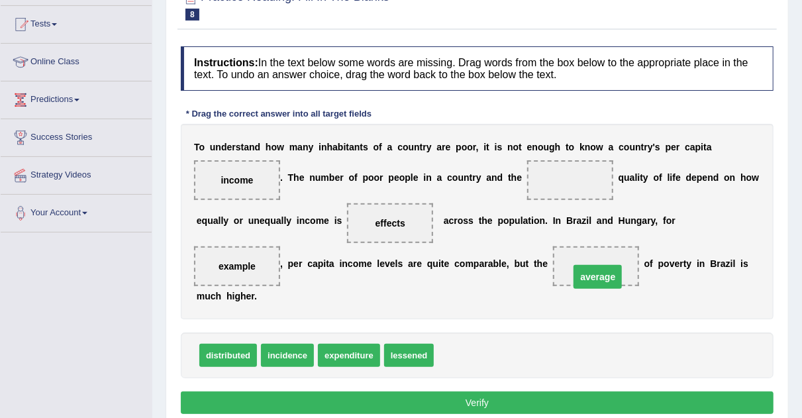
drag, startPoint x: 563, startPoint y: 174, endPoint x: 591, endPoint y: 271, distance: 100.6
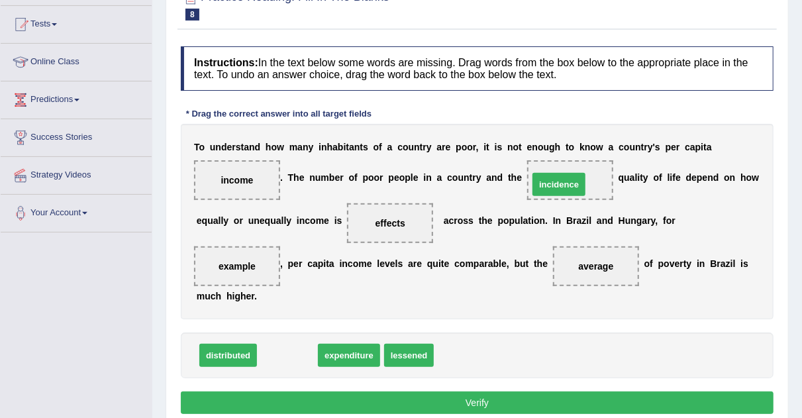
drag, startPoint x: 293, startPoint y: 350, endPoint x: 565, endPoint y: 176, distance: 322.7
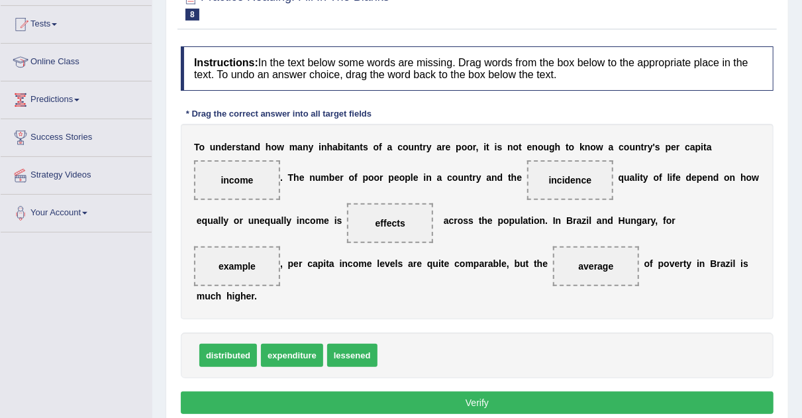
click at [412, 399] on button "Verify" at bounding box center [477, 402] width 593 height 23
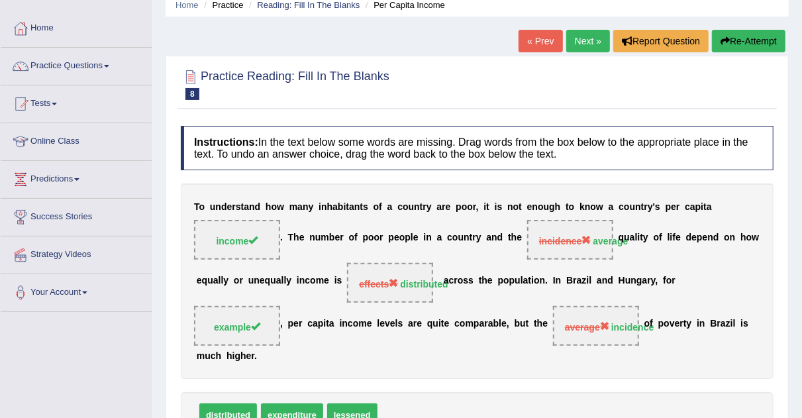
scroll to position [29, 0]
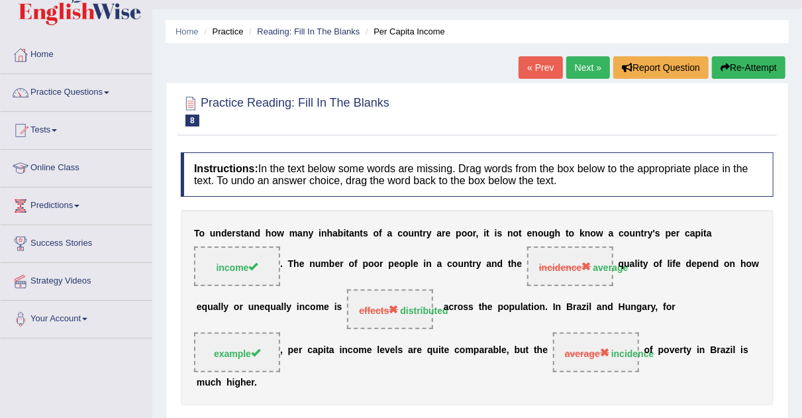
click at [597, 65] on link "Next »" at bounding box center [588, 67] width 44 height 23
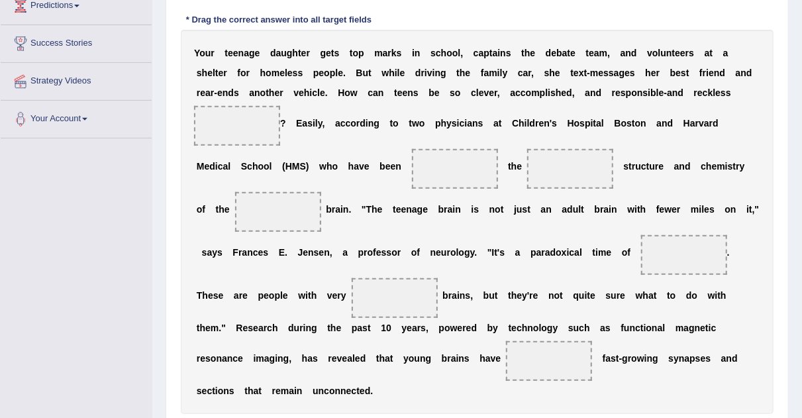
scroll to position [230, 0]
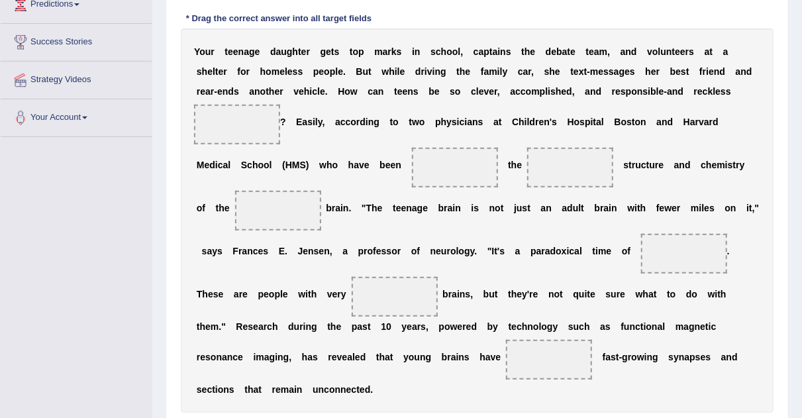
drag, startPoint x: 811, startPoint y: 140, endPoint x: 812, endPoint y: 256, distance: 115.2
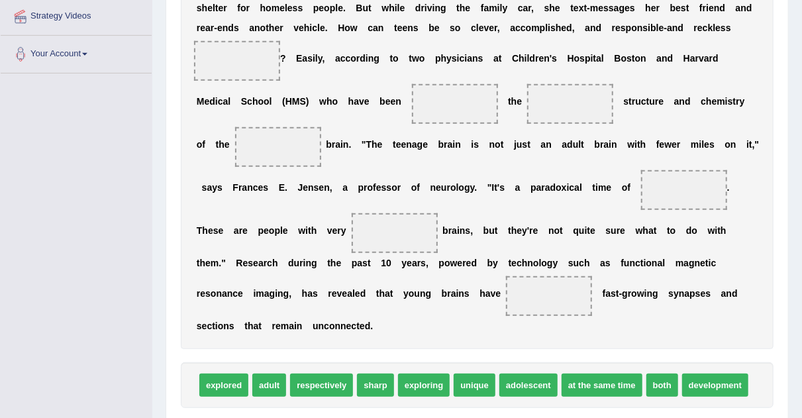
scroll to position [289, 0]
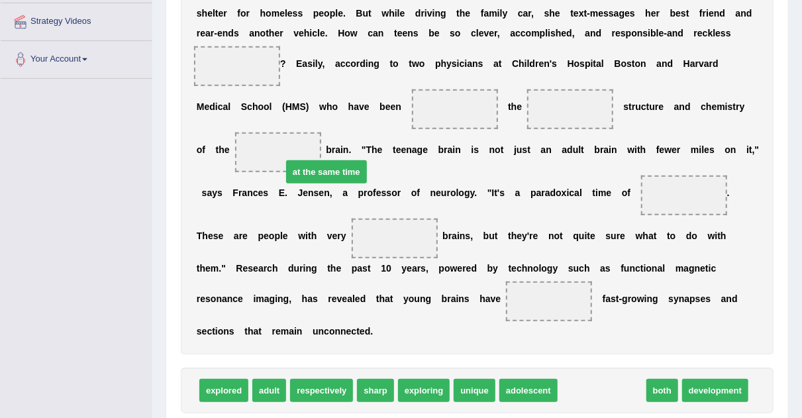
drag, startPoint x: 587, startPoint y: 383, endPoint x: 311, endPoint y: 155, distance: 358.4
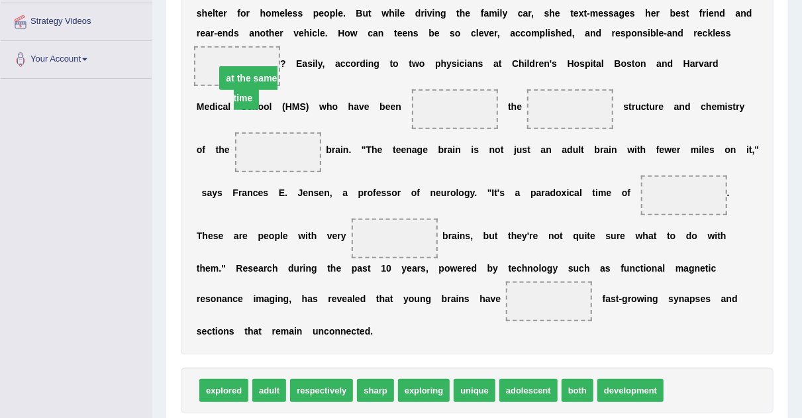
drag, startPoint x: 287, startPoint y: 154, endPoint x: 256, endPoint y: 70, distance: 89.4
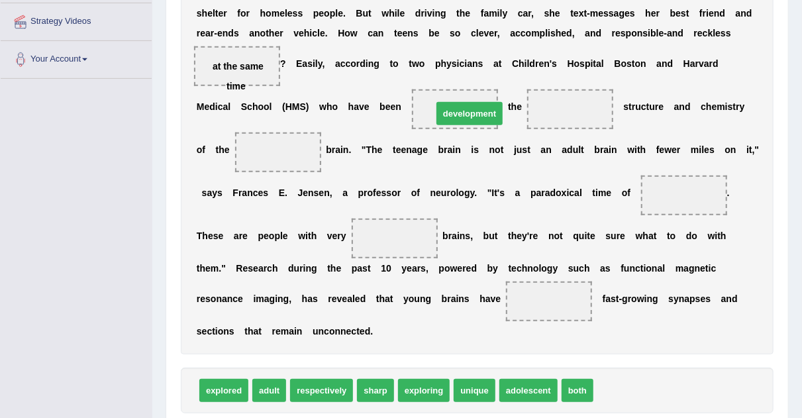
drag, startPoint x: 630, startPoint y: 391, endPoint x: 469, endPoint y: 114, distance: 320.5
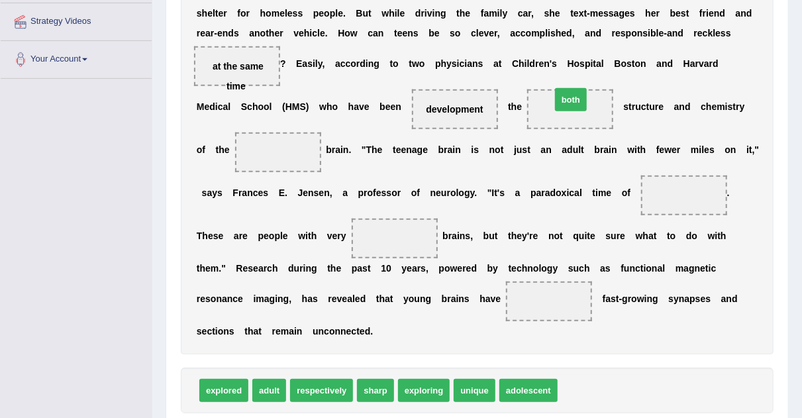
drag, startPoint x: 575, startPoint y: 391, endPoint x: 567, endPoint y: 89, distance: 302.7
drag, startPoint x: 267, startPoint y: 391, endPoint x: 289, endPoint y: 388, distance: 22.8
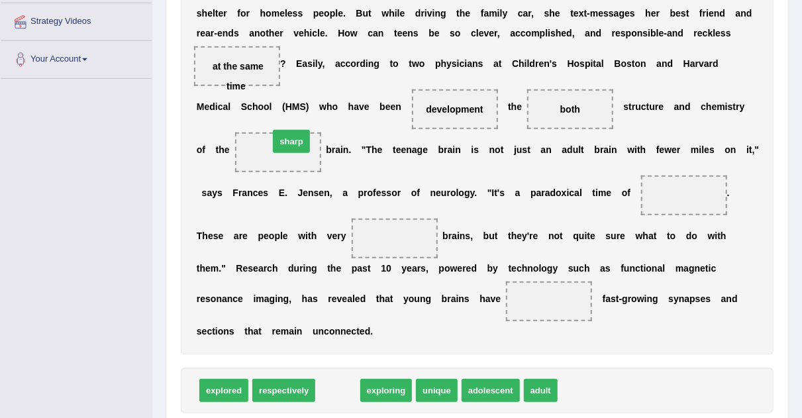
drag, startPoint x: 348, startPoint y: 393, endPoint x: 301, endPoint y: 132, distance: 265.6
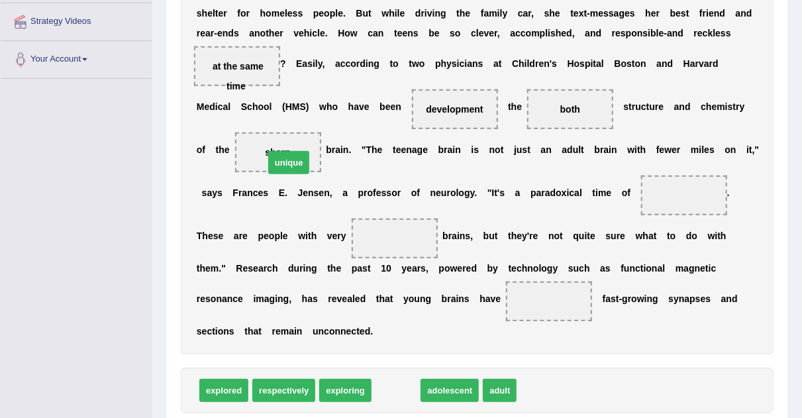
drag, startPoint x: 389, startPoint y: 389, endPoint x: 281, endPoint y: 161, distance: 251.8
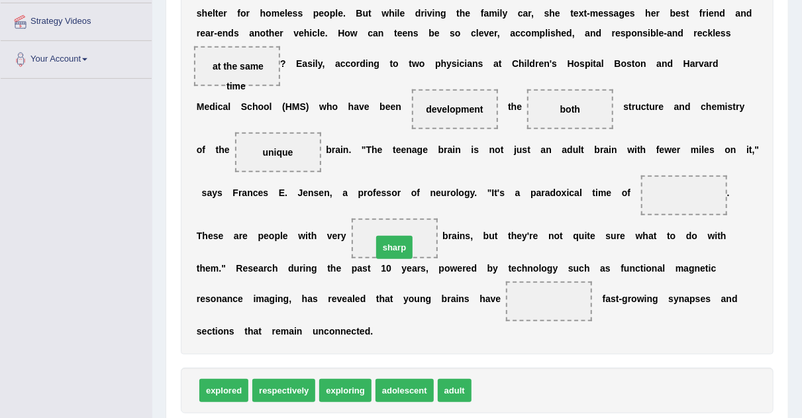
drag, startPoint x: 489, startPoint y: 390, endPoint x: 387, endPoint y: 245, distance: 177.3
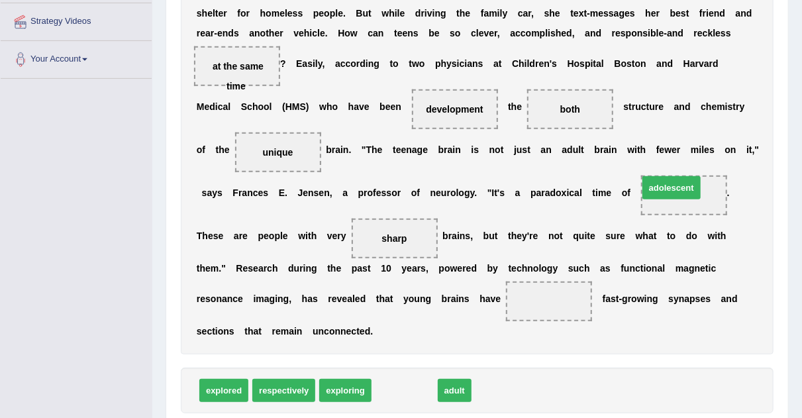
drag, startPoint x: 411, startPoint y: 388, endPoint x: 676, endPoint y: 191, distance: 330.4
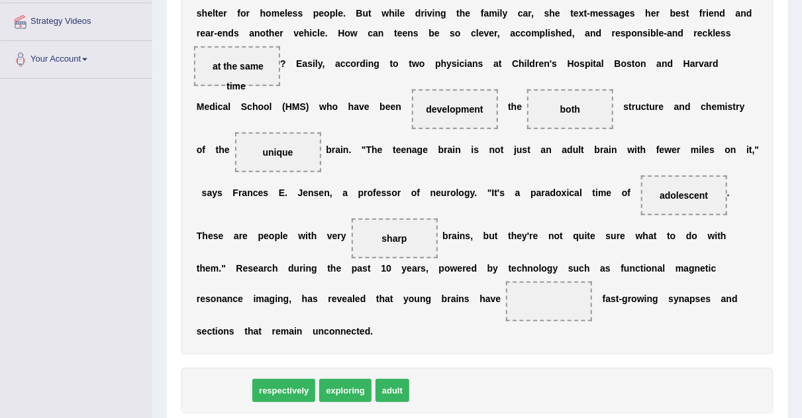
drag, startPoint x: 232, startPoint y: 389, endPoint x: 252, endPoint y: 430, distance: 45.6
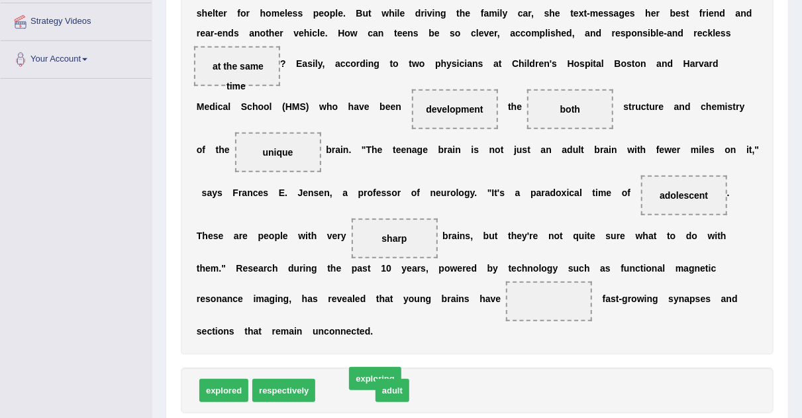
drag, startPoint x: 352, startPoint y: 390, endPoint x: 360, endPoint y: 389, distance: 8.0
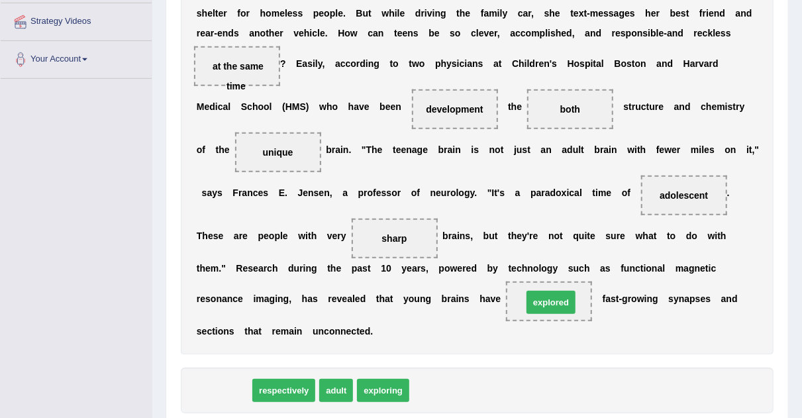
drag, startPoint x: 226, startPoint y: 390, endPoint x: 550, endPoint y: 299, distance: 336.9
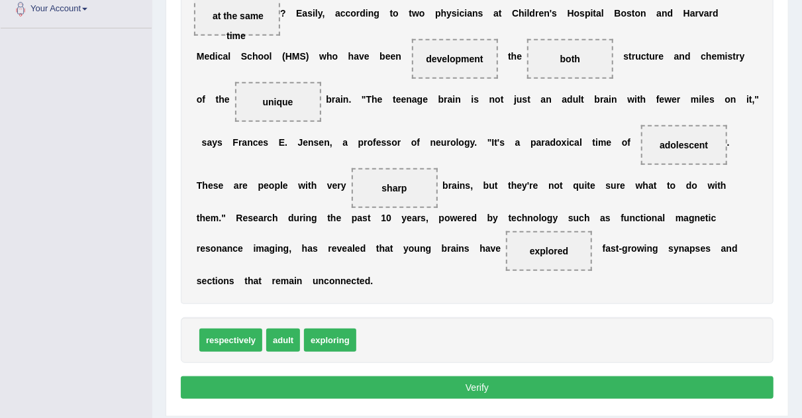
click at [536, 385] on button "Verify" at bounding box center [477, 387] width 593 height 23
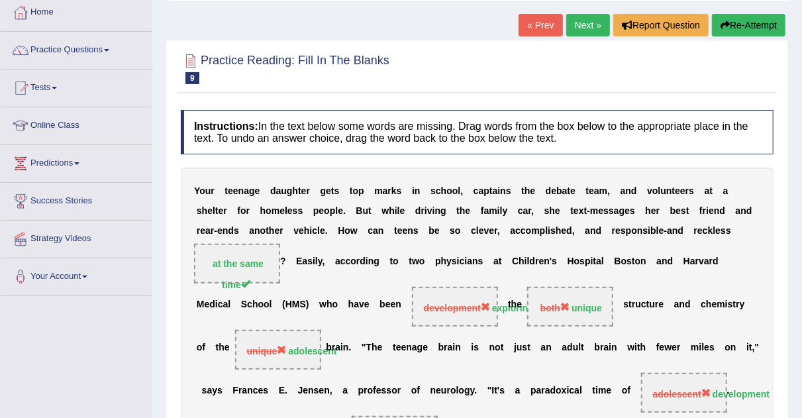
scroll to position [61, 0]
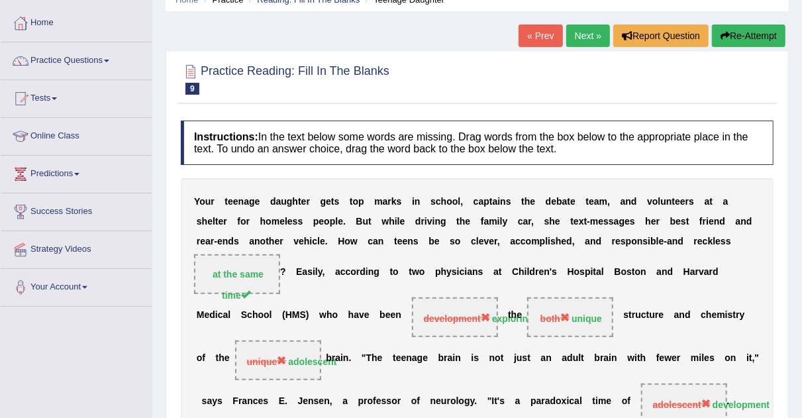
click at [585, 36] on link "Next »" at bounding box center [588, 35] width 44 height 23
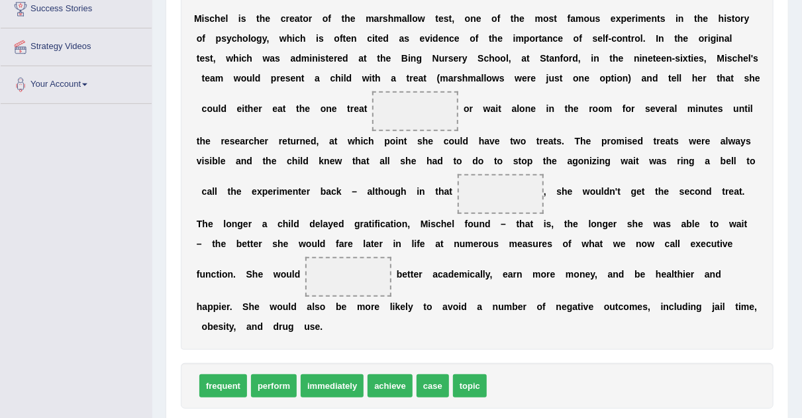
scroll to position [266, 0]
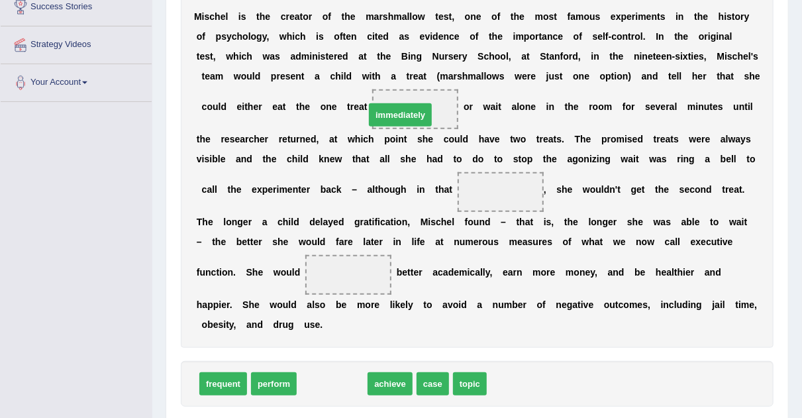
drag, startPoint x: 330, startPoint y: 383, endPoint x: 399, endPoint y: 114, distance: 277.7
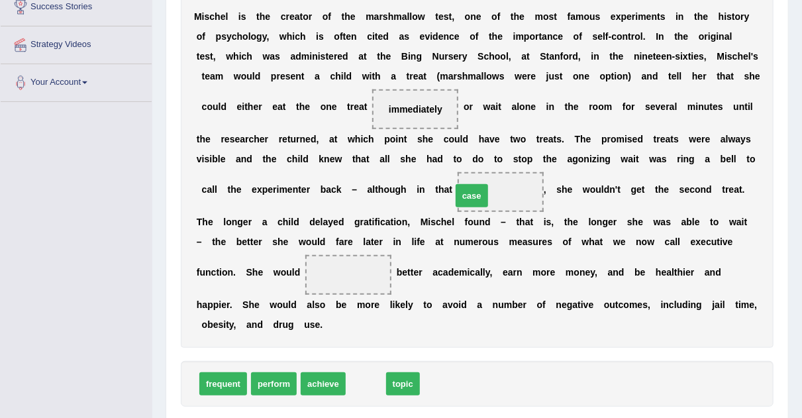
drag, startPoint x: 361, startPoint y: 381, endPoint x: 471, endPoint y: 195, distance: 216.7
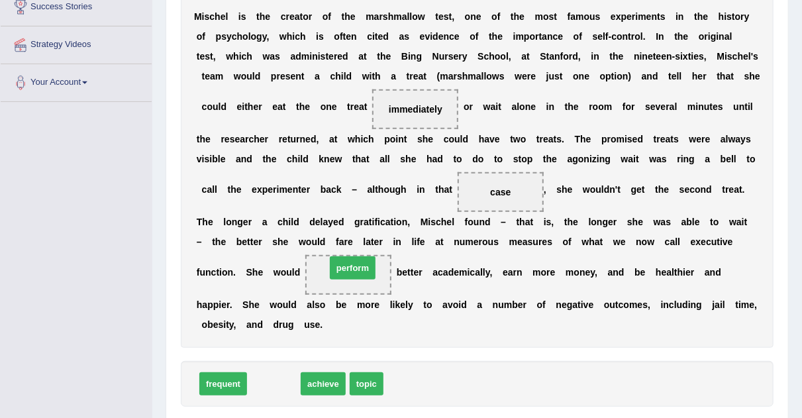
drag, startPoint x: 281, startPoint y: 379, endPoint x: 360, endPoint y: 263, distance: 140.1
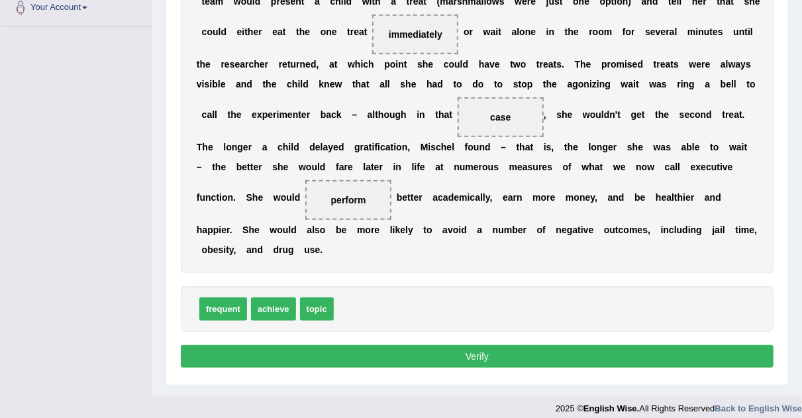
click at [499, 349] on button "Verify" at bounding box center [477, 356] width 593 height 23
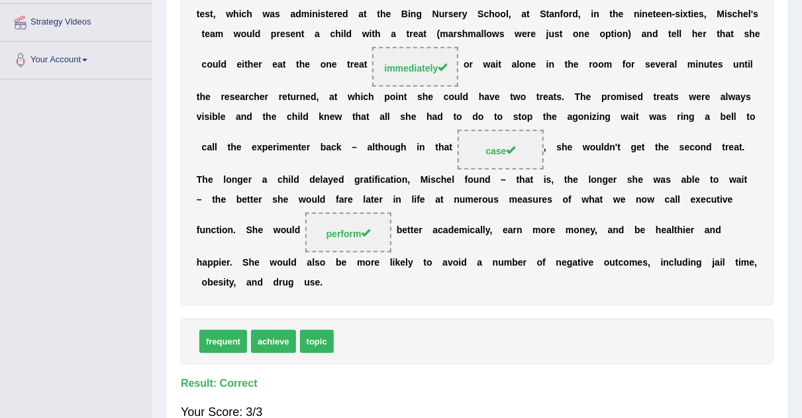
scroll to position [0, 0]
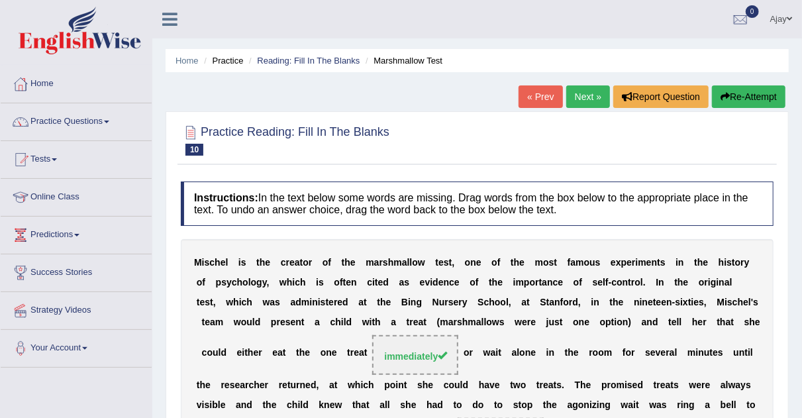
click at [585, 103] on link "Next »" at bounding box center [588, 96] width 44 height 23
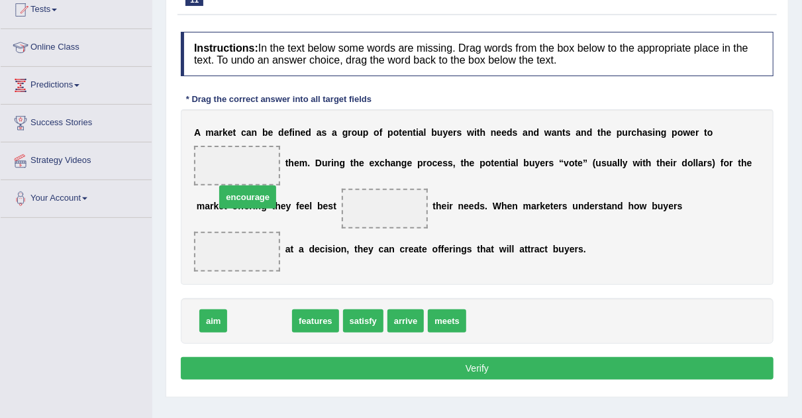
drag, startPoint x: 268, startPoint y: 320, endPoint x: 258, endPoint y: 164, distance: 156.6
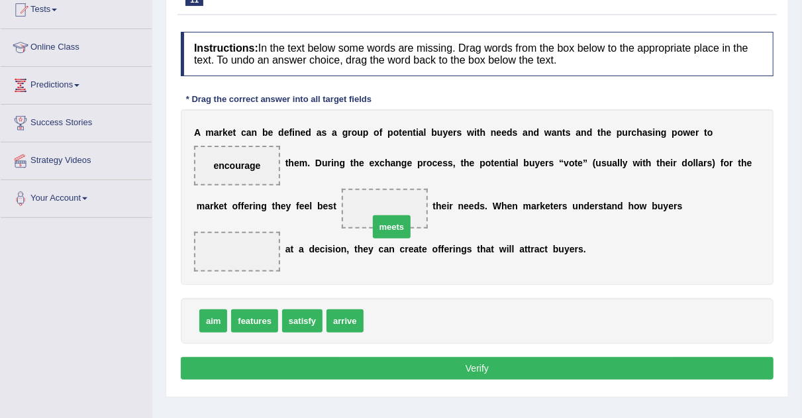
drag, startPoint x: 372, startPoint y: 318, endPoint x: 372, endPoint y: 211, distance: 106.6
drag, startPoint x: 299, startPoint y: 315, endPoint x: 379, endPoint y: 200, distance: 140.7
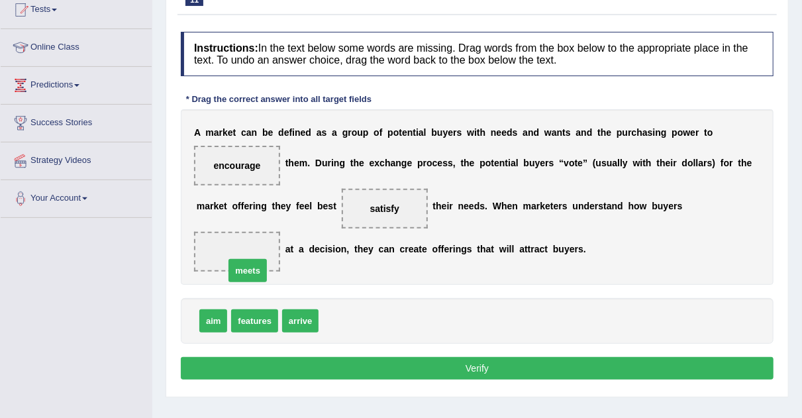
drag, startPoint x: 343, startPoint y: 312, endPoint x: 240, endPoint y: 253, distance: 118.3
click at [338, 368] on button "Verify" at bounding box center [477, 368] width 593 height 23
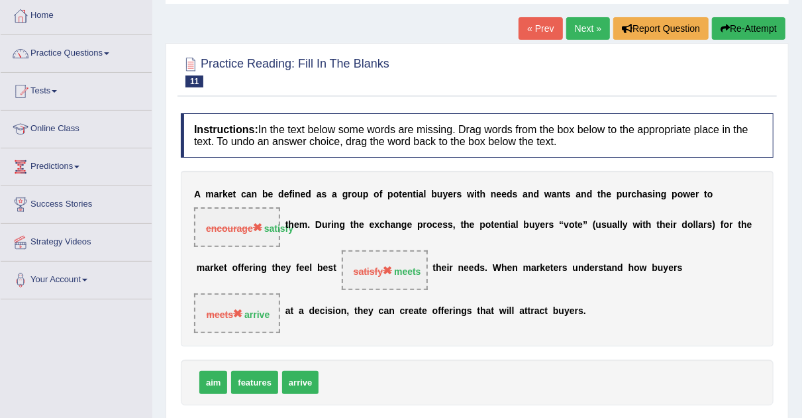
scroll to position [58, 0]
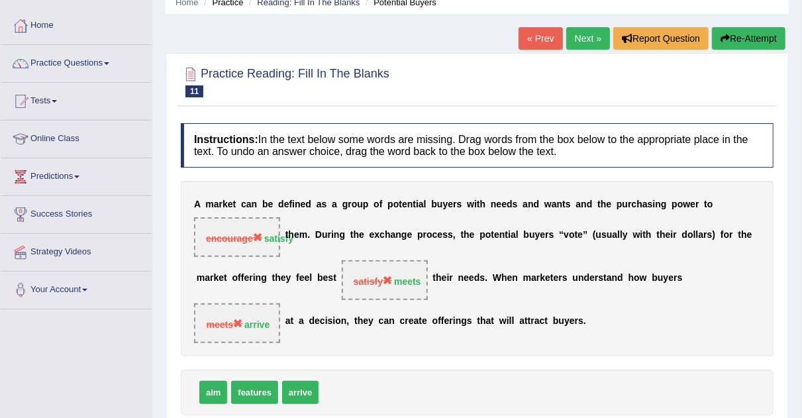
click at [583, 35] on link "Next »" at bounding box center [588, 38] width 44 height 23
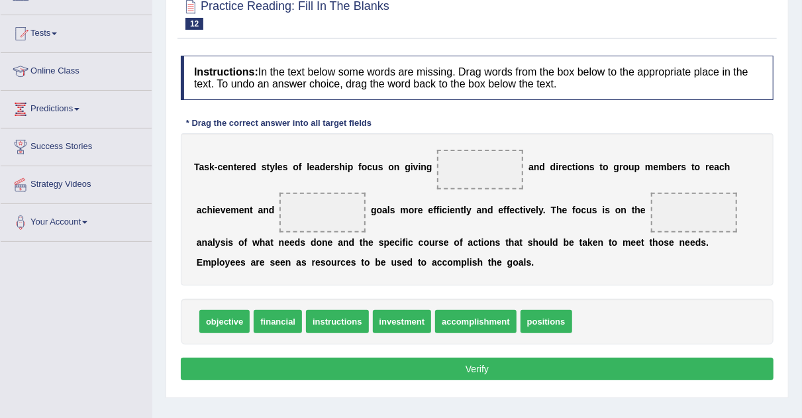
scroll to position [140, 0]
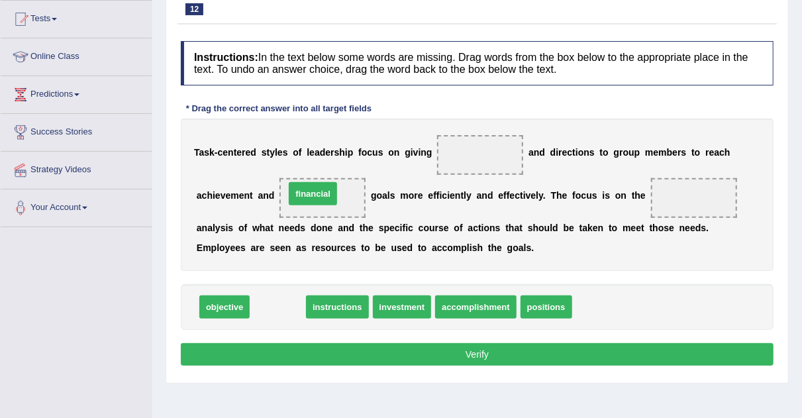
drag, startPoint x: 290, startPoint y: 305, endPoint x: 325, endPoint y: 192, distance: 117.9
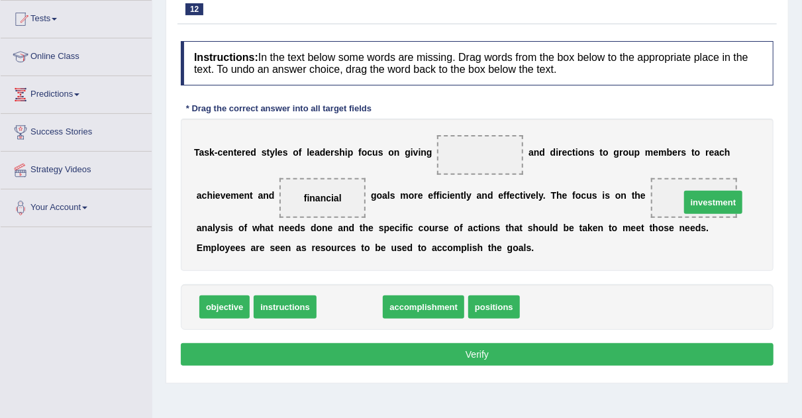
drag, startPoint x: 342, startPoint y: 309, endPoint x: 704, endPoint y: 204, distance: 377.2
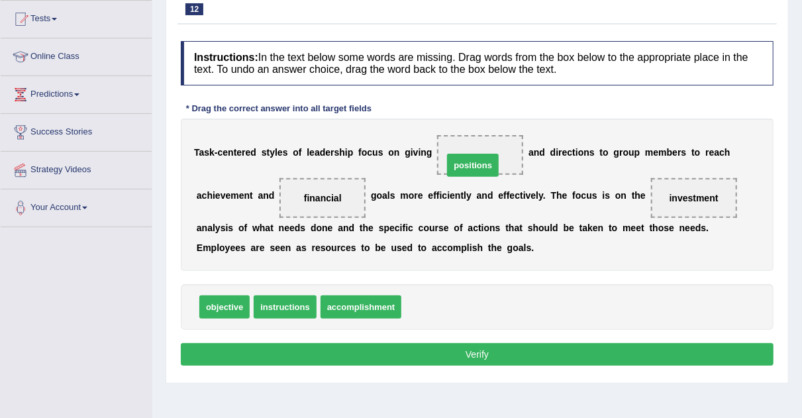
drag, startPoint x: 436, startPoint y: 311, endPoint x: 478, endPoint y: 169, distance: 147.7
click at [449, 346] on button "Verify" at bounding box center [477, 354] width 593 height 23
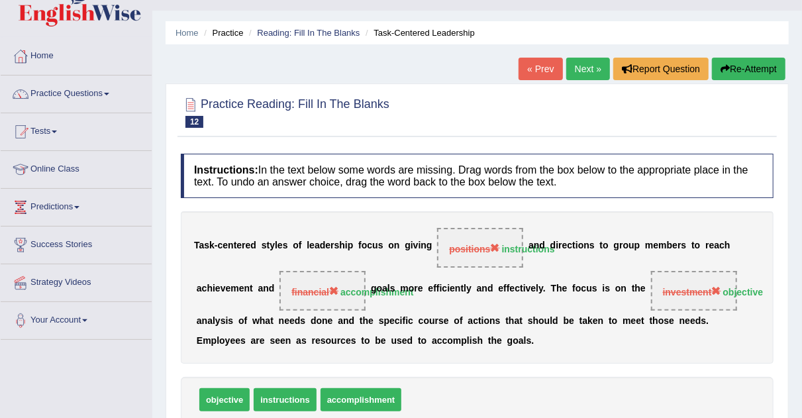
scroll to position [28, 0]
click at [589, 72] on link "Next »" at bounding box center [588, 69] width 44 height 23
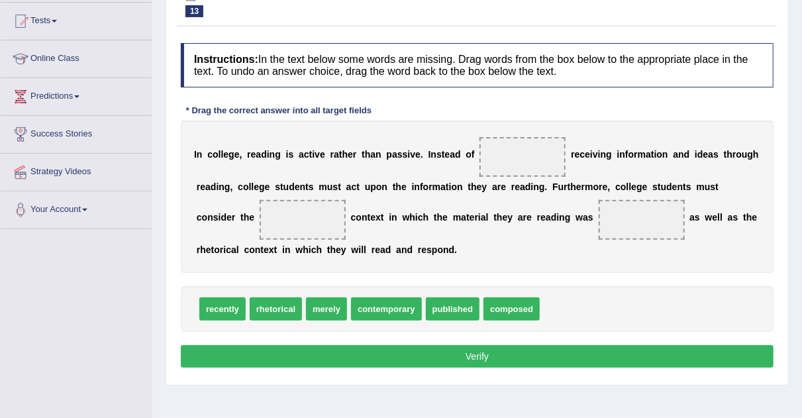
scroll to position [142, 0]
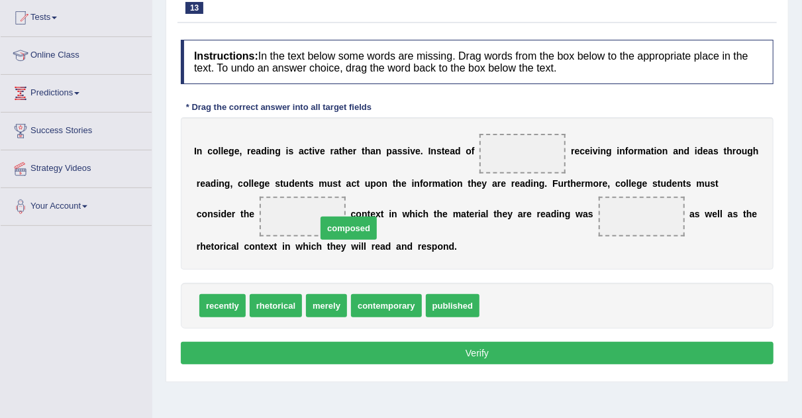
drag, startPoint x: 518, startPoint y: 305, endPoint x: 325, endPoint y: 216, distance: 212.7
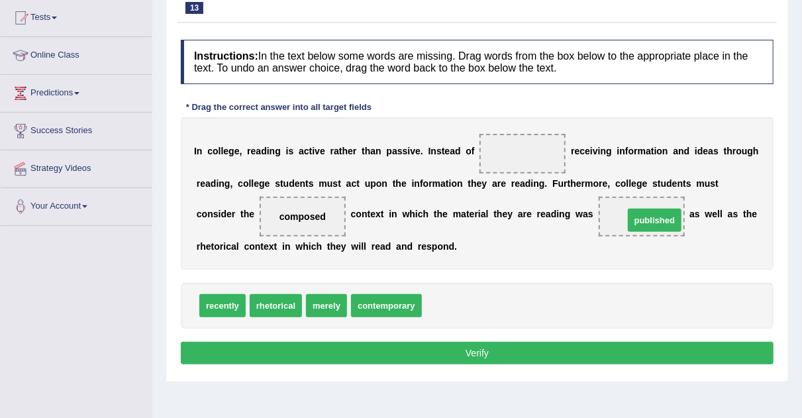
drag, startPoint x: 449, startPoint y: 305, endPoint x: 652, endPoint y: 218, distance: 220.7
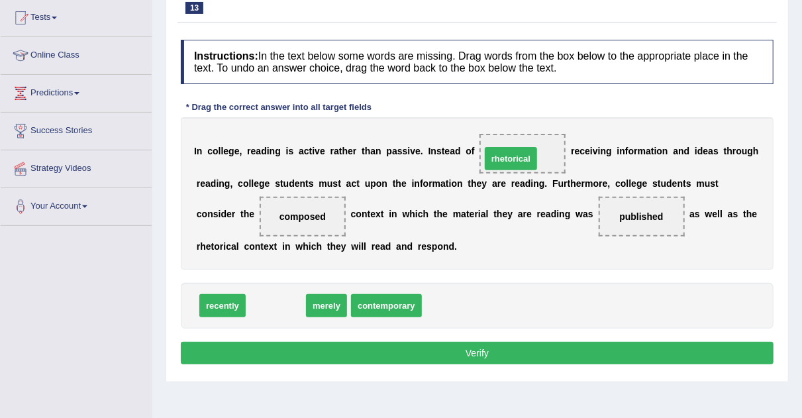
drag, startPoint x: 288, startPoint y: 303, endPoint x: 524, endPoint y: 156, distance: 277.8
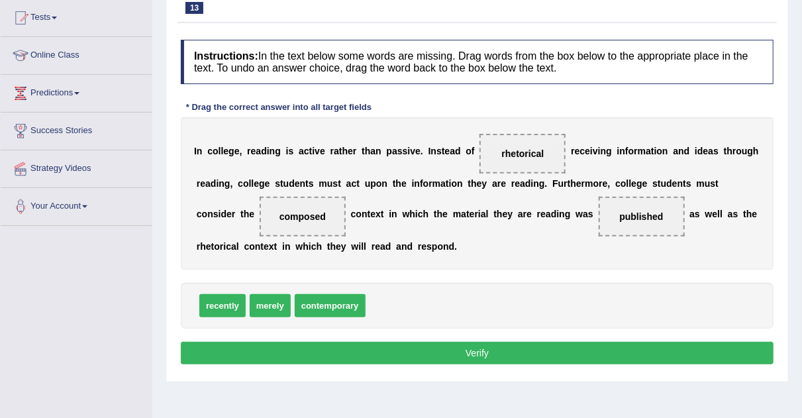
click at [442, 358] on button "Verify" at bounding box center [477, 353] width 593 height 23
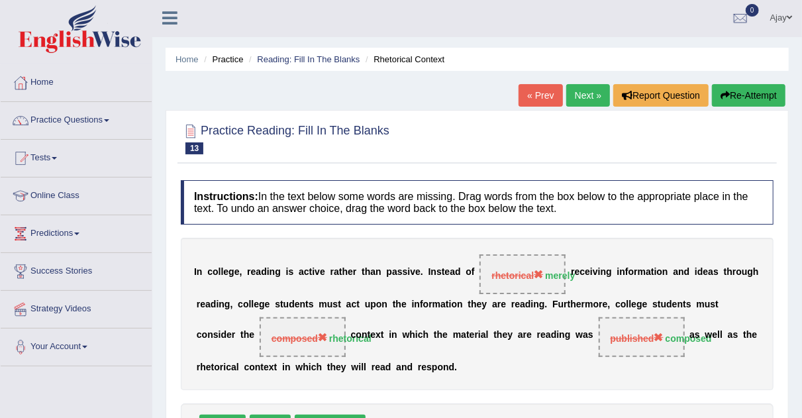
scroll to position [0, 0]
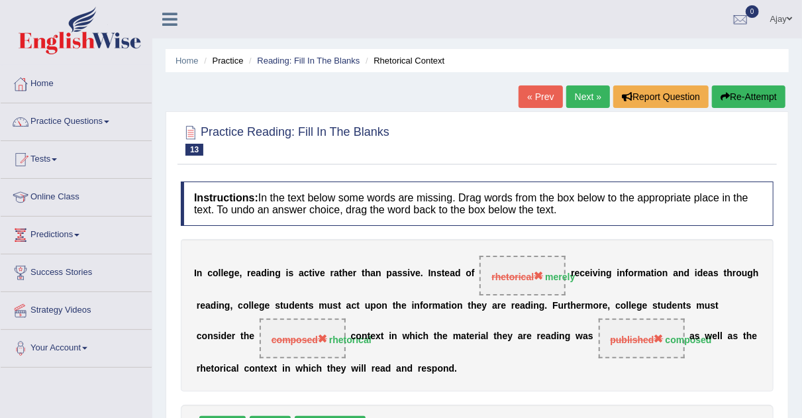
click at [579, 99] on link "Next »" at bounding box center [588, 96] width 44 height 23
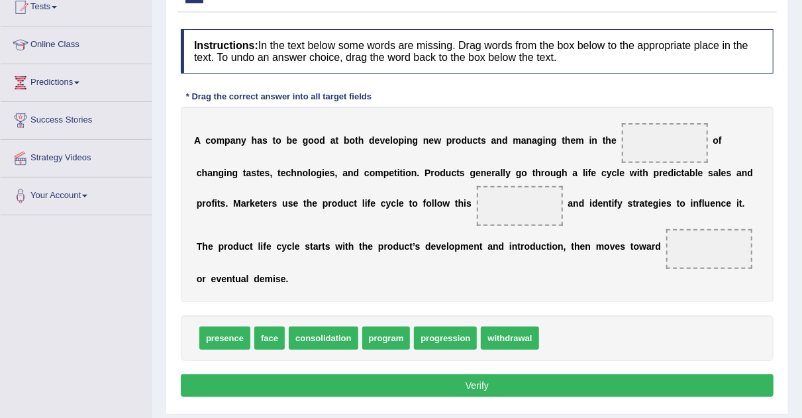
scroll to position [154, 0]
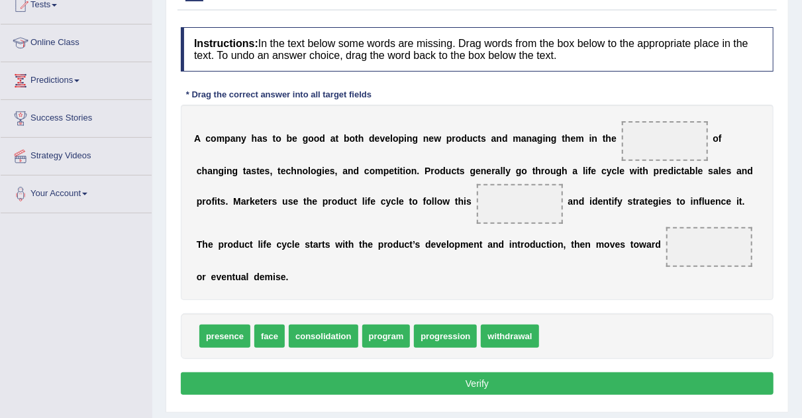
drag, startPoint x: 811, startPoint y: 105, endPoint x: 812, endPoint y: 194, distance: 88.7
click at [802, 194] on html "Toggle navigation Home Practice Questions Speaking Practice Read Aloud Repeat S…" at bounding box center [401, 55] width 802 height 418
drag, startPoint x: 444, startPoint y: 335, endPoint x: 663, endPoint y: 111, distance: 312.8
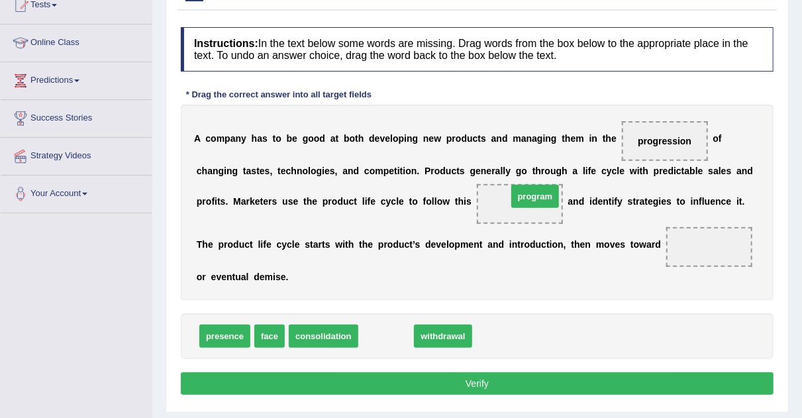
drag, startPoint x: 388, startPoint y: 335, endPoint x: 536, endPoint y: 196, distance: 203.3
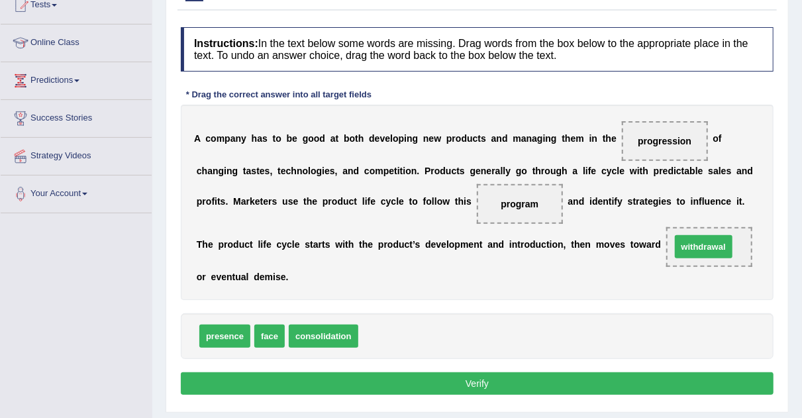
drag, startPoint x: 407, startPoint y: 330, endPoint x: 720, endPoint y: 241, distance: 324.9
click at [439, 384] on button "Verify" at bounding box center [477, 383] width 593 height 23
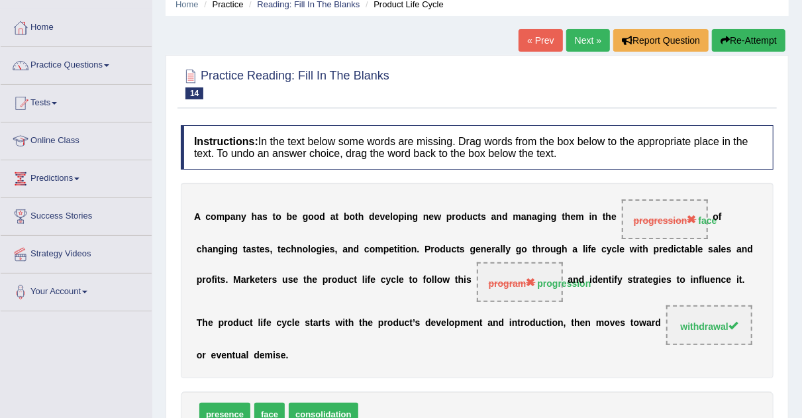
scroll to position [52, 0]
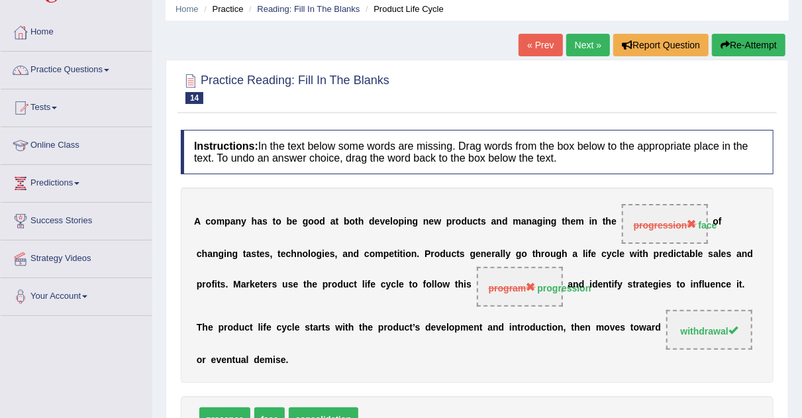
click at [582, 41] on link "Next »" at bounding box center [588, 45] width 44 height 23
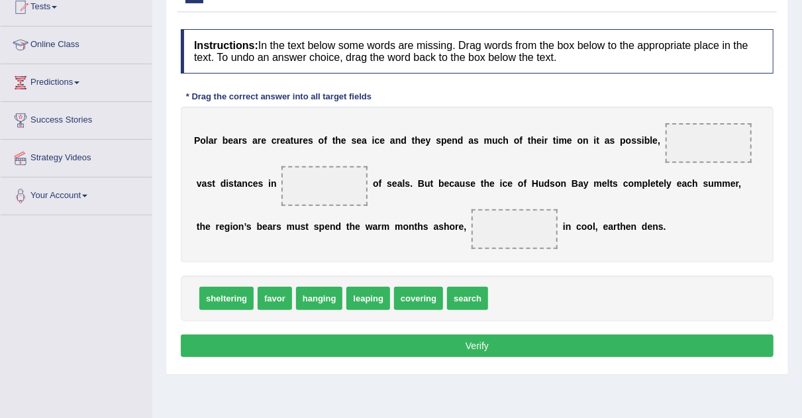
scroll to position [154, 0]
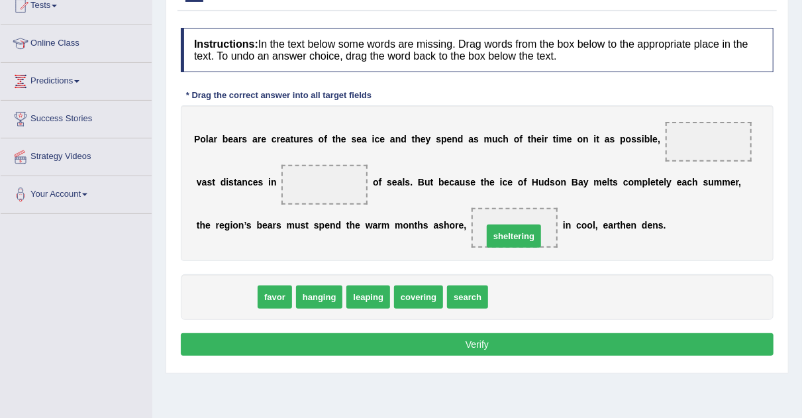
drag, startPoint x: 212, startPoint y: 301, endPoint x: 498, endPoint y: 240, distance: 292.4
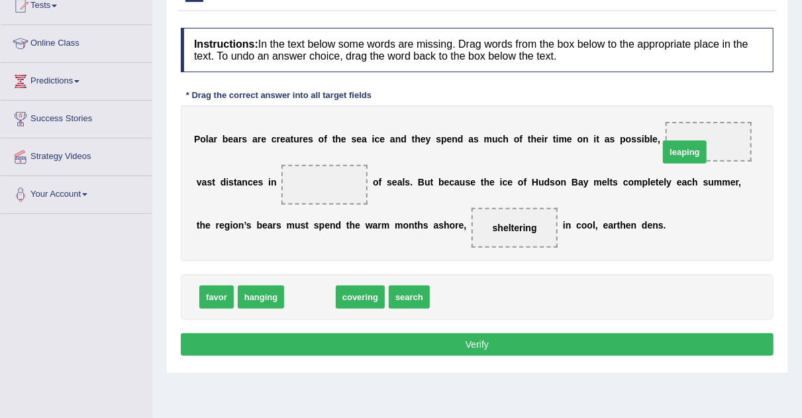
drag, startPoint x: 300, startPoint y: 296, endPoint x: 675, endPoint y: 151, distance: 401.8
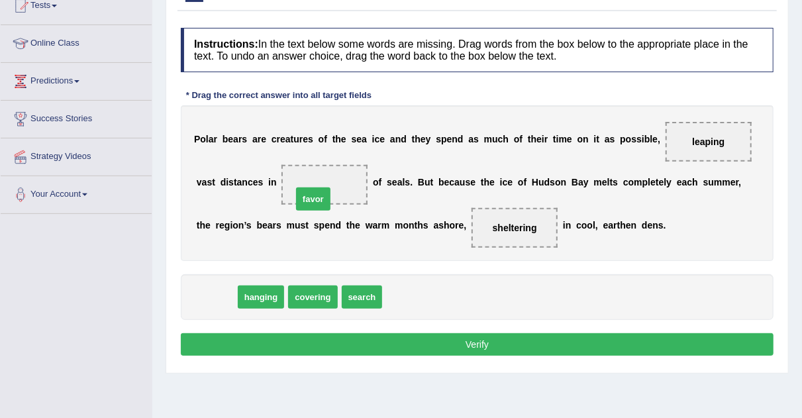
drag, startPoint x: 218, startPoint y: 293, endPoint x: 315, endPoint y: 187, distance: 143.9
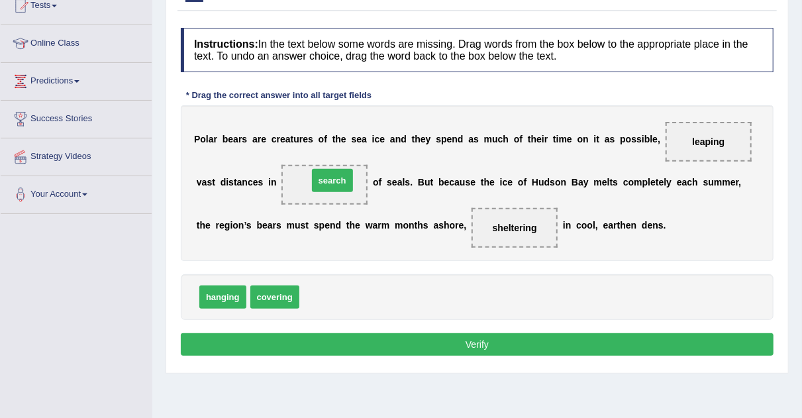
drag, startPoint x: 327, startPoint y: 303, endPoint x: 336, endPoint y: 185, distance: 118.2
click at [374, 343] on button "Verify" at bounding box center [477, 344] width 593 height 23
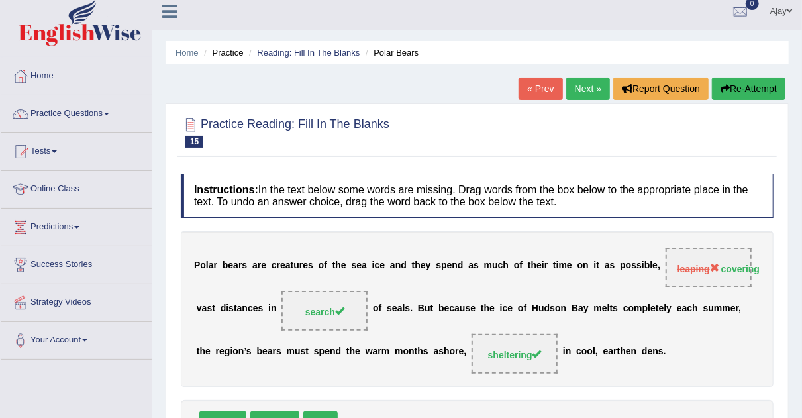
scroll to position [0, 0]
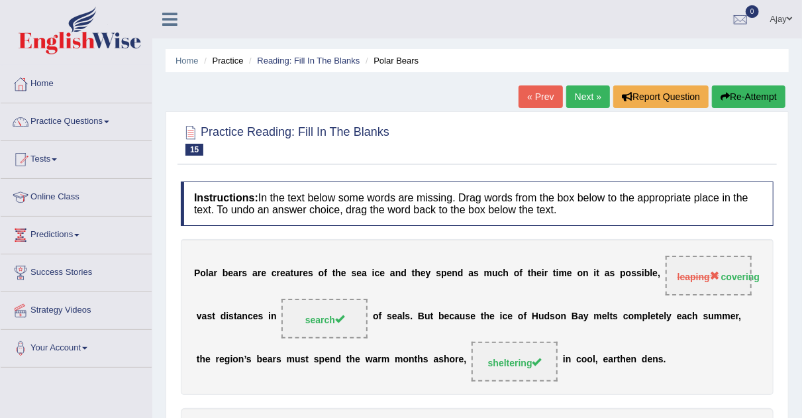
click at [593, 99] on link "Next »" at bounding box center [588, 96] width 44 height 23
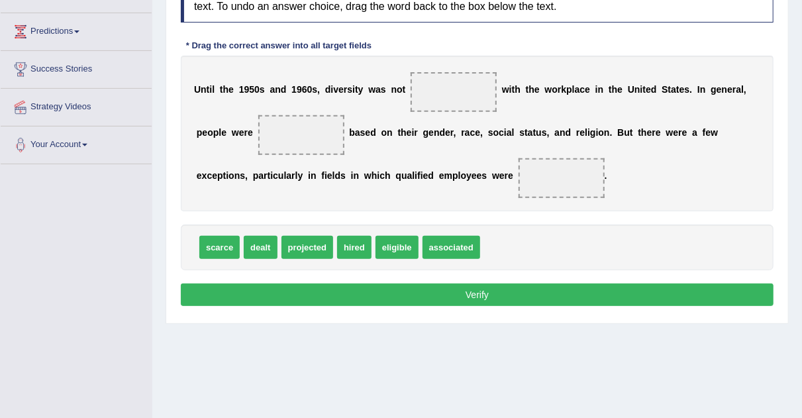
scroll to position [204, 0]
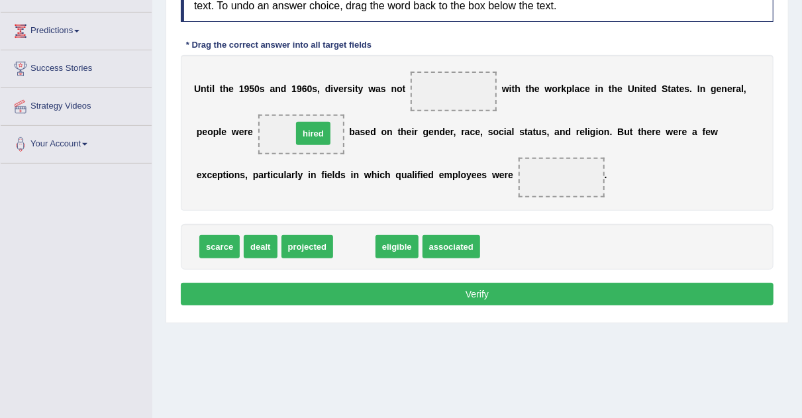
drag, startPoint x: 358, startPoint y: 242, endPoint x: 317, endPoint y: 128, distance: 120.4
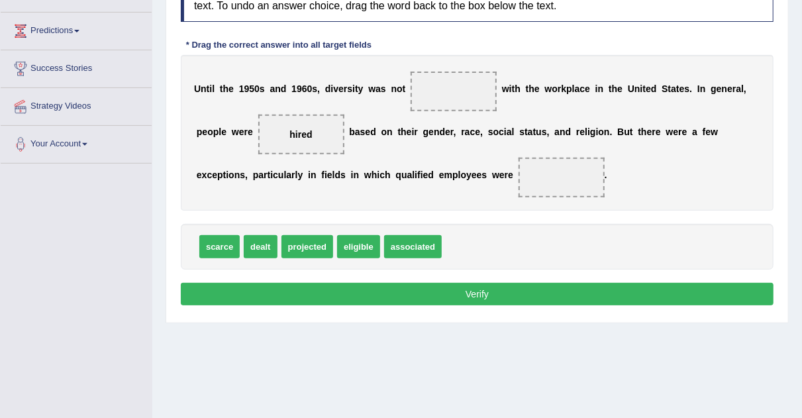
drag, startPoint x: 300, startPoint y: 126, endPoint x: 350, endPoint y: 180, distance: 73.5
click at [350, 180] on div "U n t i l t h e 1 9 5 0 s a n d 1 9 6 0 s , d i v e r s i t y w a s n o t w i t…" at bounding box center [477, 133] width 593 height 156
drag, startPoint x: 366, startPoint y: 245, endPoint x: 320, endPoint y: 134, distance: 119.6
drag, startPoint x: 412, startPoint y: 242, endPoint x: 542, endPoint y: 166, distance: 150.8
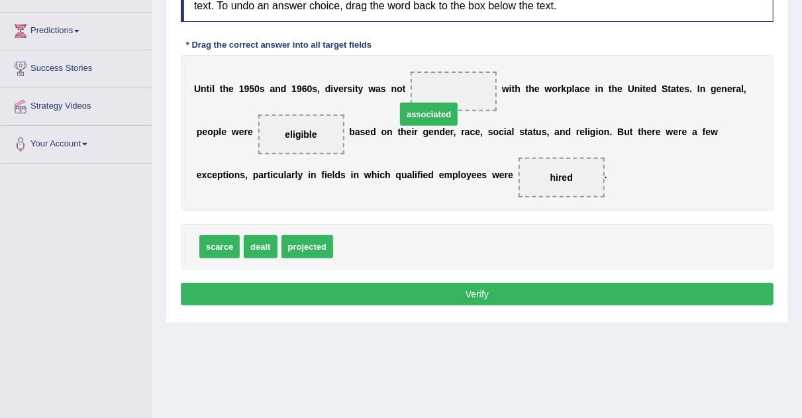
drag, startPoint x: 367, startPoint y: 237, endPoint x: 441, endPoint y: 89, distance: 165.8
click at [440, 303] on div "Instructions: In the text below some words are missing. Drag words from the box…" at bounding box center [476, 143] width 599 height 345
click at [439, 289] on button "Verify" at bounding box center [477, 294] width 593 height 23
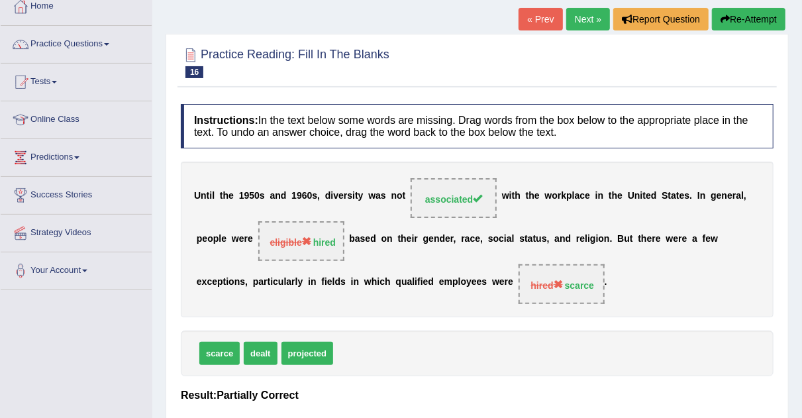
scroll to position [70, 0]
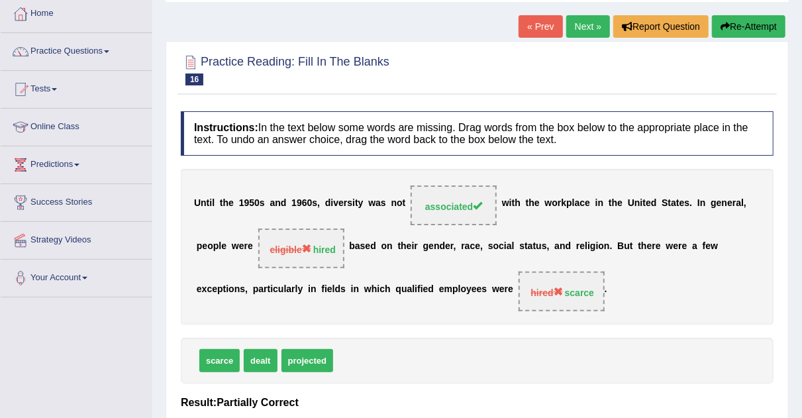
click at [585, 20] on link "Next »" at bounding box center [588, 26] width 44 height 23
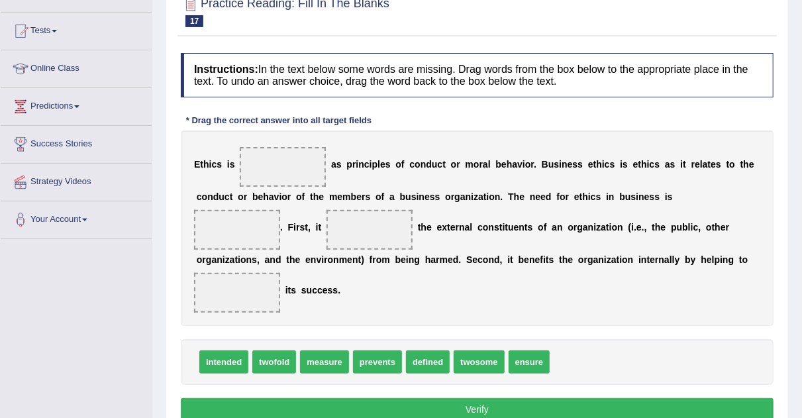
scroll to position [135, 0]
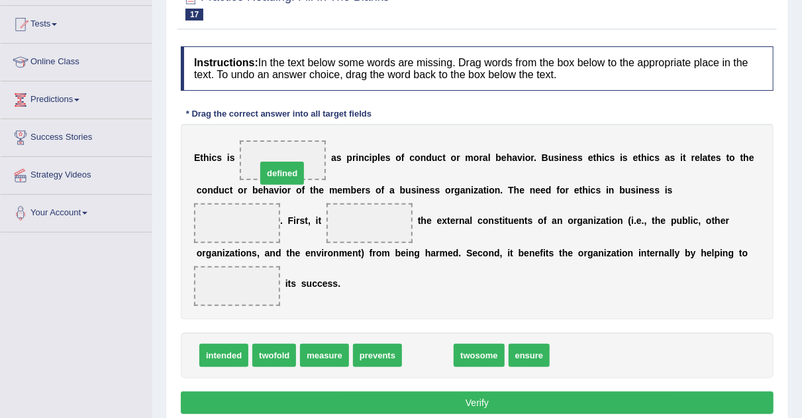
drag, startPoint x: 432, startPoint y: 359, endPoint x: 285, endPoint y: 176, distance: 234.1
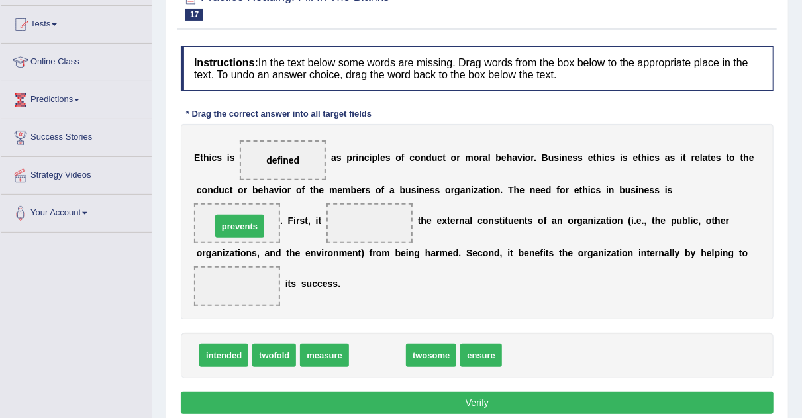
drag, startPoint x: 382, startPoint y: 355, endPoint x: 244, endPoint y: 225, distance: 189.2
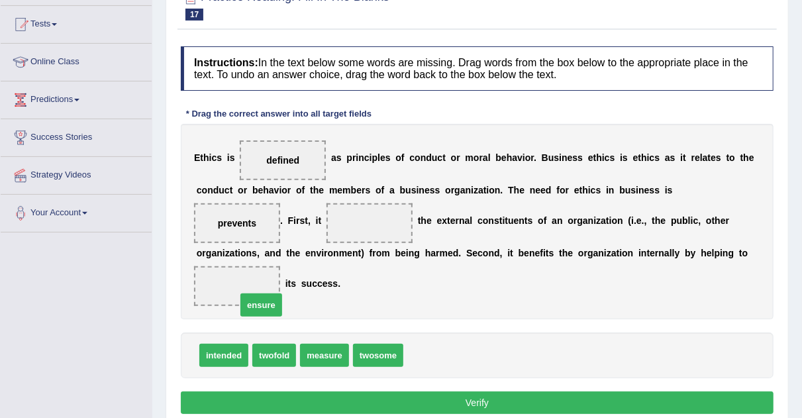
drag, startPoint x: 431, startPoint y: 358, endPoint x: 260, endPoint y: 301, distance: 179.9
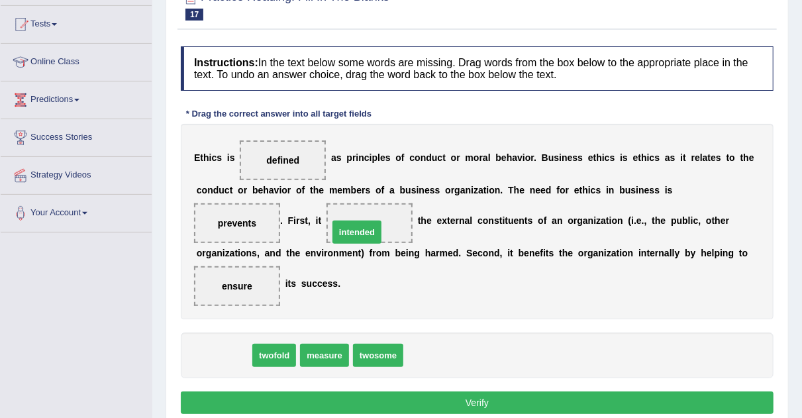
drag, startPoint x: 228, startPoint y: 362, endPoint x: 367, endPoint y: 236, distance: 187.6
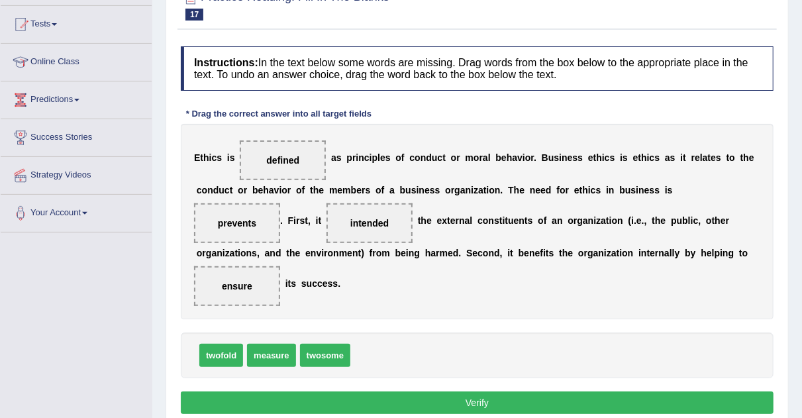
click at [579, 388] on div "Instructions: In the text below some words are missing. Drag words from the box…" at bounding box center [476, 232] width 599 height 385
click at [577, 395] on button "Verify" at bounding box center [477, 402] width 593 height 23
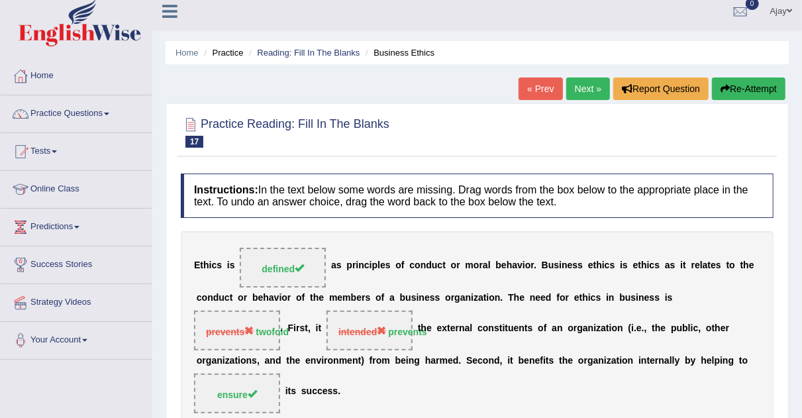
scroll to position [0, 0]
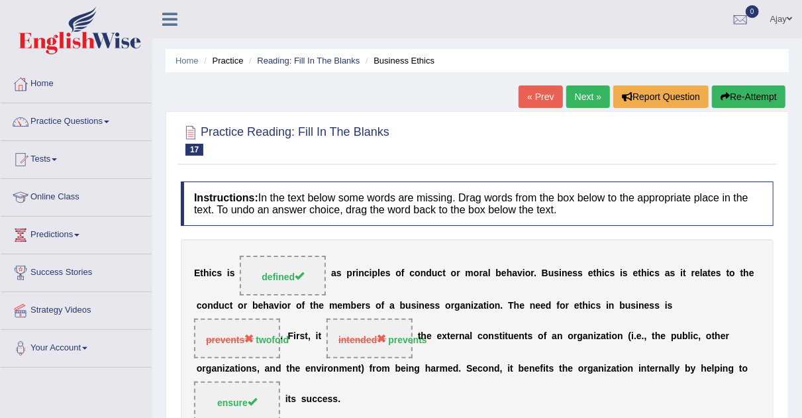
click at [595, 89] on link "Next »" at bounding box center [588, 96] width 44 height 23
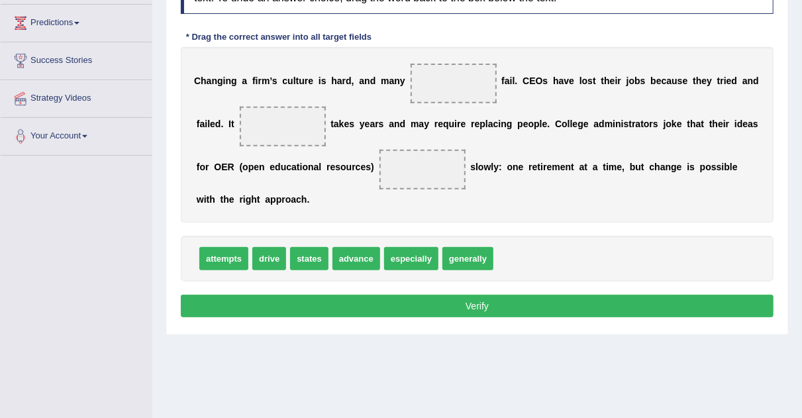
scroll to position [211, 0]
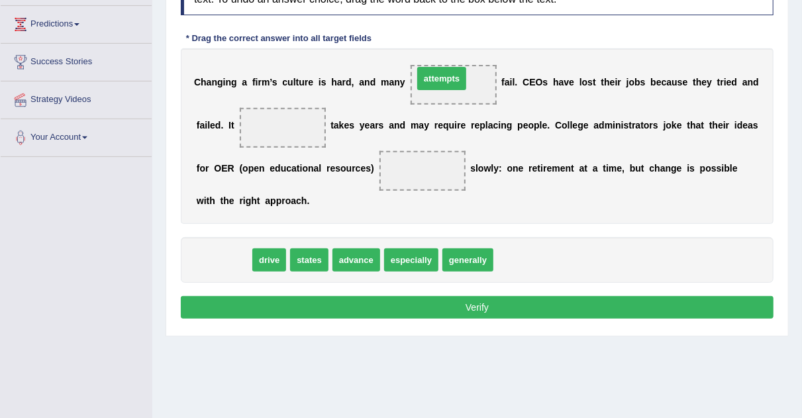
drag, startPoint x: 223, startPoint y: 255, endPoint x: 443, endPoint y: 74, distance: 284.6
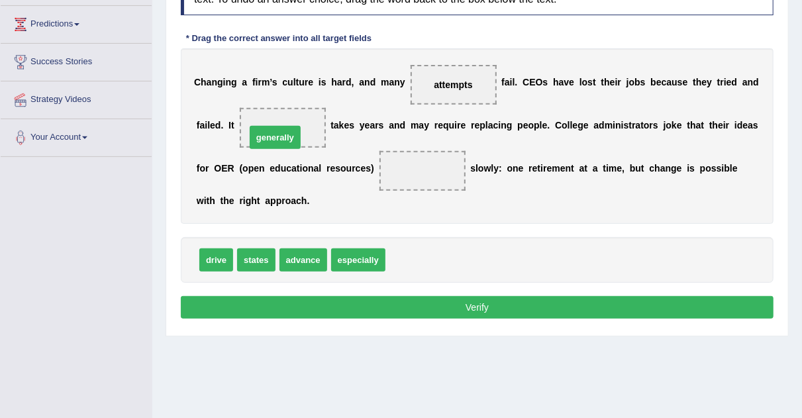
drag, startPoint x: 396, startPoint y: 256, endPoint x: 255, endPoint y: 132, distance: 187.2
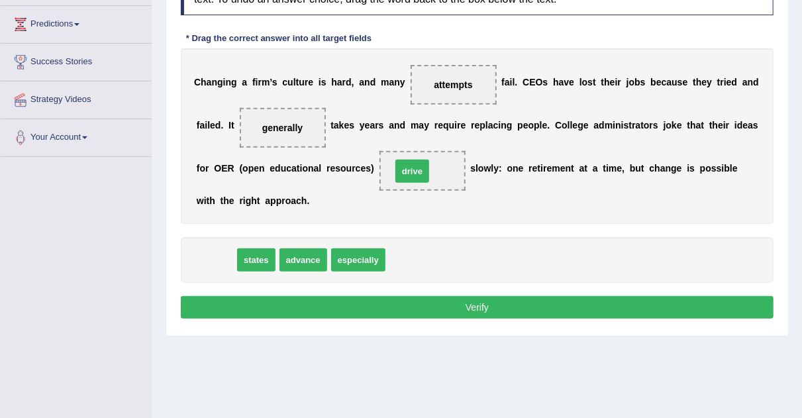
drag, startPoint x: 214, startPoint y: 261, endPoint x: 411, endPoint y: 173, distance: 216.1
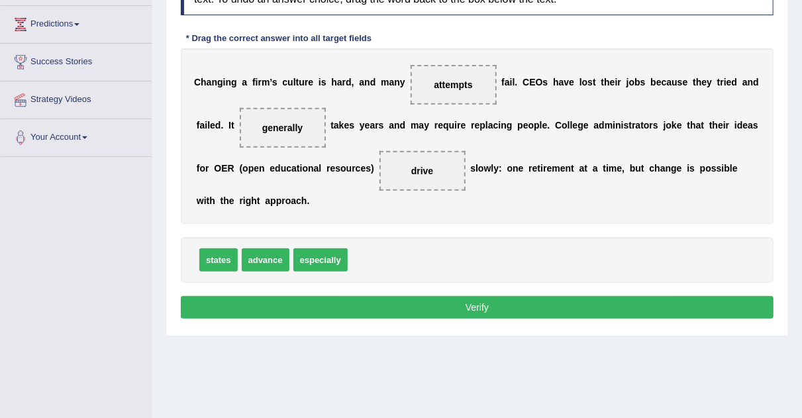
click at [401, 305] on button "Verify" at bounding box center [477, 307] width 593 height 23
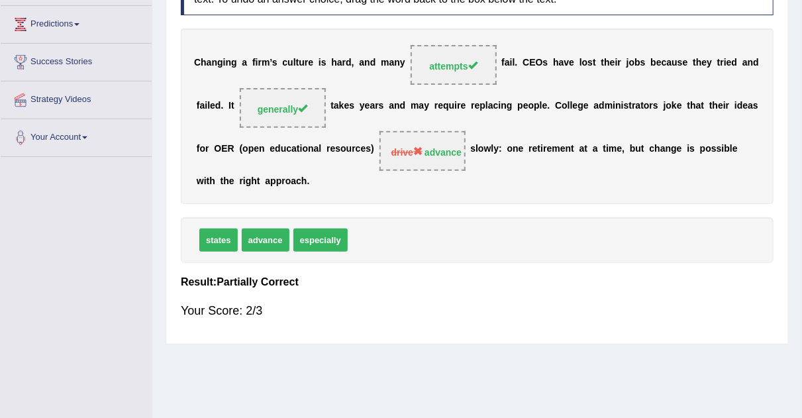
click at [386, 305] on div "Your Score: 2/3" at bounding box center [477, 311] width 593 height 32
click at [386, 306] on div "Your Score: 2/3" at bounding box center [477, 311] width 593 height 32
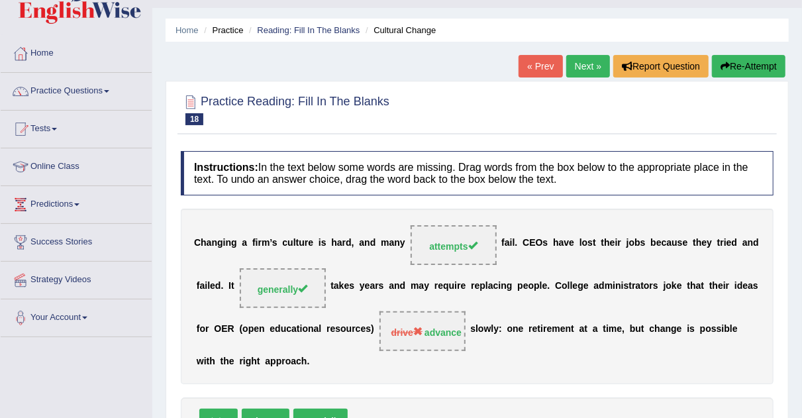
scroll to position [33, 0]
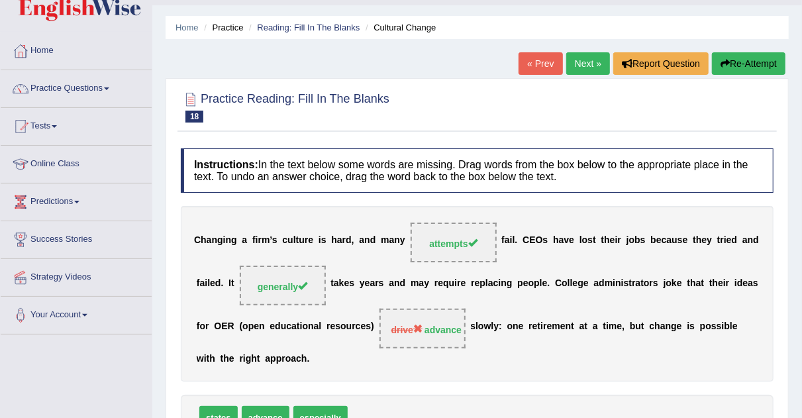
click at [584, 65] on link "Next »" at bounding box center [588, 63] width 44 height 23
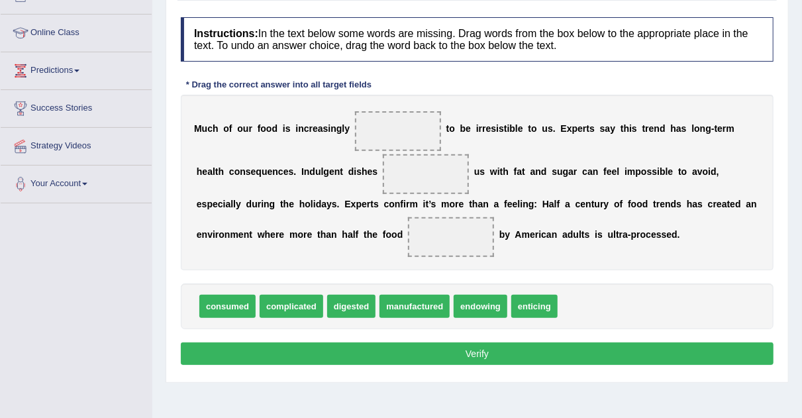
scroll to position [164, 0]
click at [230, 299] on span "consumed" at bounding box center [227, 306] width 56 height 23
drag, startPoint x: 230, startPoint y: 299, endPoint x: 406, endPoint y: 131, distance: 243.0
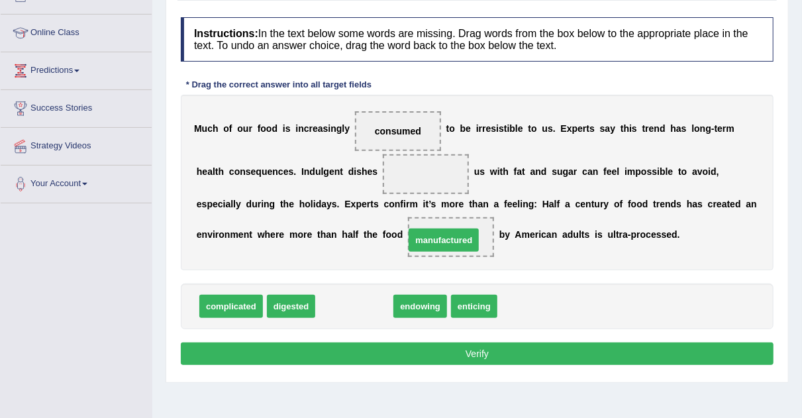
drag, startPoint x: 342, startPoint y: 309, endPoint x: 432, endPoint y: 241, distance: 112.6
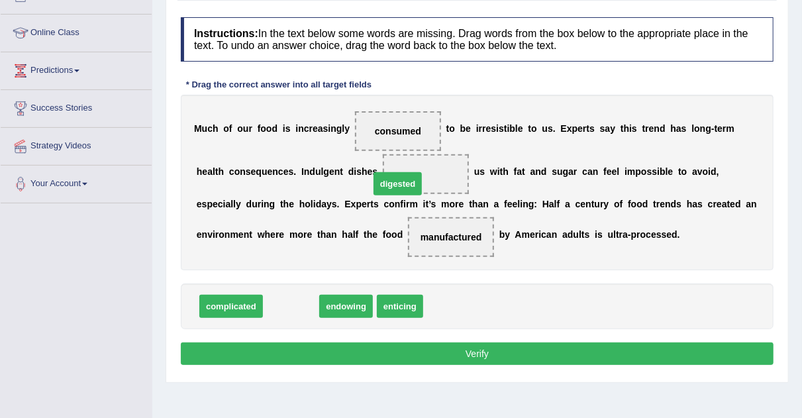
drag, startPoint x: 295, startPoint y: 299, endPoint x: 423, endPoint y: 168, distance: 183.5
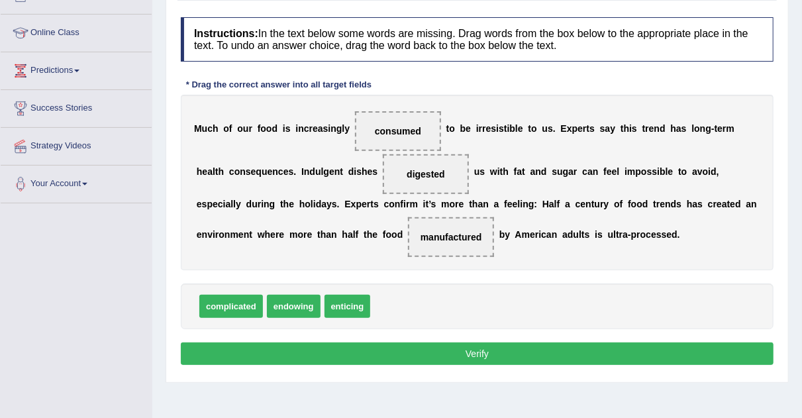
click at [426, 356] on button "Verify" at bounding box center [477, 353] width 593 height 23
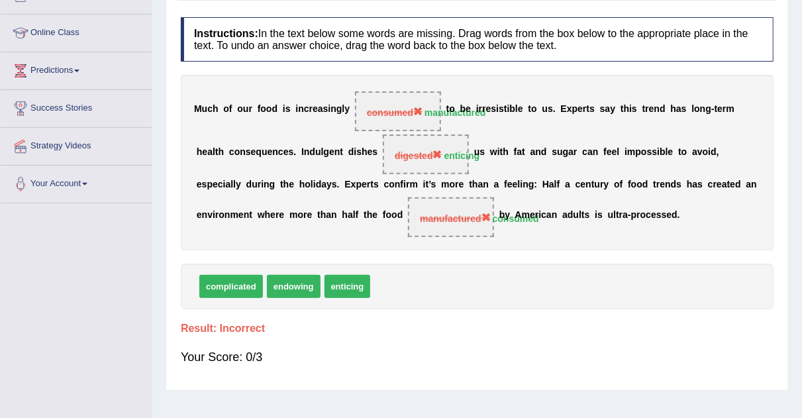
scroll to position [0, 0]
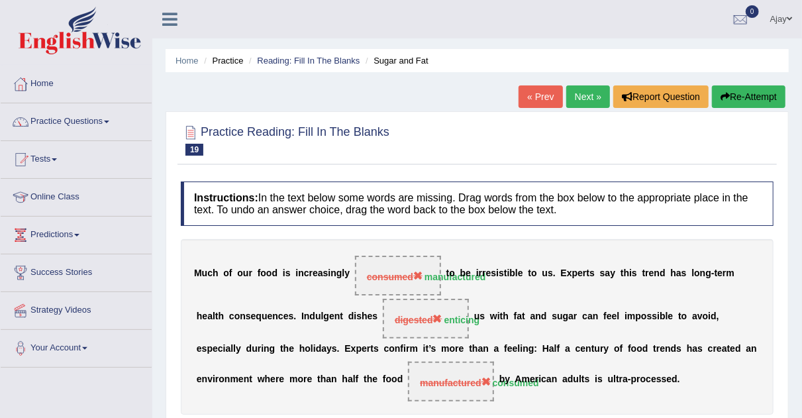
click at [589, 97] on link "Next »" at bounding box center [588, 96] width 44 height 23
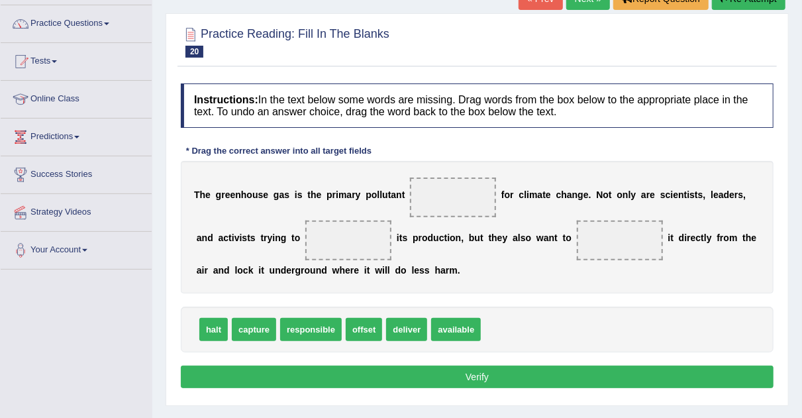
scroll to position [107, 0]
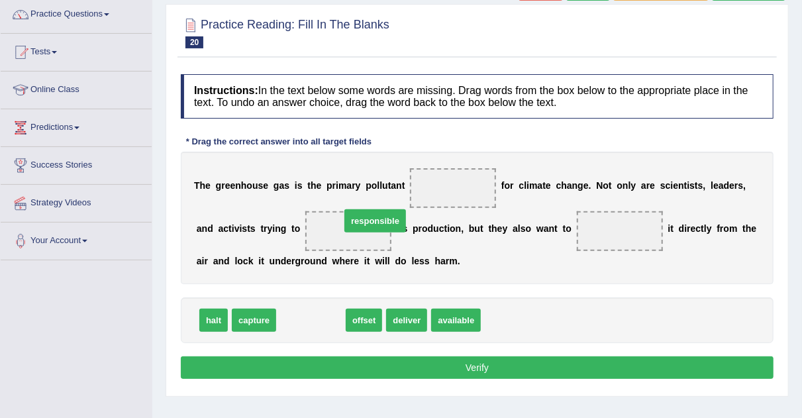
drag, startPoint x: 326, startPoint y: 313, endPoint x: 377, endPoint y: 226, distance: 101.2
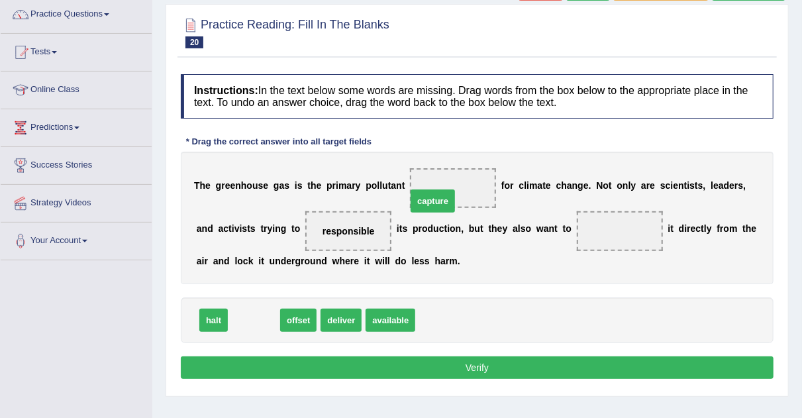
drag, startPoint x: 256, startPoint y: 314, endPoint x: 435, endPoint y: 194, distance: 215.2
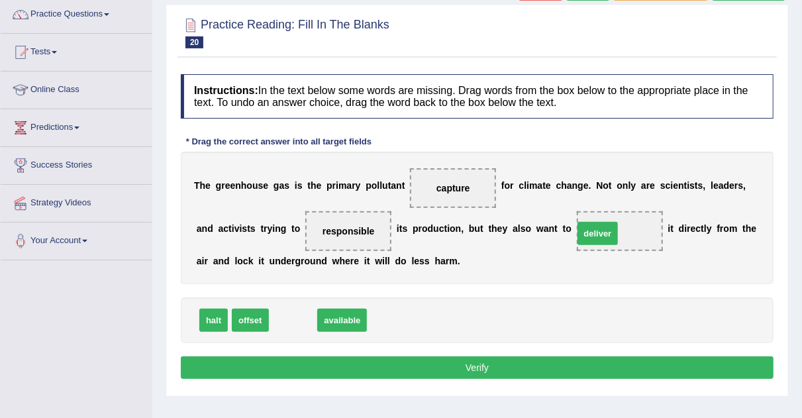
drag, startPoint x: 305, startPoint y: 313, endPoint x: 625, endPoint y: 224, distance: 331.9
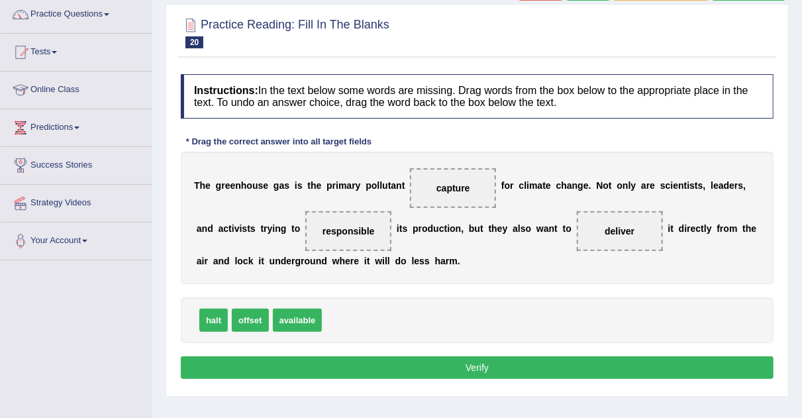
click at [430, 356] on button "Verify" at bounding box center [477, 367] width 593 height 23
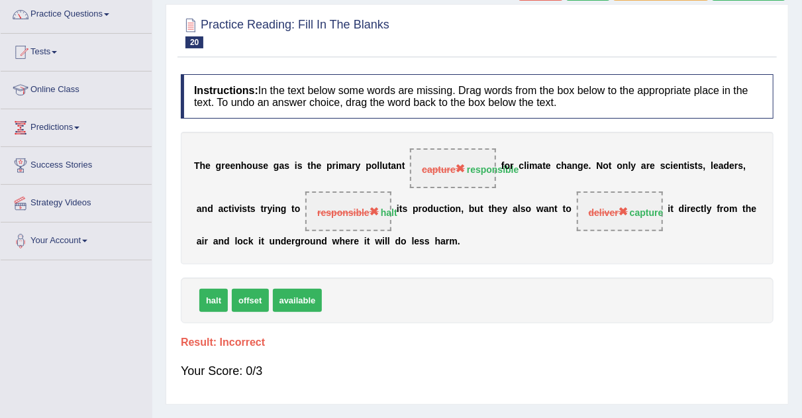
scroll to position [0, 0]
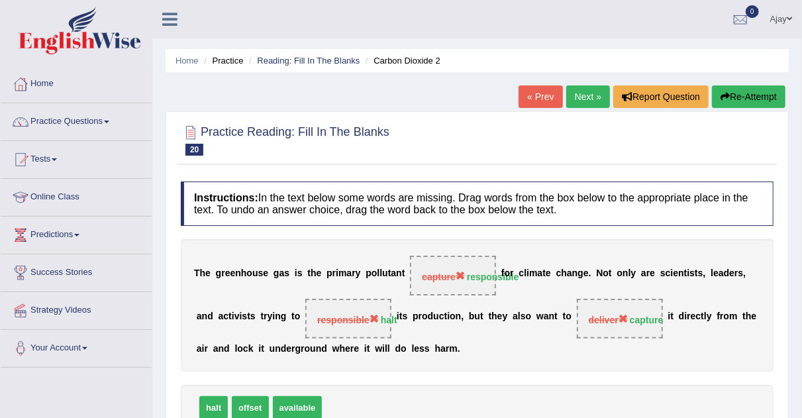
click at [575, 93] on link "Next »" at bounding box center [588, 96] width 44 height 23
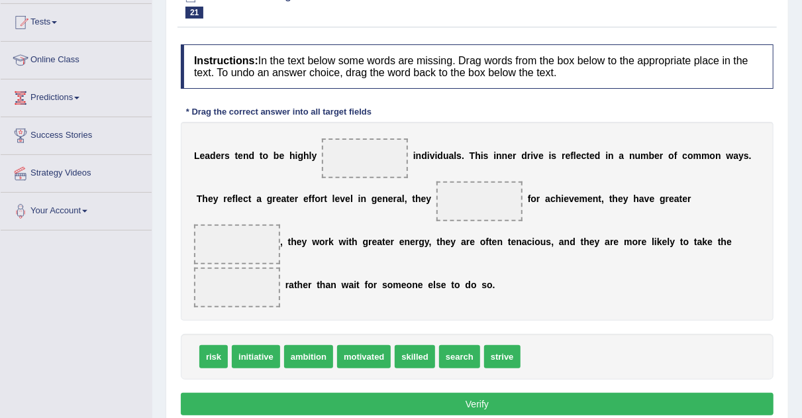
scroll to position [140, 0]
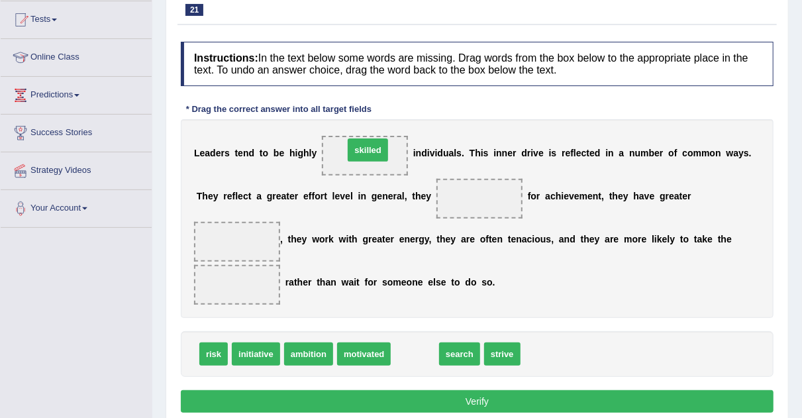
drag, startPoint x: 402, startPoint y: 354, endPoint x: 356, endPoint y: 150, distance: 208.5
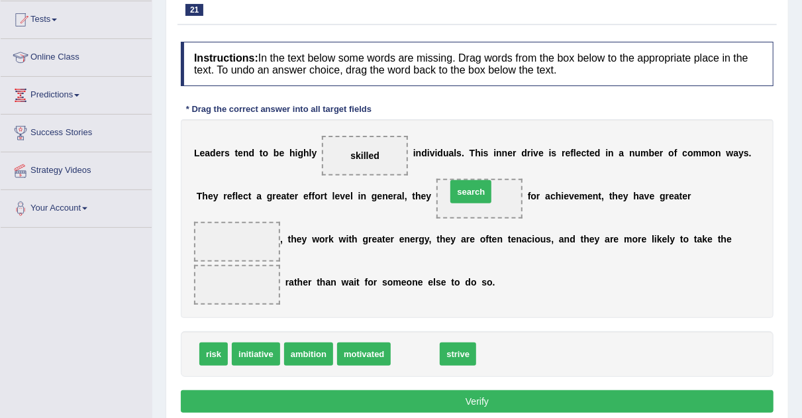
drag, startPoint x: 412, startPoint y: 354, endPoint x: 469, endPoint y: 193, distance: 169.8
drag, startPoint x: 424, startPoint y: 350, endPoint x: 499, endPoint y: 192, distance: 174.8
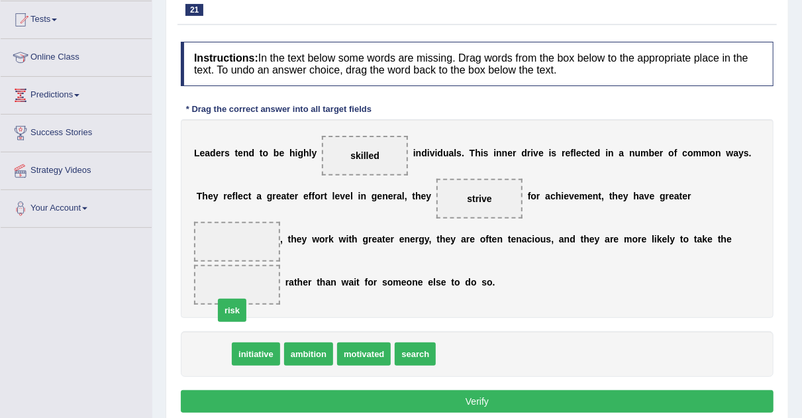
drag, startPoint x: 215, startPoint y: 350, endPoint x: 241, endPoint y: 287, distance: 68.0
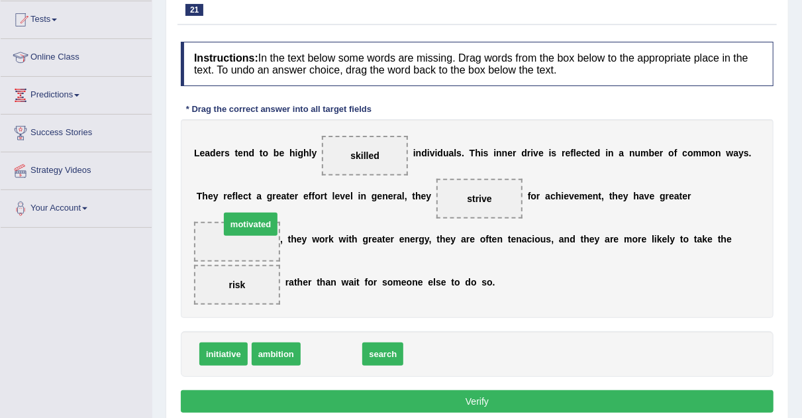
drag, startPoint x: 323, startPoint y: 353, endPoint x: 236, endPoint y: 222, distance: 156.6
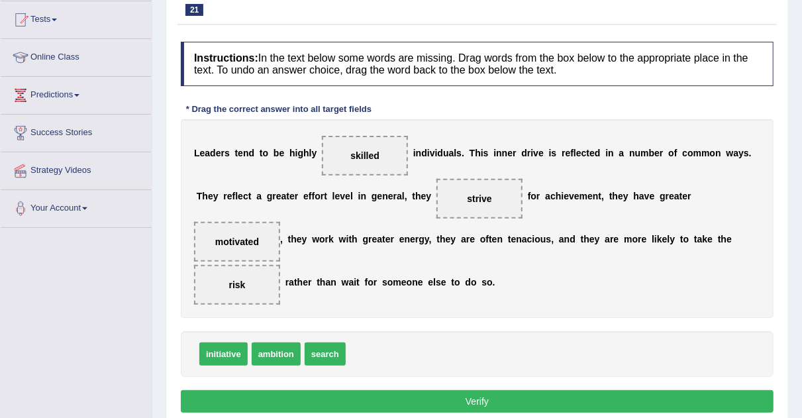
click at [419, 393] on button "Verify" at bounding box center [477, 401] width 593 height 23
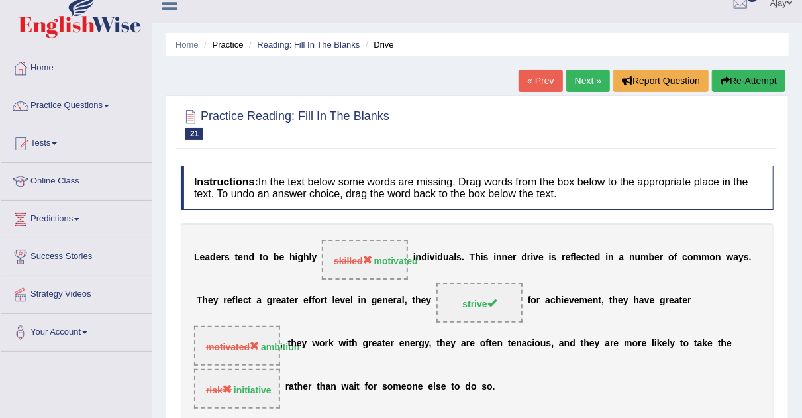
scroll to position [0, 0]
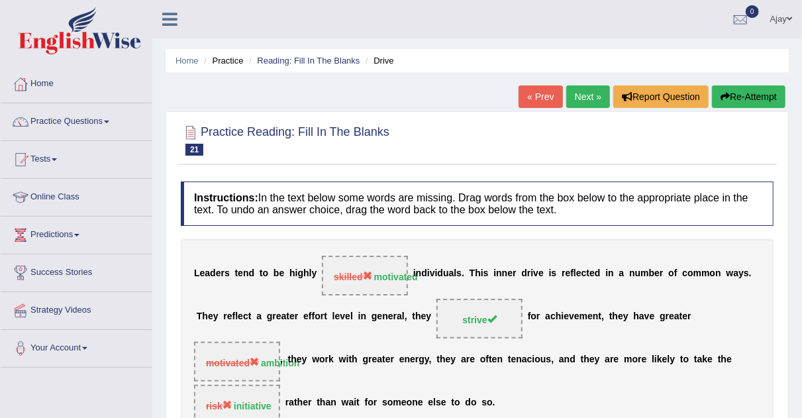
click at [588, 96] on link "Next »" at bounding box center [588, 96] width 44 height 23
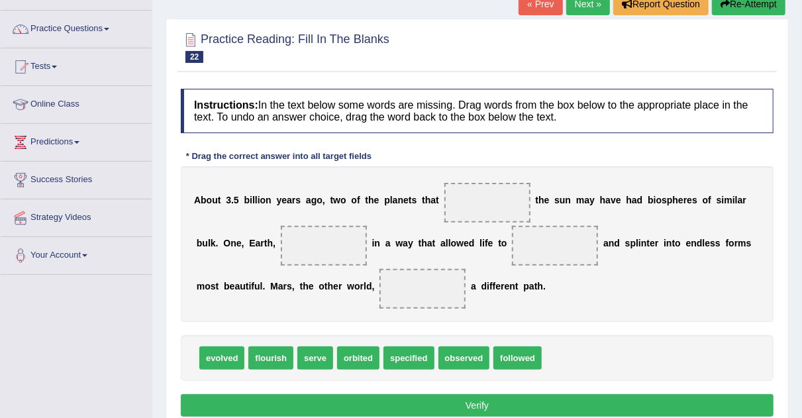
scroll to position [107, 0]
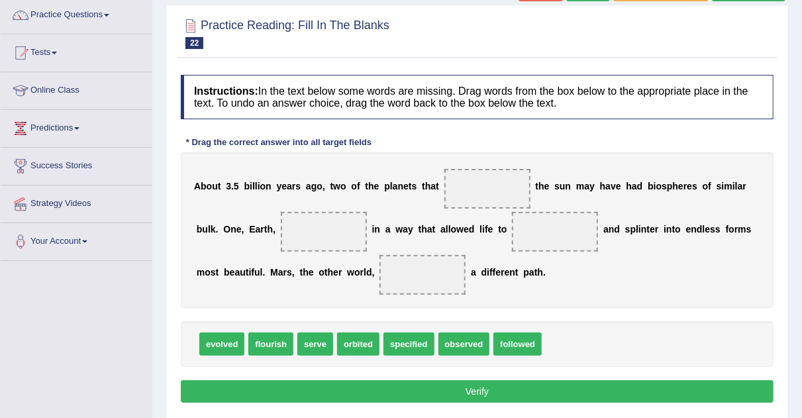
drag, startPoint x: 458, startPoint y: 354, endPoint x: 471, endPoint y: 346, distance: 15.4
click at [471, 346] on div "evolved flourish serve orbited specified observed followed" at bounding box center [477, 344] width 593 height 46
drag, startPoint x: 471, startPoint y: 346, endPoint x: 495, endPoint y: 191, distance: 156.1
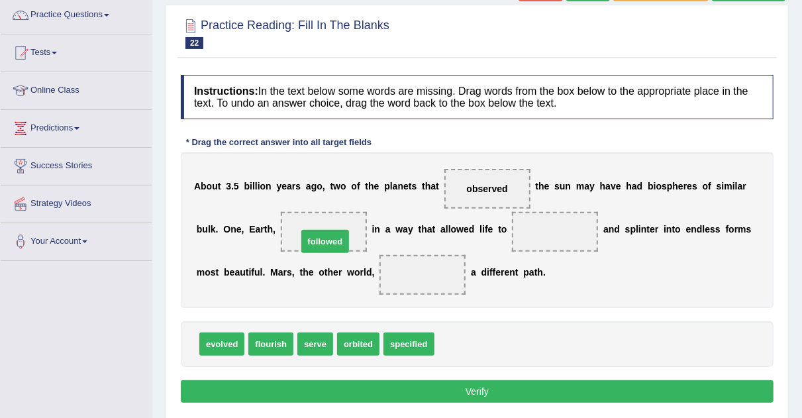
drag, startPoint x: 466, startPoint y: 340, endPoint x: 328, endPoint y: 238, distance: 171.9
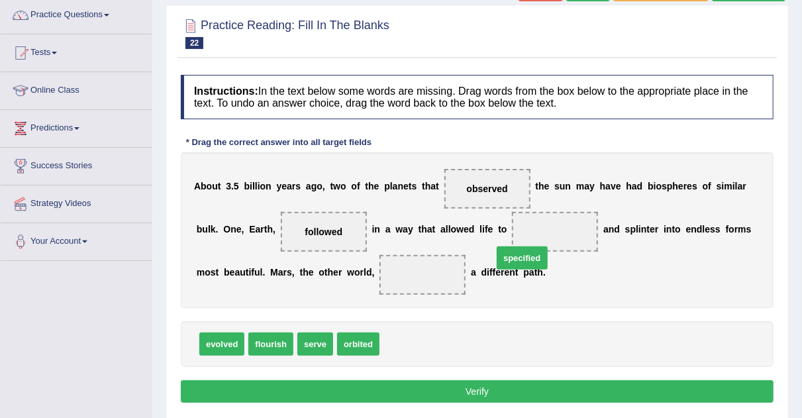
drag, startPoint x: 389, startPoint y: 348, endPoint x: 510, endPoint y: 248, distance: 157.1
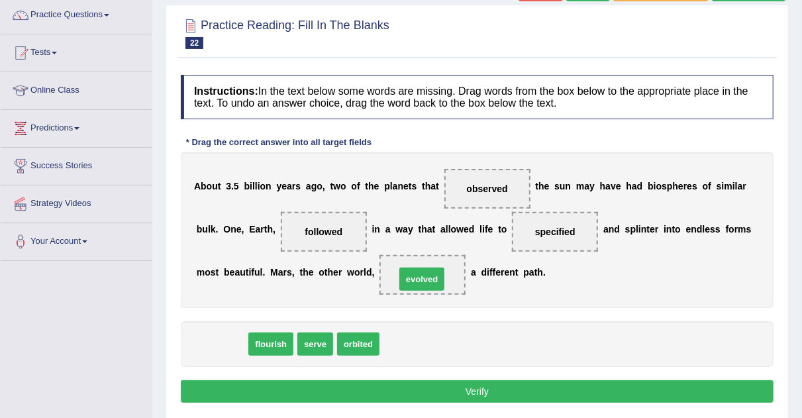
drag, startPoint x: 232, startPoint y: 342, endPoint x: 434, endPoint y: 277, distance: 211.9
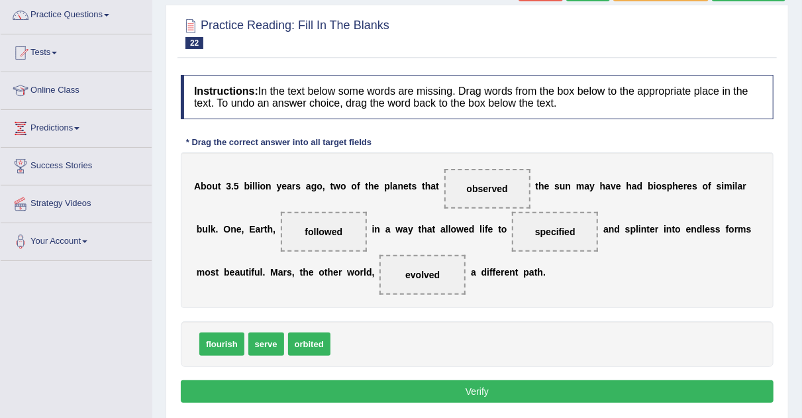
click at [405, 392] on button "Verify" at bounding box center [477, 391] width 593 height 23
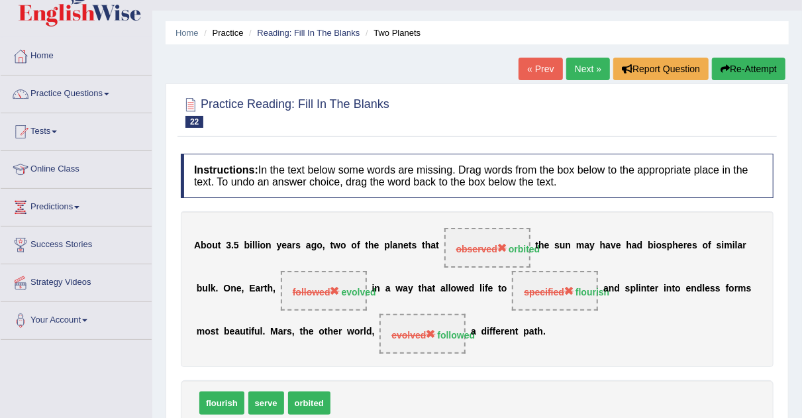
scroll to position [12, 0]
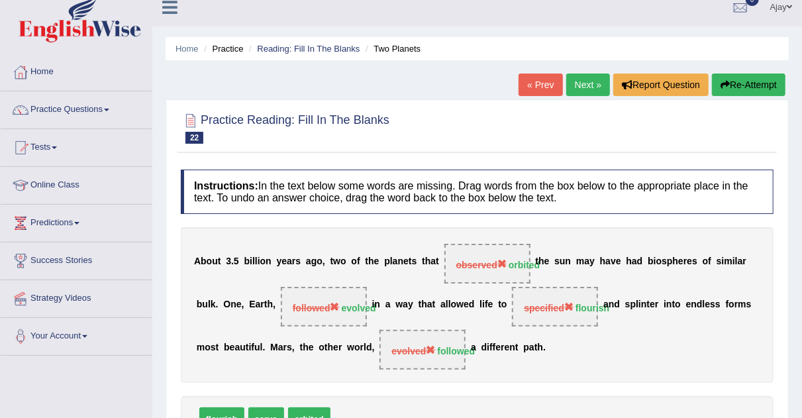
click at [587, 83] on link "Next »" at bounding box center [588, 84] width 44 height 23
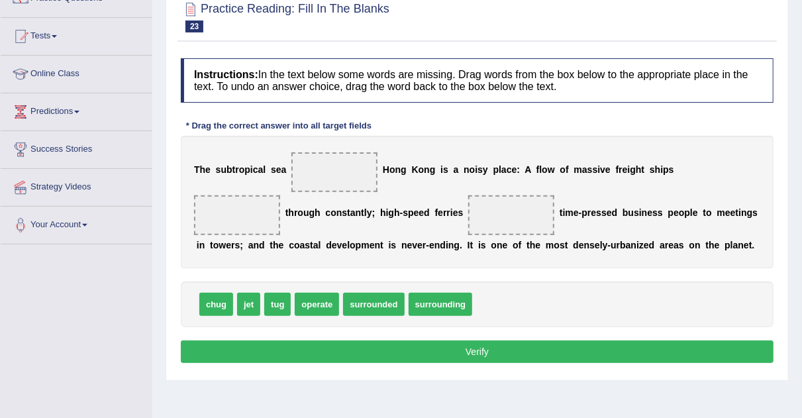
scroll to position [125, 0]
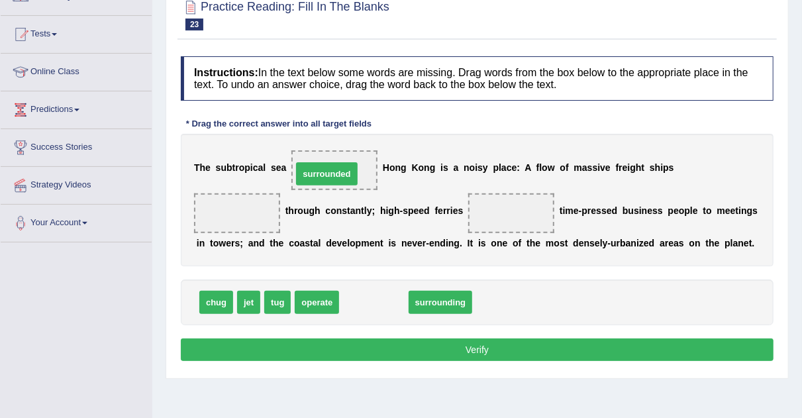
drag, startPoint x: 375, startPoint y: 301, endPoint x: 328, endPoint y: 172, distance: 136.8
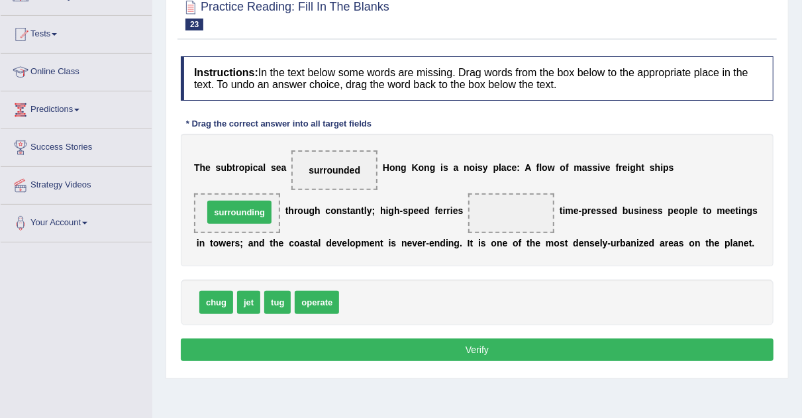
drag, startPoint x: 383, startPoint y: 295, endPoint x: 240, endPoint y: 201, distance: 170.6
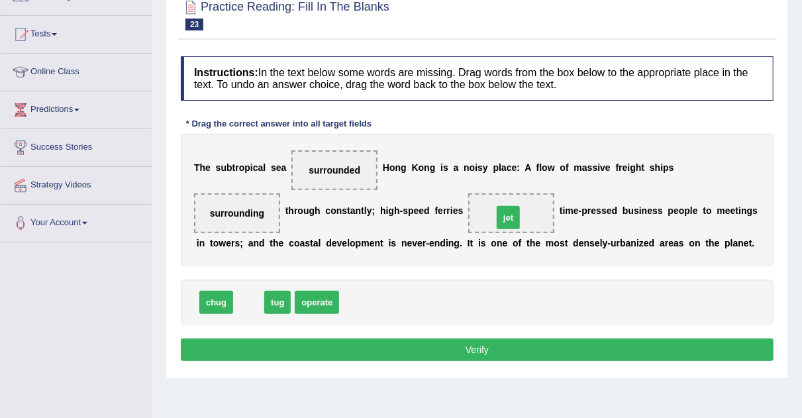
drag, startPoint x: 250, startPoint y: 301, endPoint x: 517, endPoint y: 213, distance: 281.6
click at [438, 345] on button "Verify" at bounding box center [477, 349] width 593 height 23
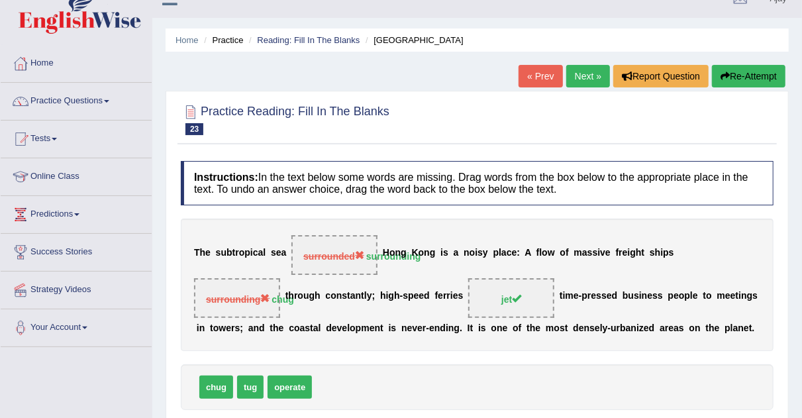
scroll to position [20, 0]
click at [583, 78] on link "Next »" at bounding box center [588, 77] width 44 height 23
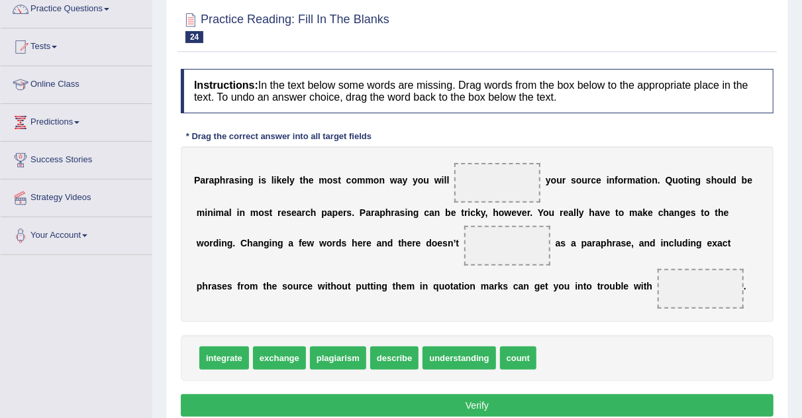
scroll to position [114, 0]
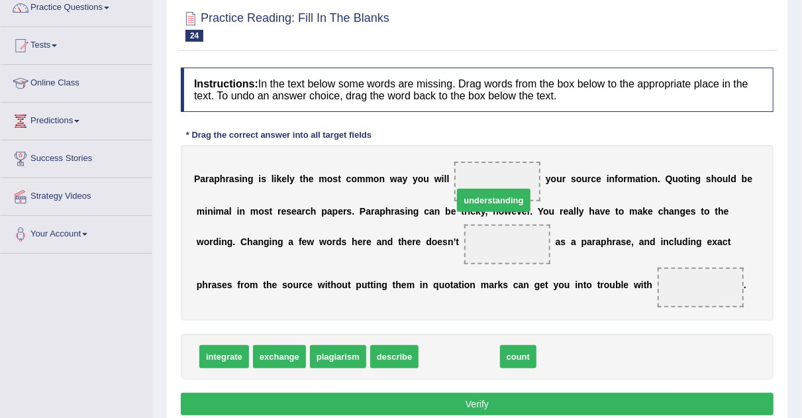
drag, startPoint x: 459, startPoint y: 352, endPoint x: 487, endPoint y: 186, distance: 168.5
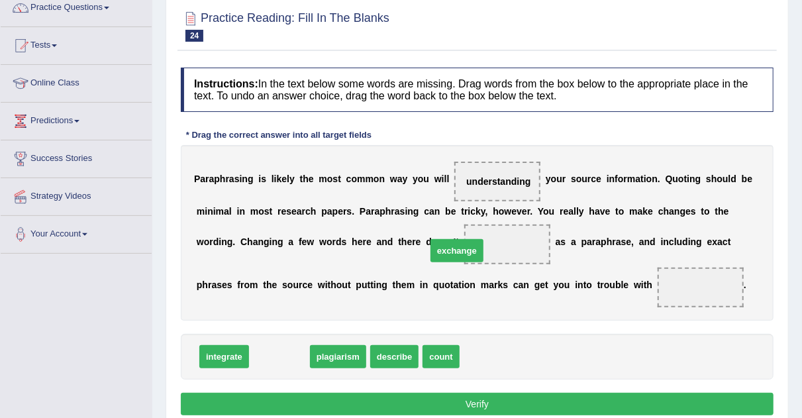
drag, startPoint x: 293, startPoint y: 346, endPoint x: 514, endPoint y: 232, distance: 248.5
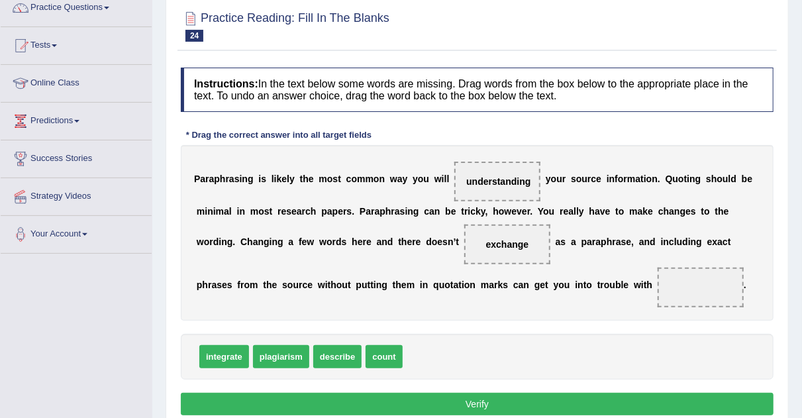
click at [371, 355] on span "count" at bounding box center [383, 356] width 36 height 23
drag, startPoint x: 385, startPoint y: 352, endPoint x: 704, endPoint y: 275, distance: 328.2
click at [571, 394] on button "Verify" at bounding box center [477, 404] width 593 height 23
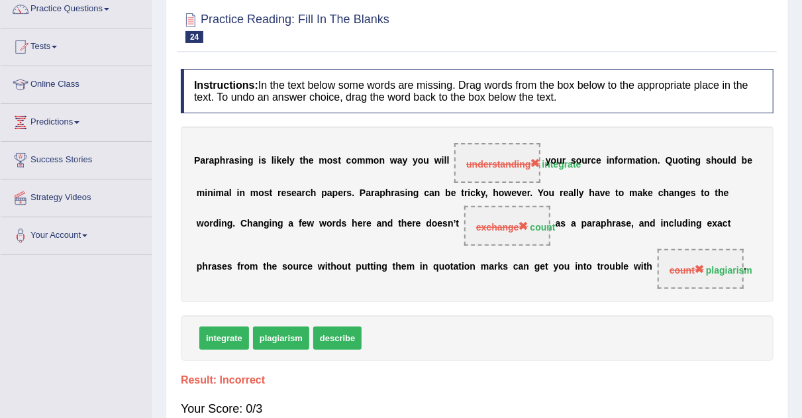
scroll to position [0, 0]
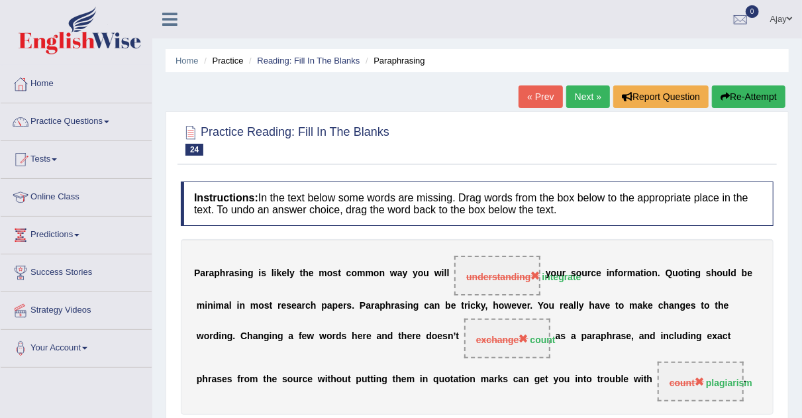
click at [588, 94] on link "Next »" at bounding box center [588, 96] width 44 height 23
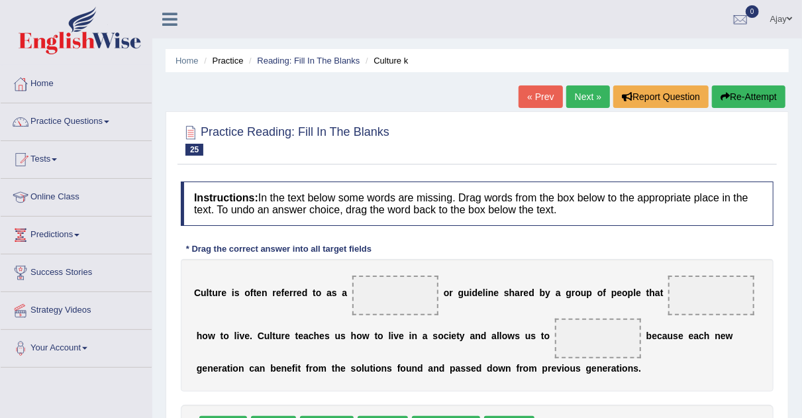
scroll to position [148, 0]
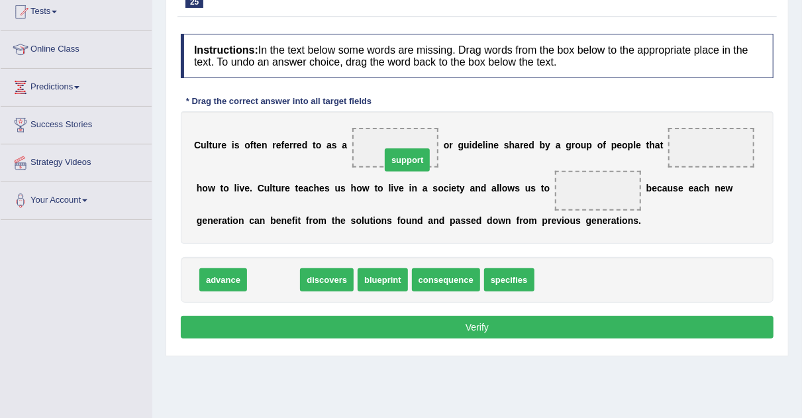
drag, startPoint x: 267, startPoint y: 280, endPoint x: 400, endPoint y: 160, distance: 179.1
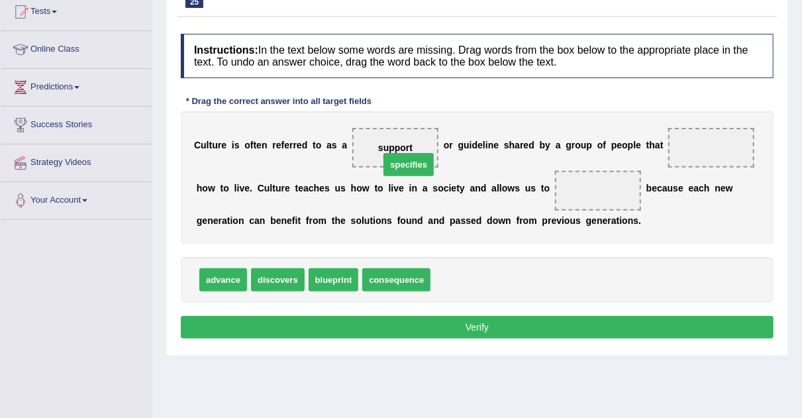
drag, startPoint x: 458, startPoint y: 279, endPoint x: 398, endPoint y: 153, distance: 139.2
drag, startPoint x: 458, startPoint y: 274, endPoint x: 657, endPoint y: 154, distance: 232.0
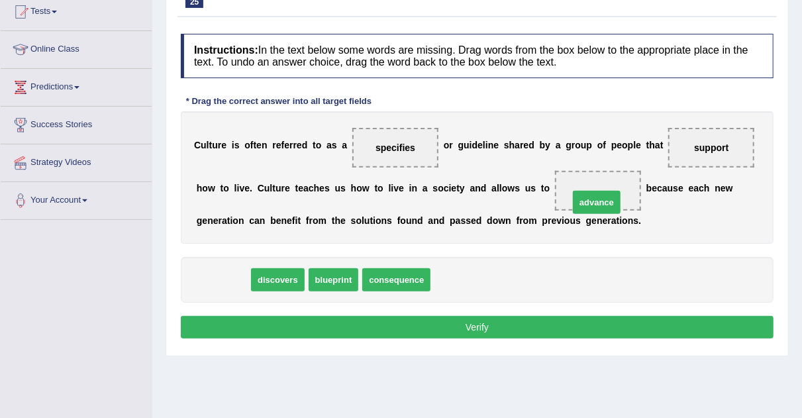
drag, startPoint x: 231, startPoint y: 273, endPoint x: 603, endPoint y: 196, distance: 379.9
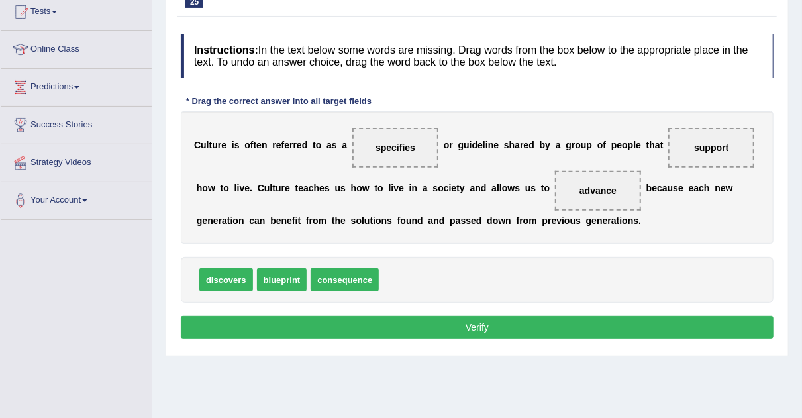
click at [563, 328] on button "Verify" at bounding box center [477, 327] width 593 height 23
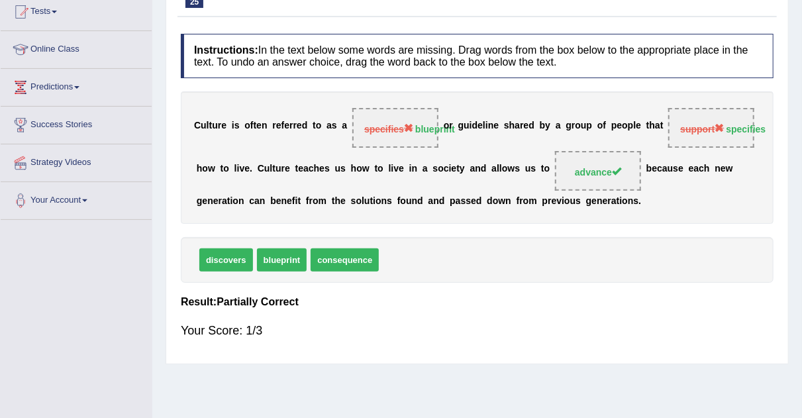
scroll to position [0, 0]
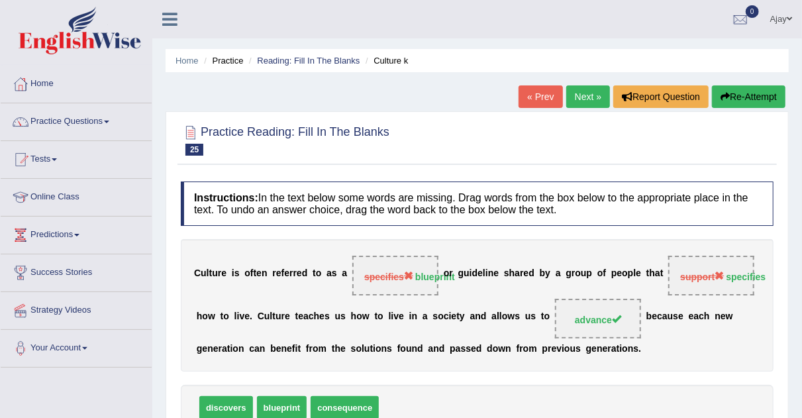
click at [574, 91] on link "Next »" at bounding box center [588, 96] width 44 height 23
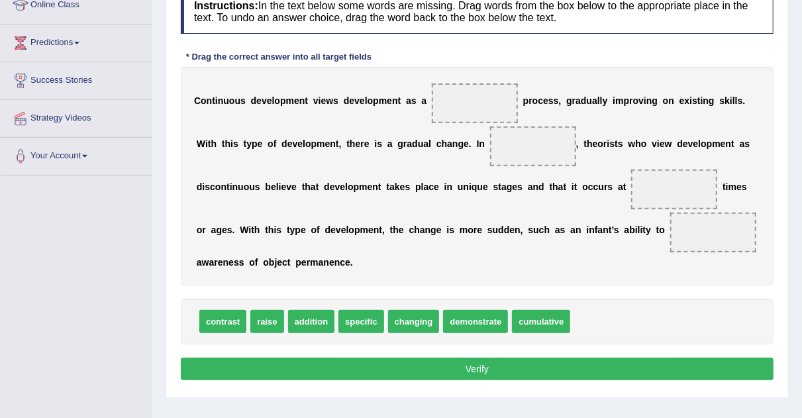
scroll to position [193, 0]
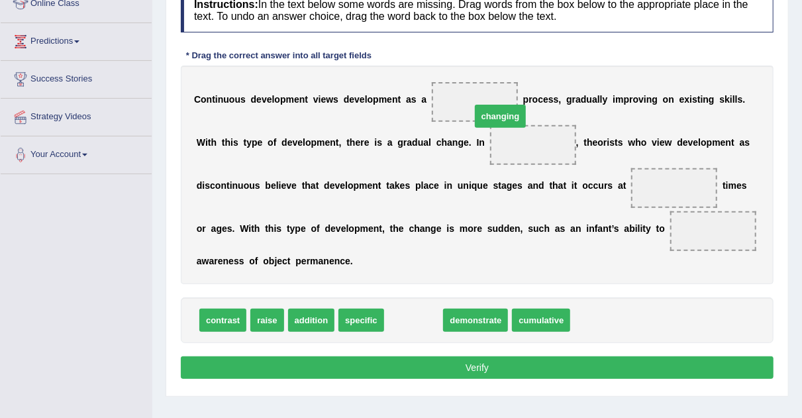
drag, startPoint x: 420, startPoint y: 319, endPoint x: 476, endPoint y: 113, distance: 213.5
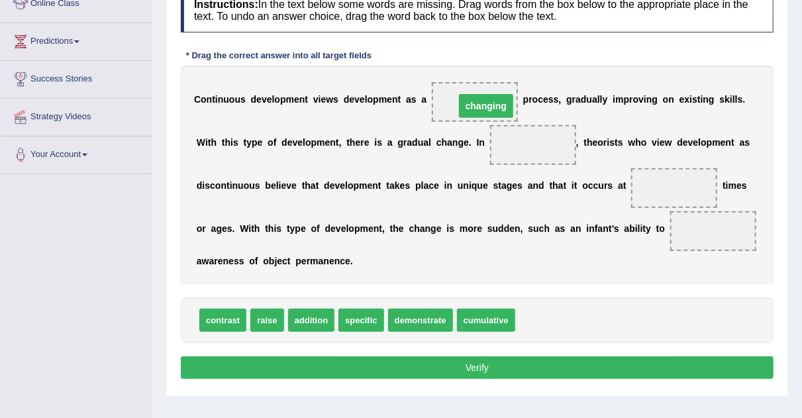
drag, startPoint x: 530, startPoint y: 139, endPoint x: 477, endPoint y: 98, distance: 67.0
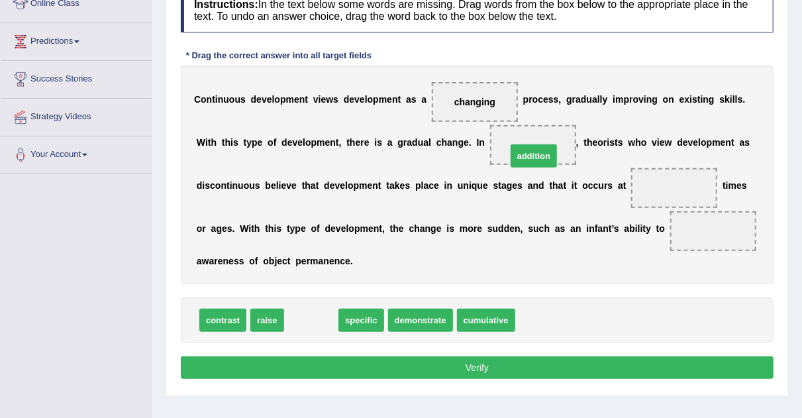
drag, startPoint x: 309, startPoint y: 319, endPoint x: 530, endPoint y: 155, distance: 275.4
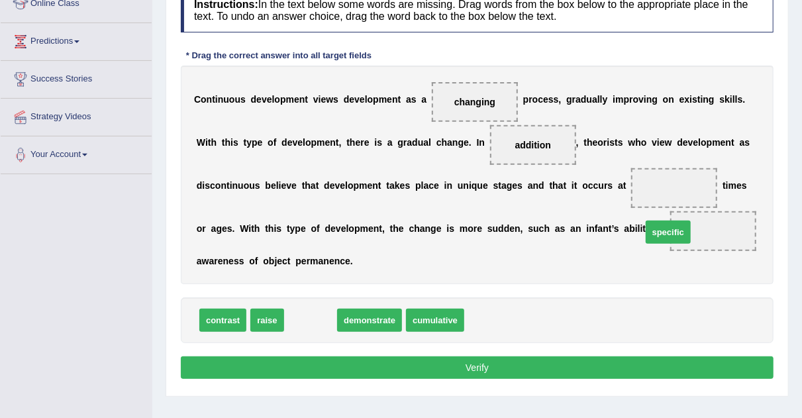
drag, startPoint x: 309, startPoint y: 318, endPoint x: 686, endPoint y: 232, distance: 386.6
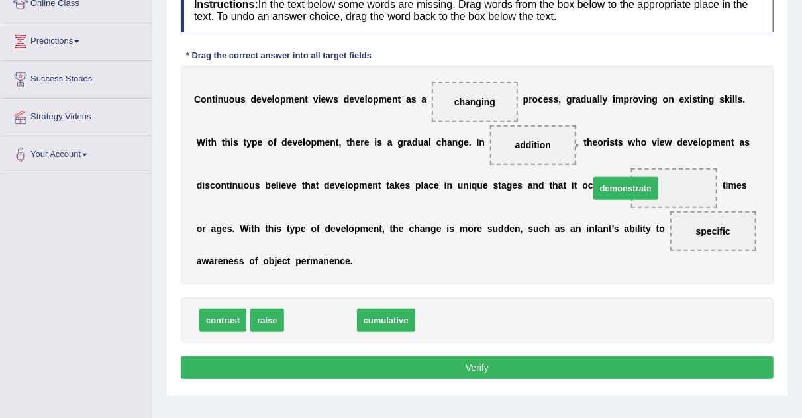
drag, startPoint x: 326, startPoint y: 320, endPoint x: 638, endPoint y: 187, distance: 339.1
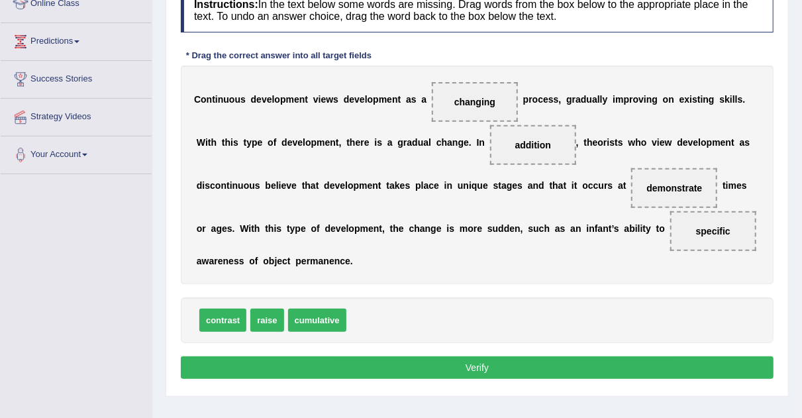
click at [491, 369] on button "Verify" at bounding box center [477, 367] width 593 height 23
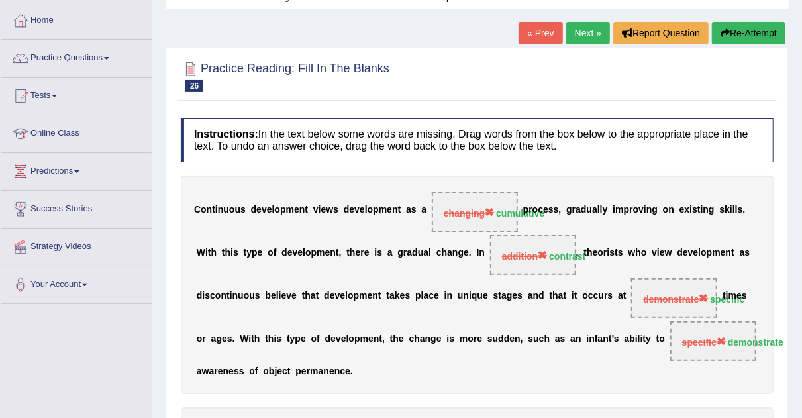
scroll to position [63, 0]
click at [566, 35] on link "Next »" at bounding box center [588, 34] width 44 height 23
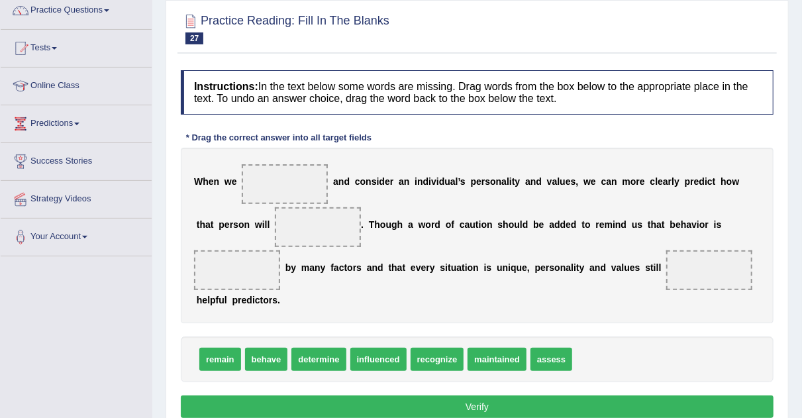
scroll to position [115, 0]
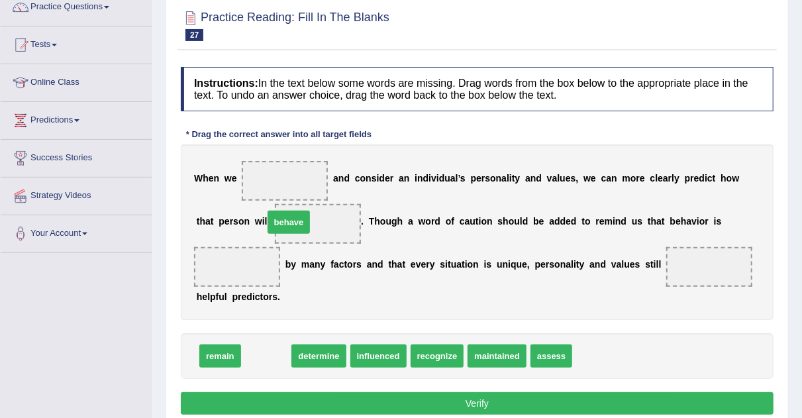
drag, startPoint x: 271, startPoint y: 356, endPoint x: 299, endPoint y: 224, distance: 134.7
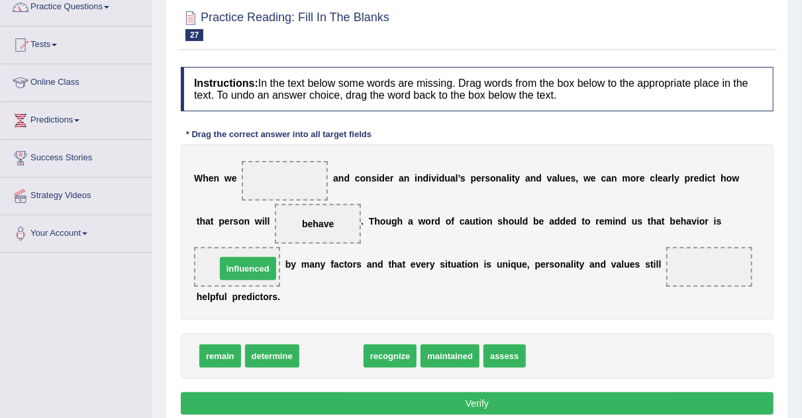
drag, startPoint x: 320, startPoint y: 351, endPoint x: 236, endPoint y: 264, distance: 120.8
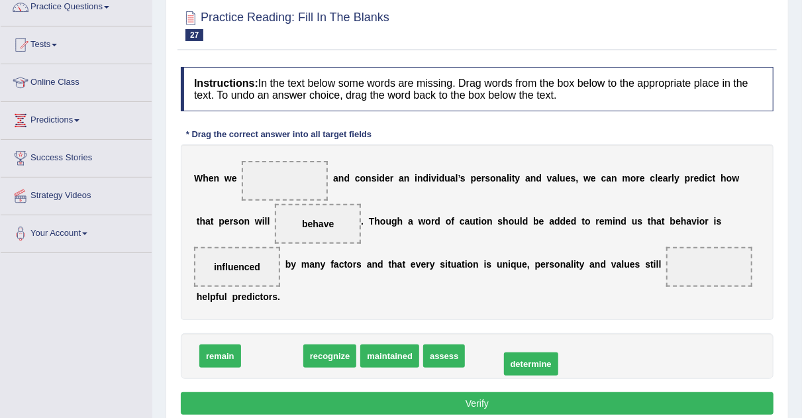
drag, startPoint x: 272, startPoint y: 348, endPoint x: 531, endPoint y: 356, distance: 259.0
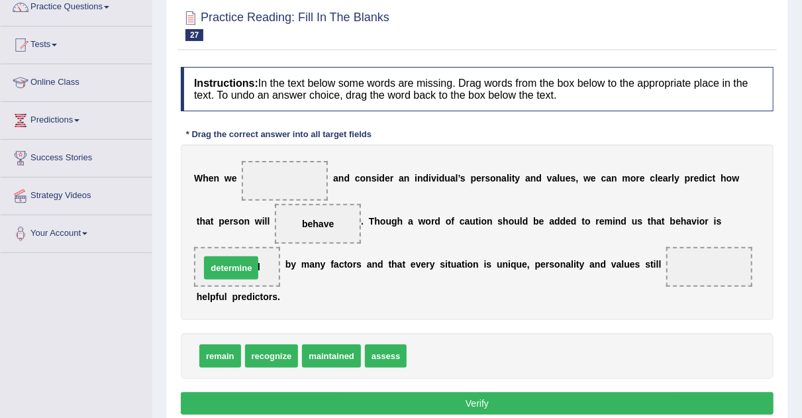
drag, startPoint x: 436, startPoint y: 355, endPoint x: 230, endPoint y: 267, distance: 224.6
drag, startPoint x: 443, startPoint y: 354, endPoint x: 721, endPoint y: 273, distance: 289.6
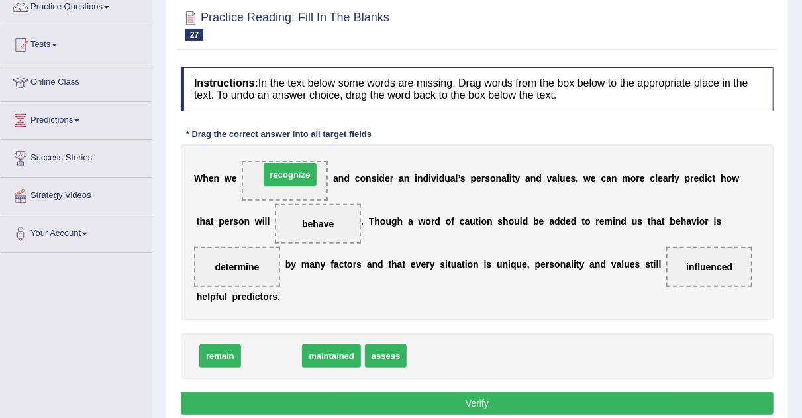
drag, startPoint x: 283, startPoint y: 352, endPoint x: 302, endPoint y: 170, distance: 182.4
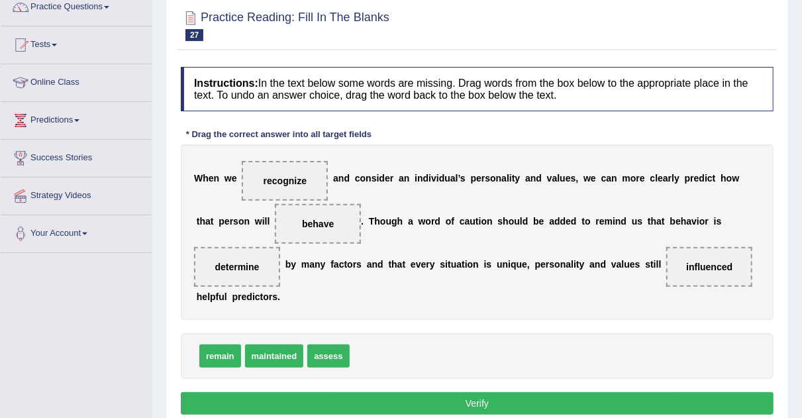
click at [407, 397] on button "Verify" at bounding box center [477, 403] width 593 height 23
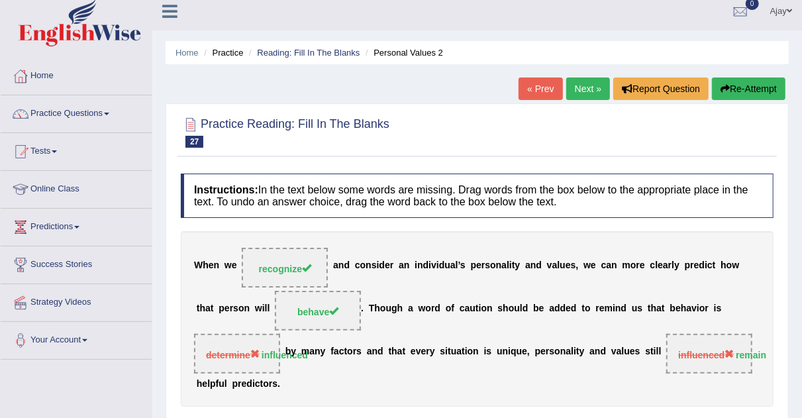
scroll to position [0, 0]
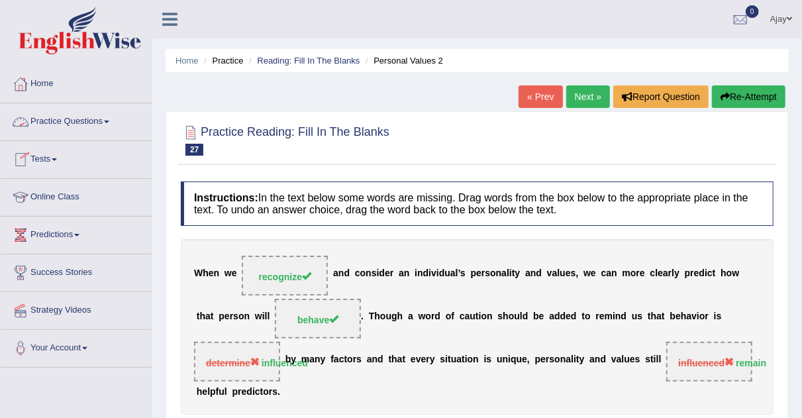
click at [107, 121] on link "Practice Questions" at bounding box center [76, 119] width 151 height 33
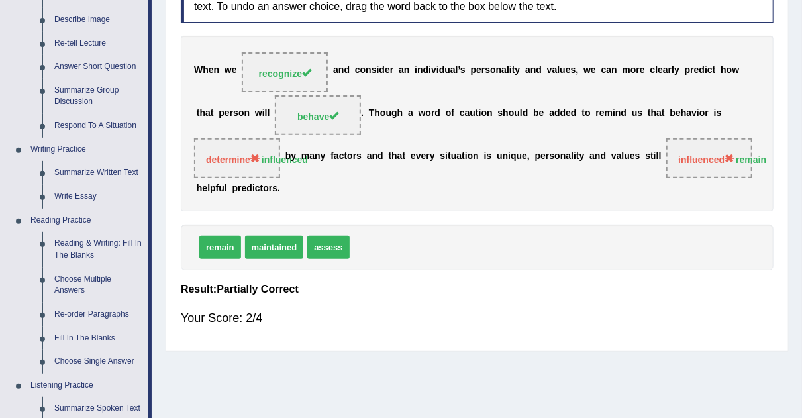
scroll to position [103, 0]
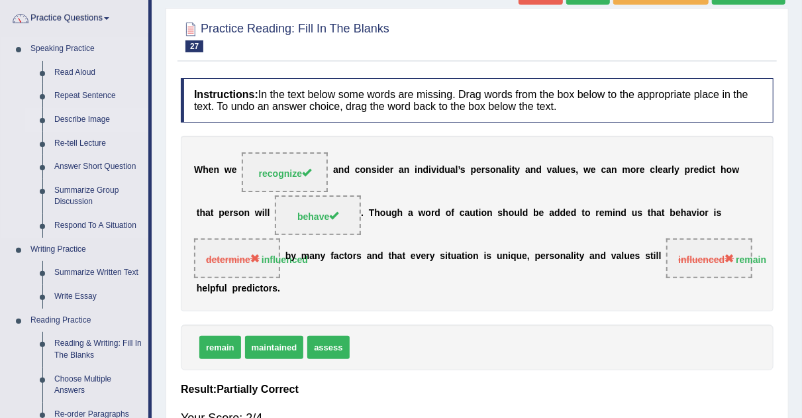
click at [77, 117] on link "Describe Image" at bounding box center [98, 120] width 100 height 24
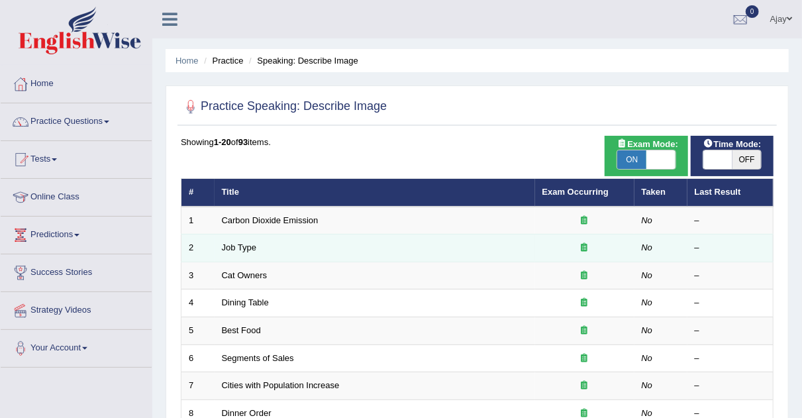
click at [266, 250] on td "Job Type" at bounding box center [375, 248] width 320 height 28
click at [246, 242] on link "Job Type" at bounding box center [239, 247] width 35 height 10
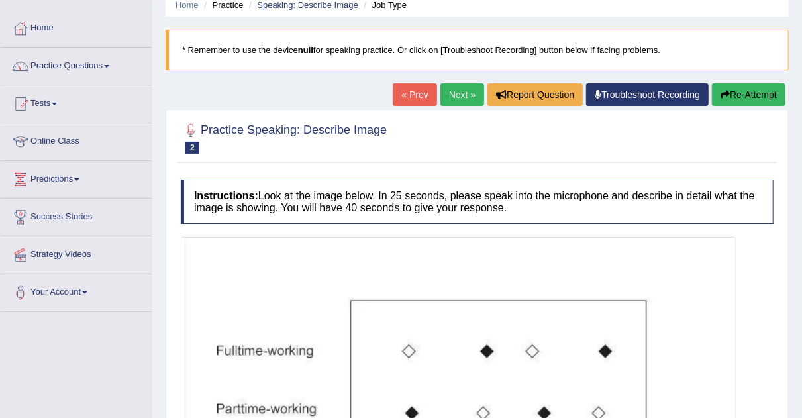
scroll to position [54, 0]
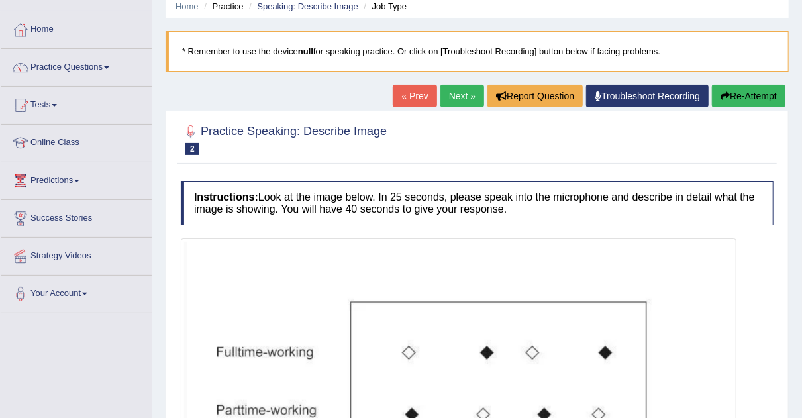
click at [468, 97] on link "Next »" at bounding box center [462, 96] width 44 height 23
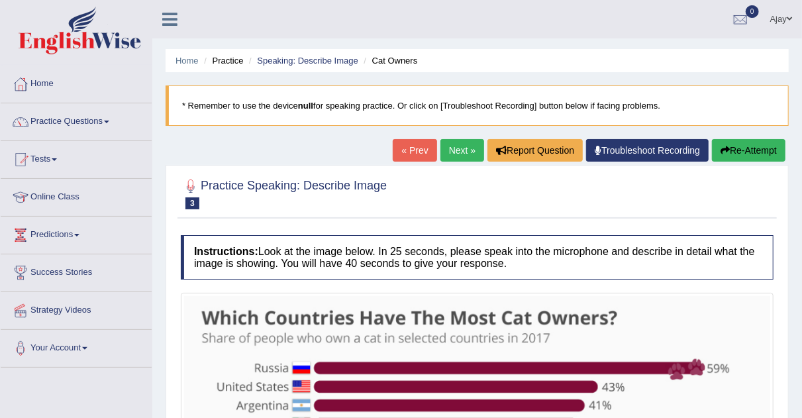
click at [465, 140] on link "Next »" at bounding box center [462, 150] width 44 height 23
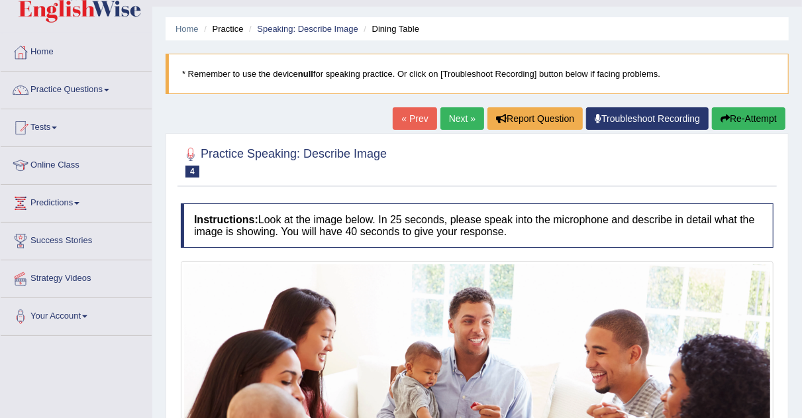
scroll to position [28, 0]
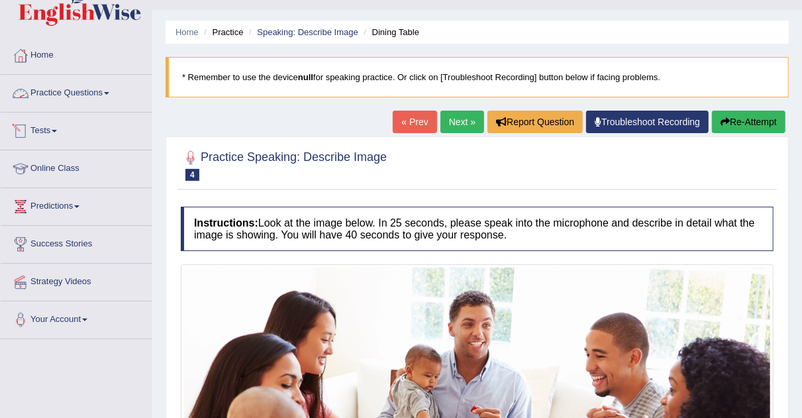
click at [105, 92] on link "Practice Questions" at bounding box center [76, 91] width 151 height 33
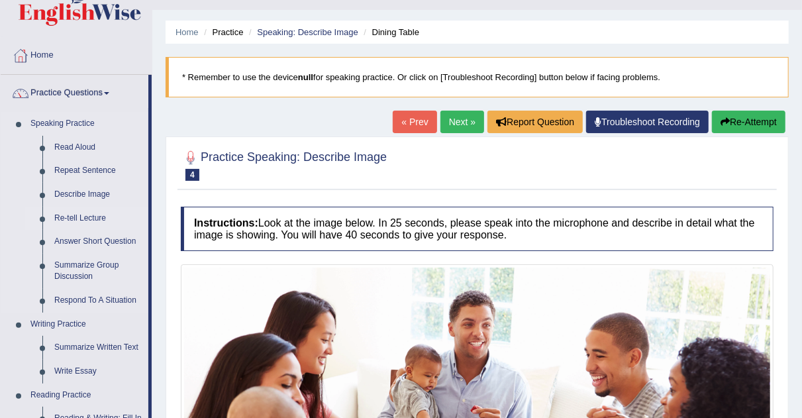
click at [68, 216] on link "Re-tell Lecture" at bounding box center [98, 219] width 100 height 24
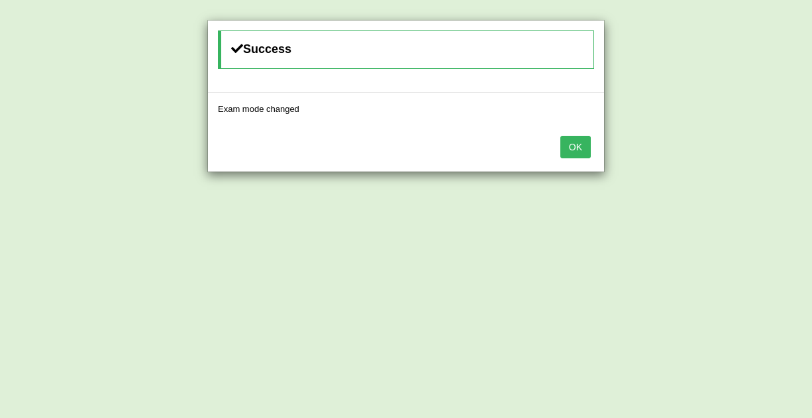
click at [569, 148] on button "OK" at bounding box center [575, 147] width 30 height 23
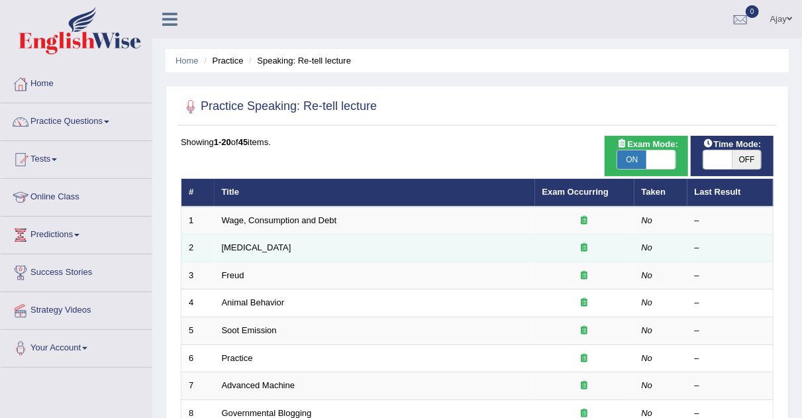
click at [313, 248] on td "[MEDICAL_DATA]" at bounding box center [375, 248] width 320 height 28
click at [279, 246] on link "[MEDICAL_DATA]" at bounding box center [257, 247] width 70 height 10
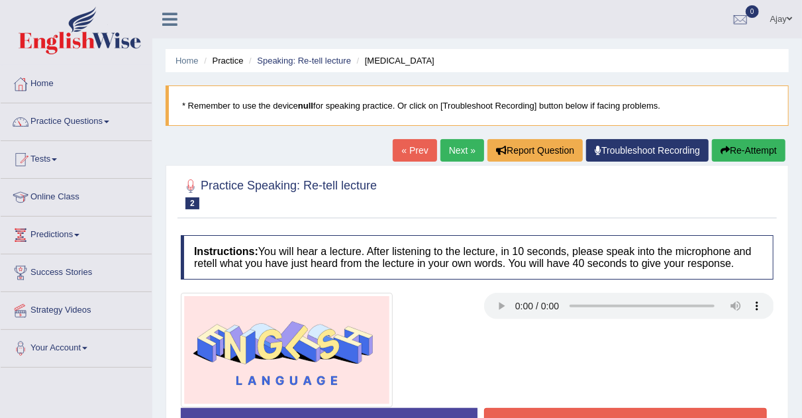
scroll to position [139, 0]
